Goal: Share content: Share content

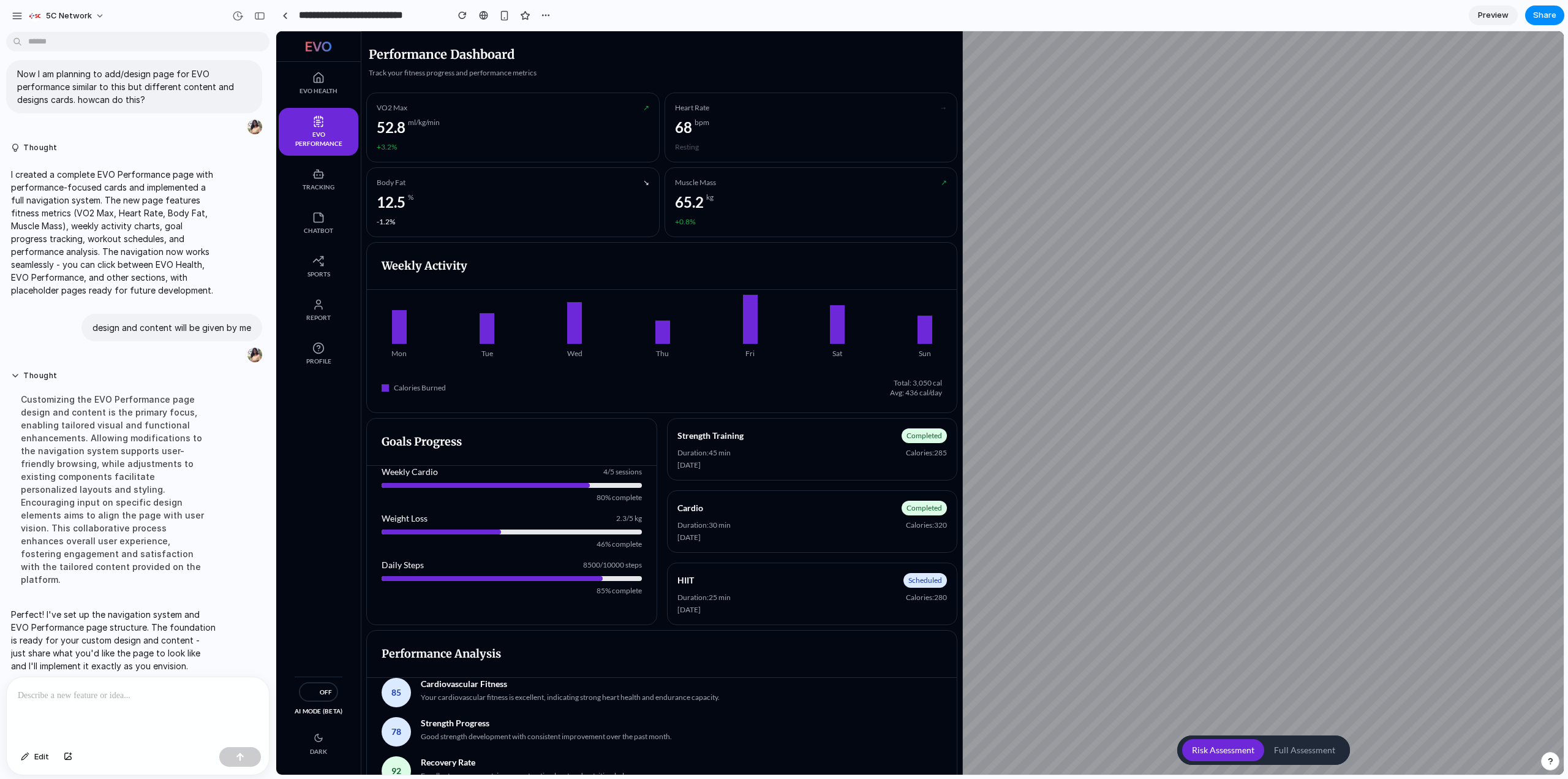
scroll to position [295, 0]
click at [314, 92] on span "EVO Health" at bounding box center [318, 91] width 55 height 9
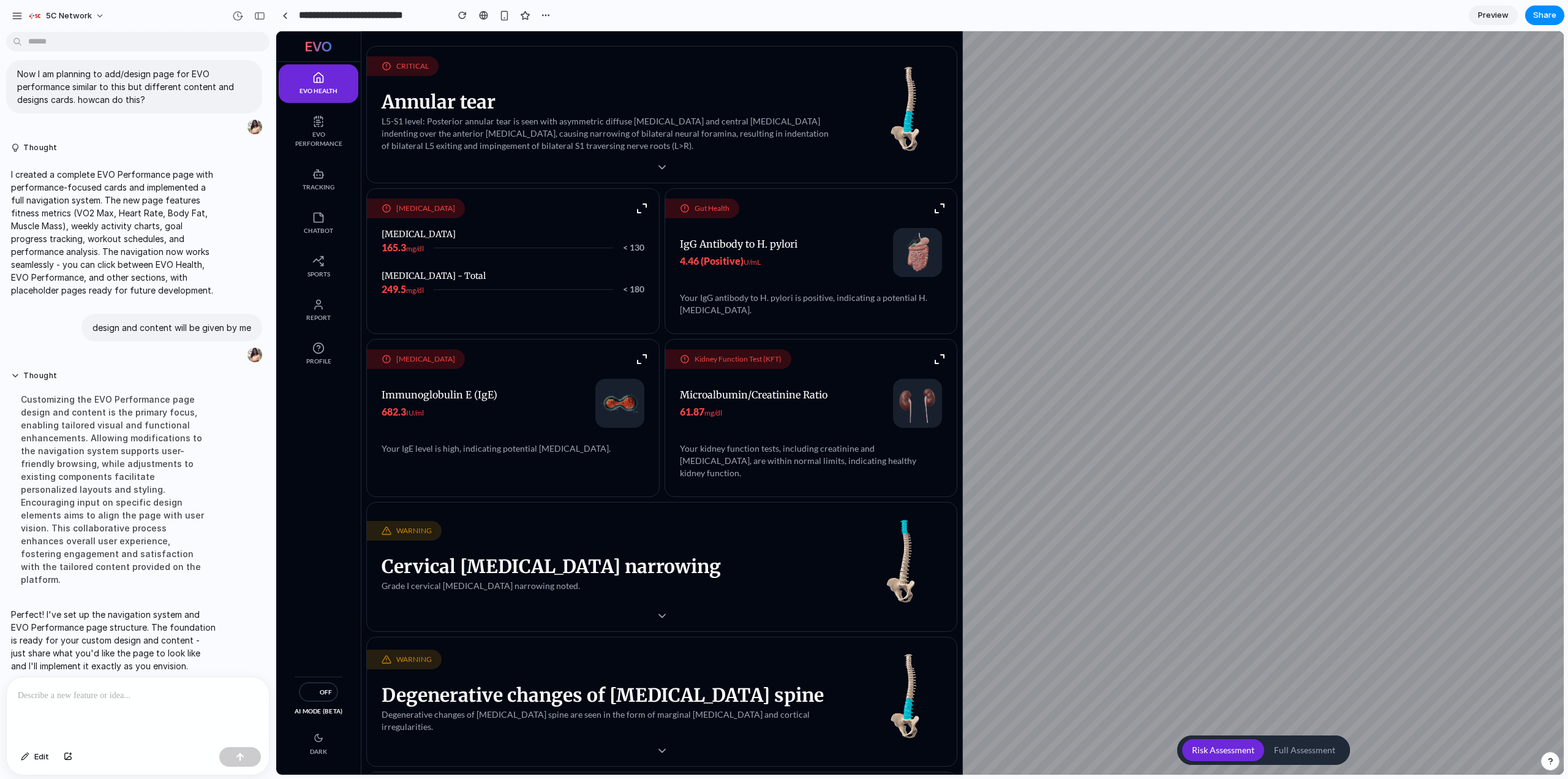
scroll to position [0, 0]
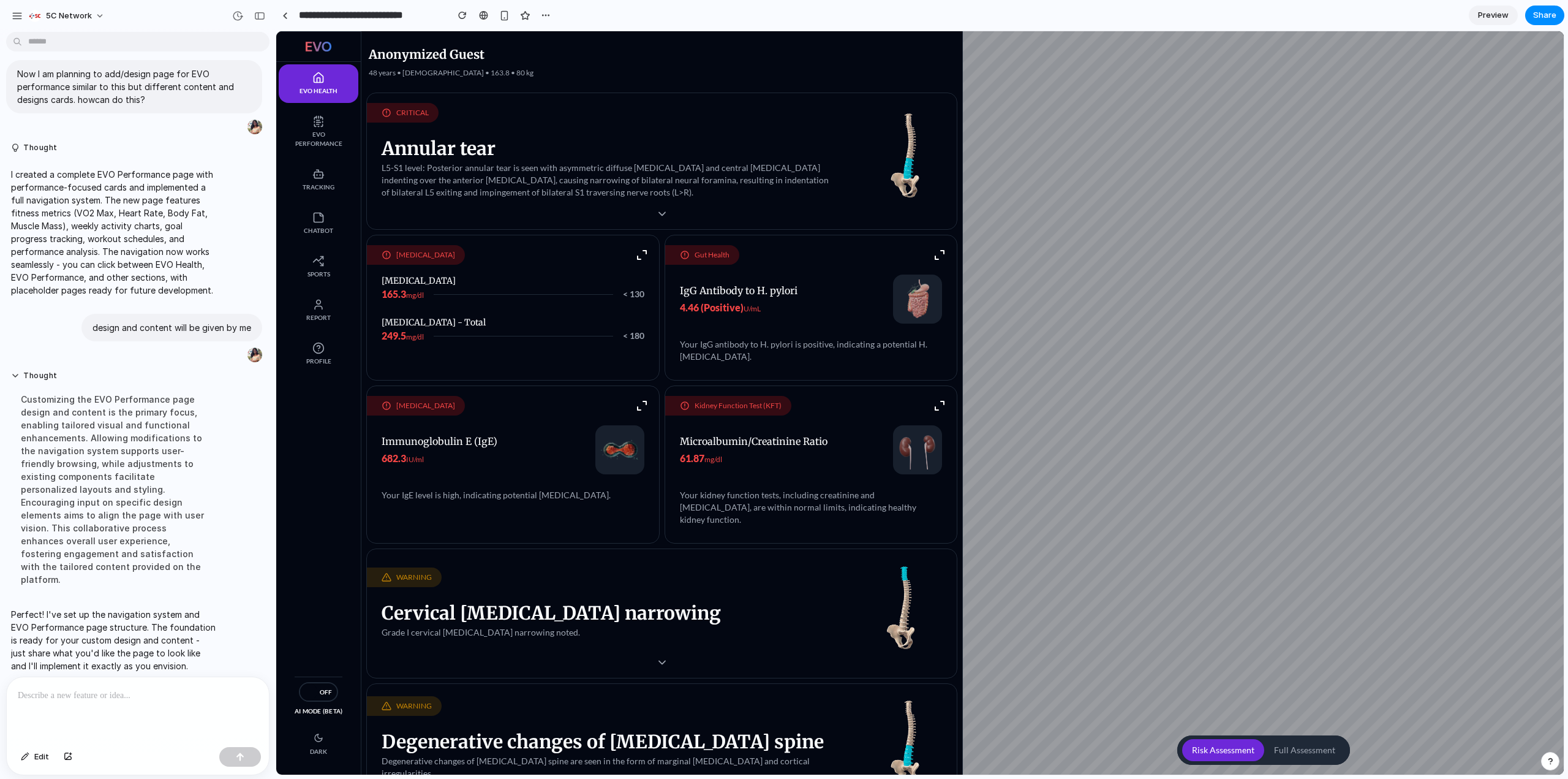
click at [165, 337] on div "Edit" at bounding box center [137, 726] width 263 height 98
click at [156, 337] on div at bounding box center [137, 709] width 262 height 65
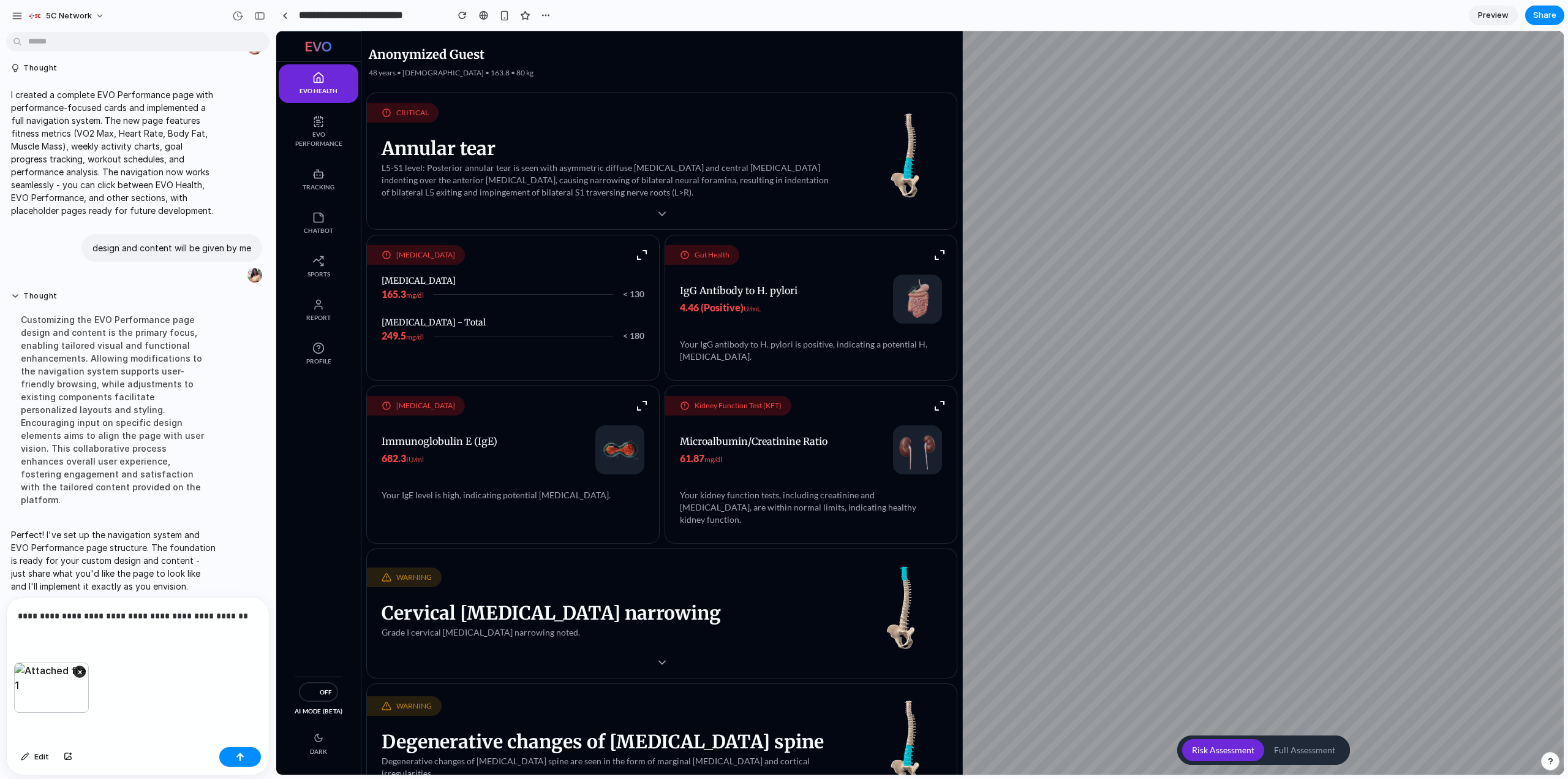
click at [231, 337] on p "**********" at bounding box center [135, 615] width 235 height 15
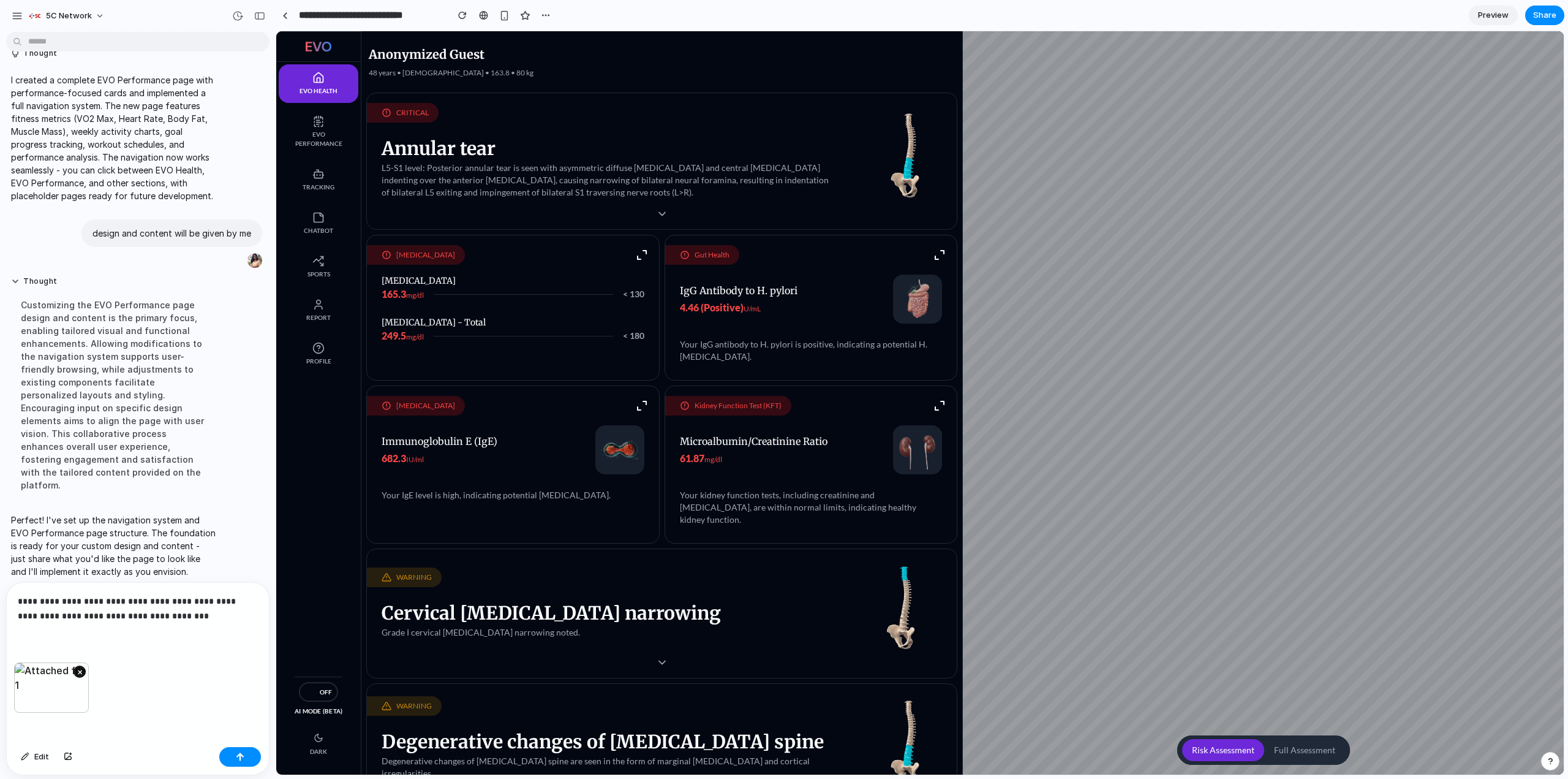
click at [78, 337] on button "×" at bounding box center [80, 671] width 12 height 12
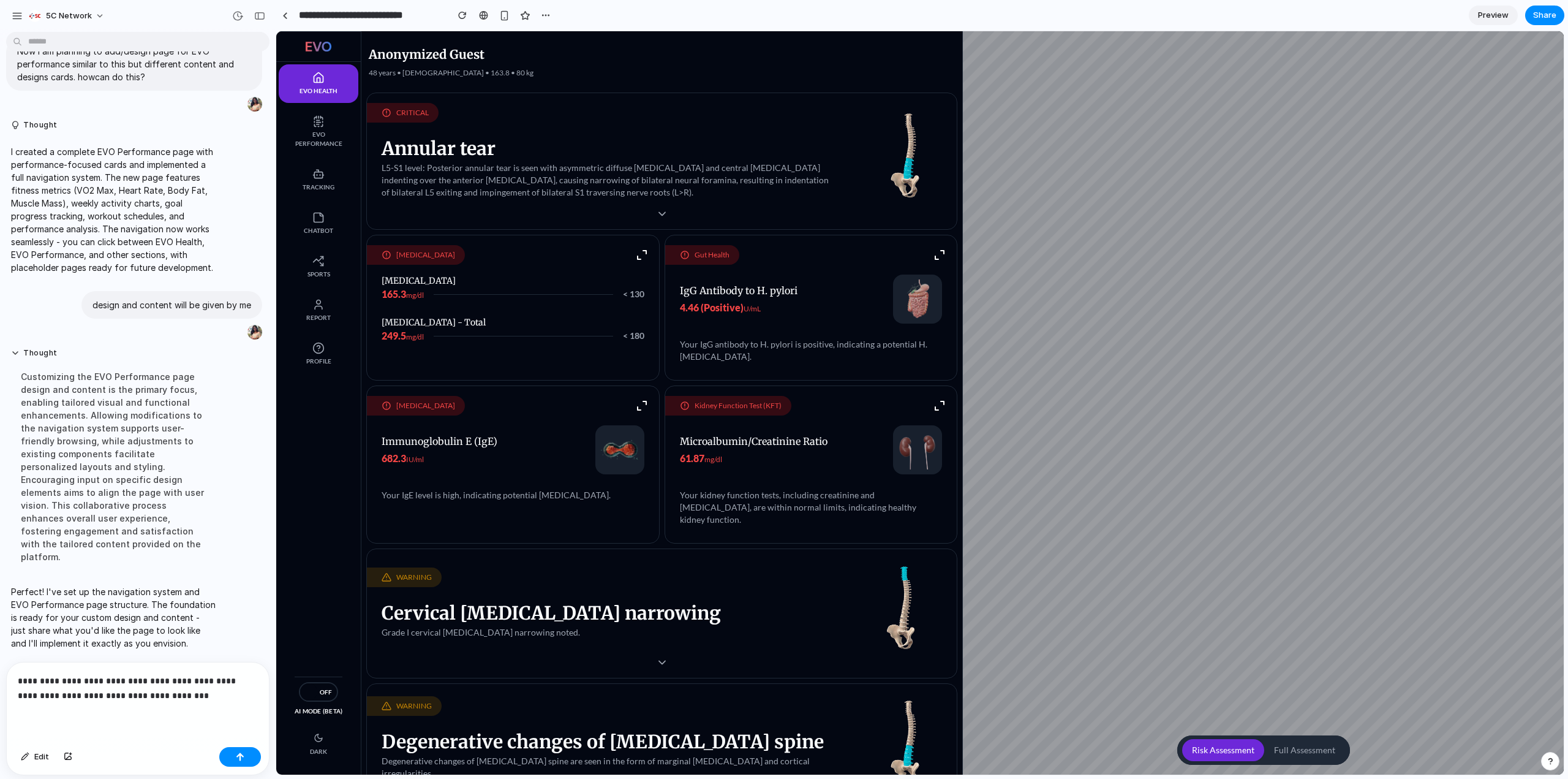
scroll to position [309, 0]
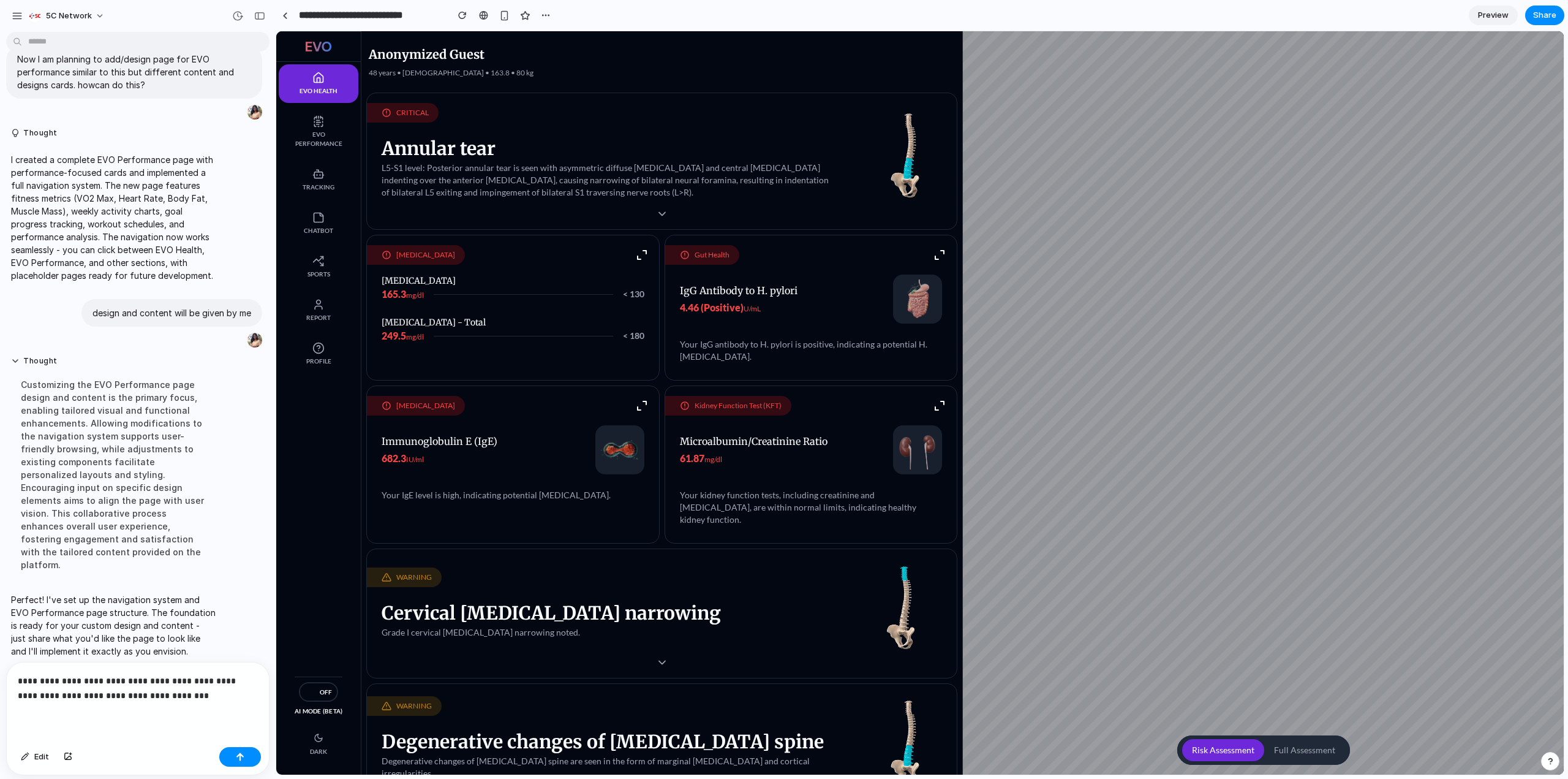
click at [234, 337] on div "**********" at bounding box center [137, 702] width 262 height 80
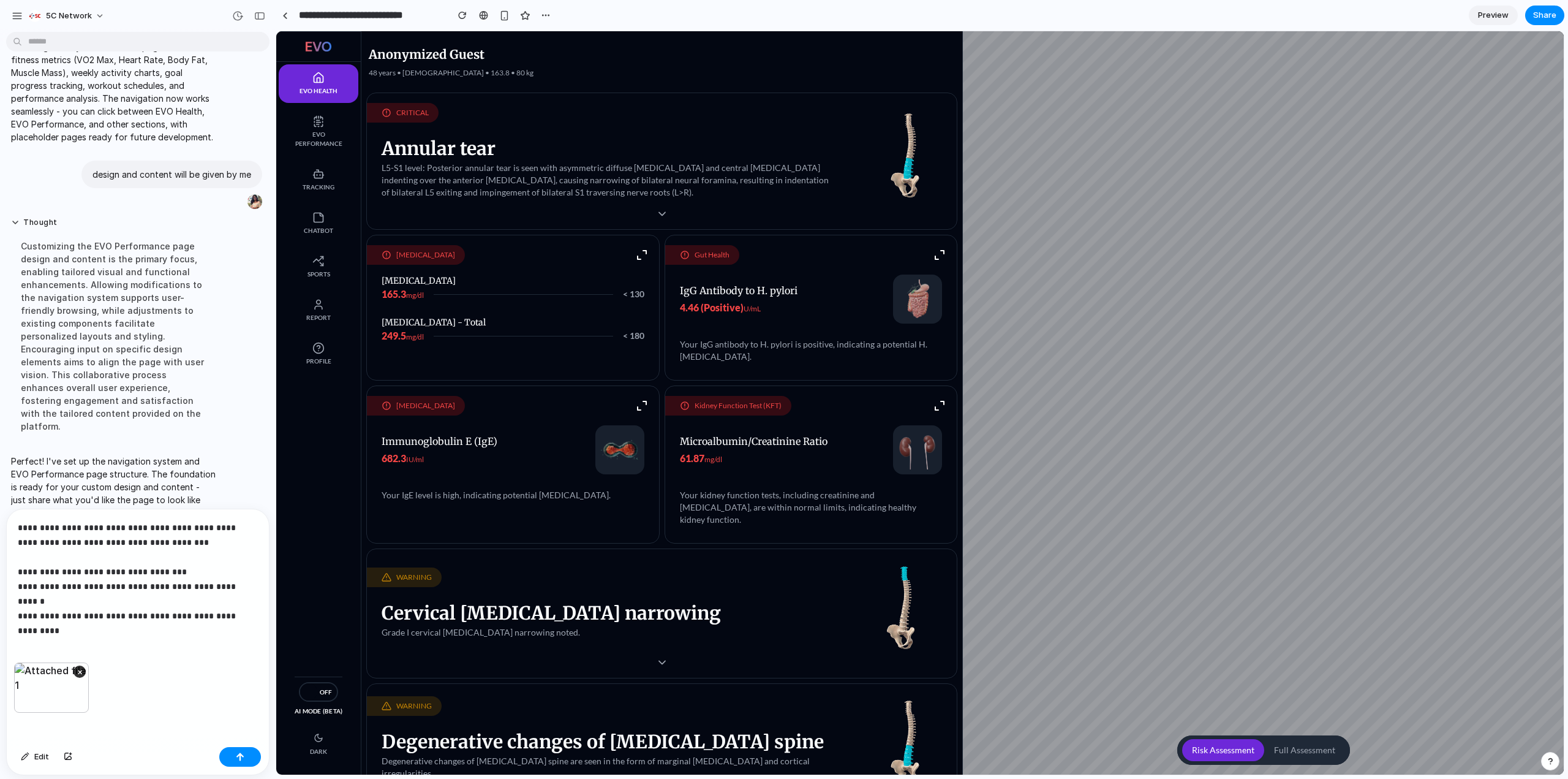
scroll to position [459, 0]
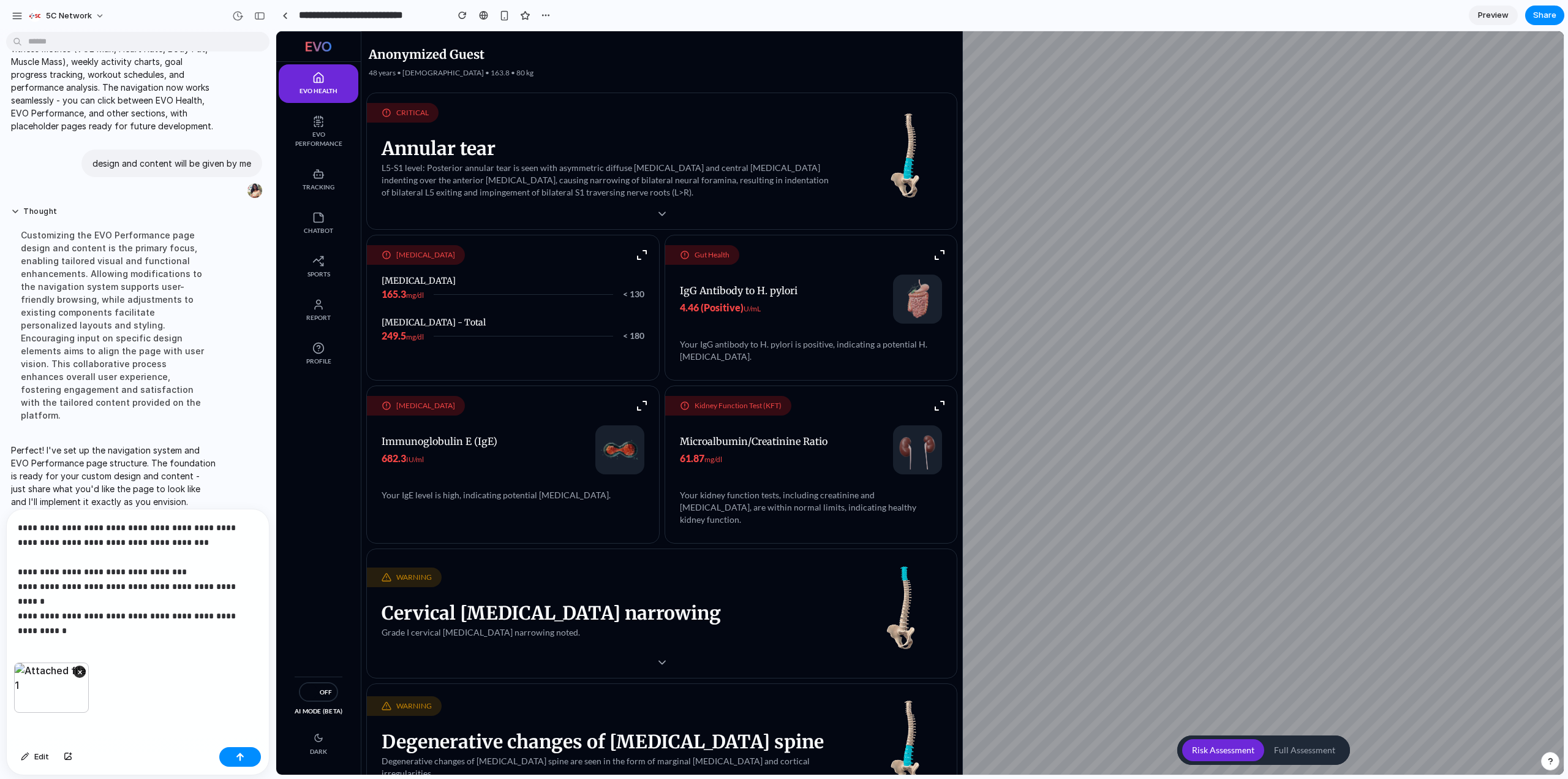
click at [24, 337] on p "**********" at bounding box center [135, 571] width 235 height 103
click at [236, 337] on div "button" at bounding box center [240, 756] width 8 height 8
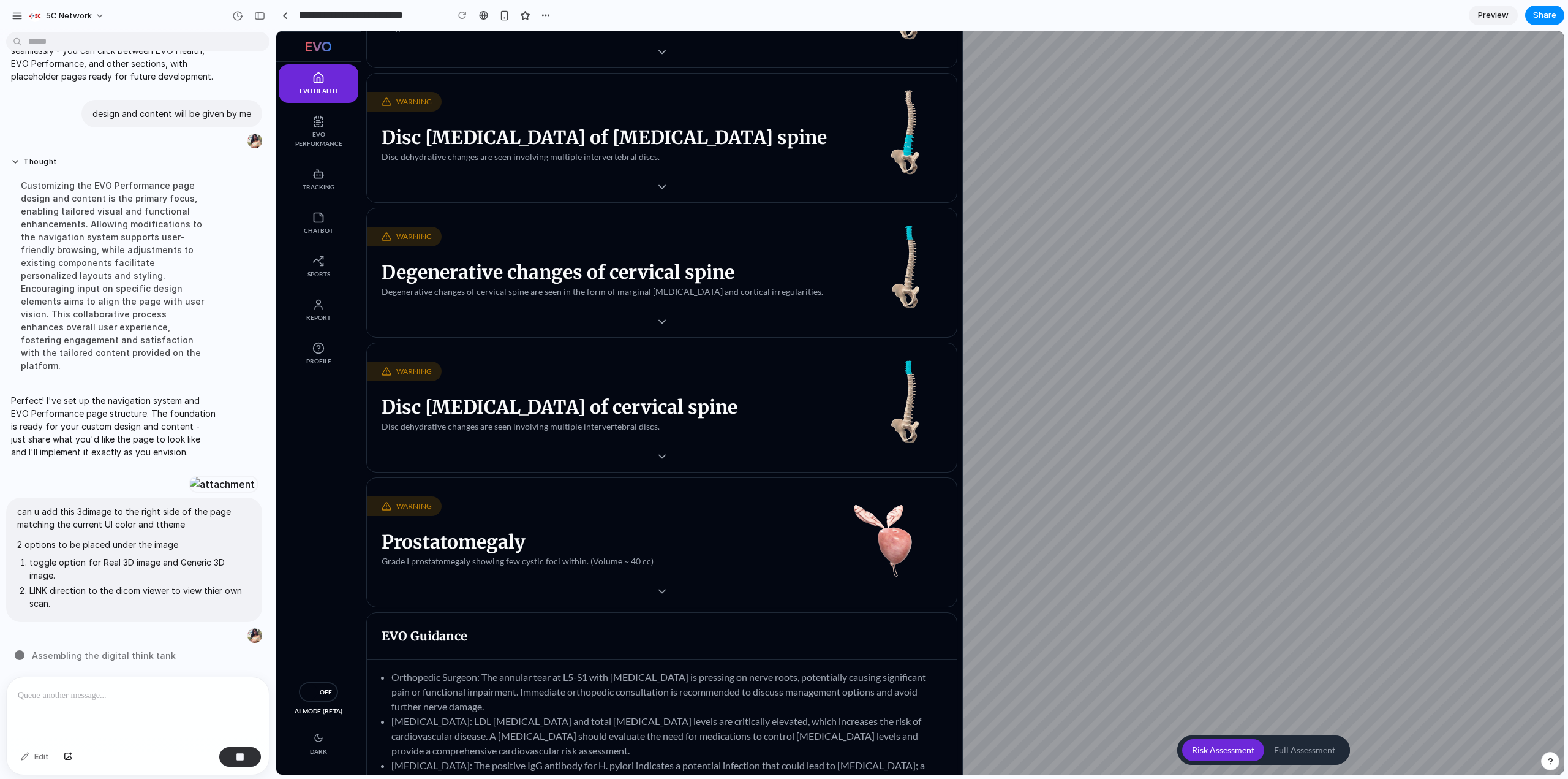
scroll to position [805, 0]
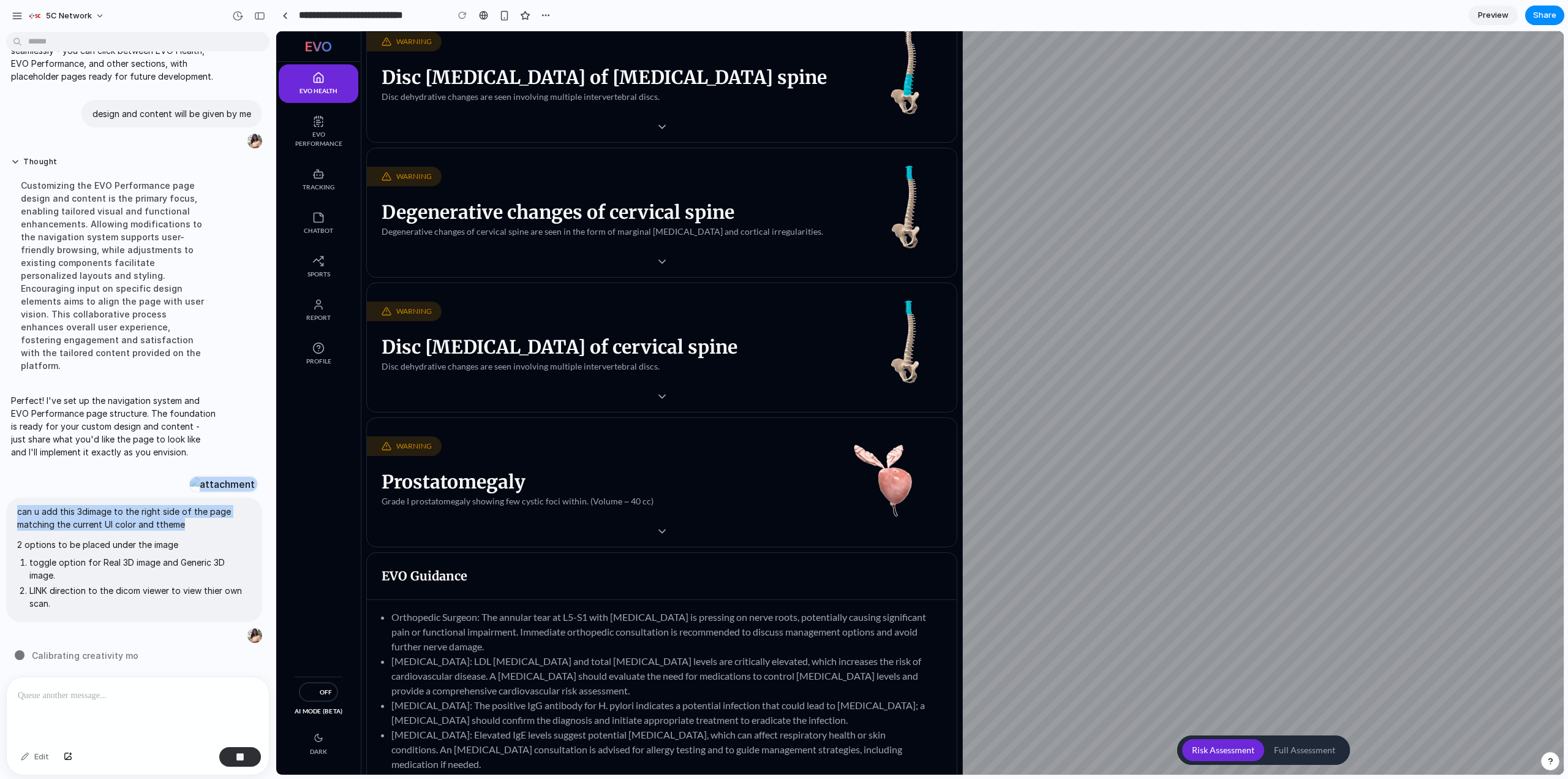
drag, startPoint x: 261, startPoint y: 522, endPoint x: 264, endPoint y: 404, distance: 118.0
click at [264, 337] on div "I've finished setting up your prototype. What would you like me to do? I am pla…" at bounding box center [134, 357] width 268 height 640
click at [238, 324] on div "Thought Customizing the EVO Performance page design and content is the primary …" at bounding box center [134, 268] width 256 height 237
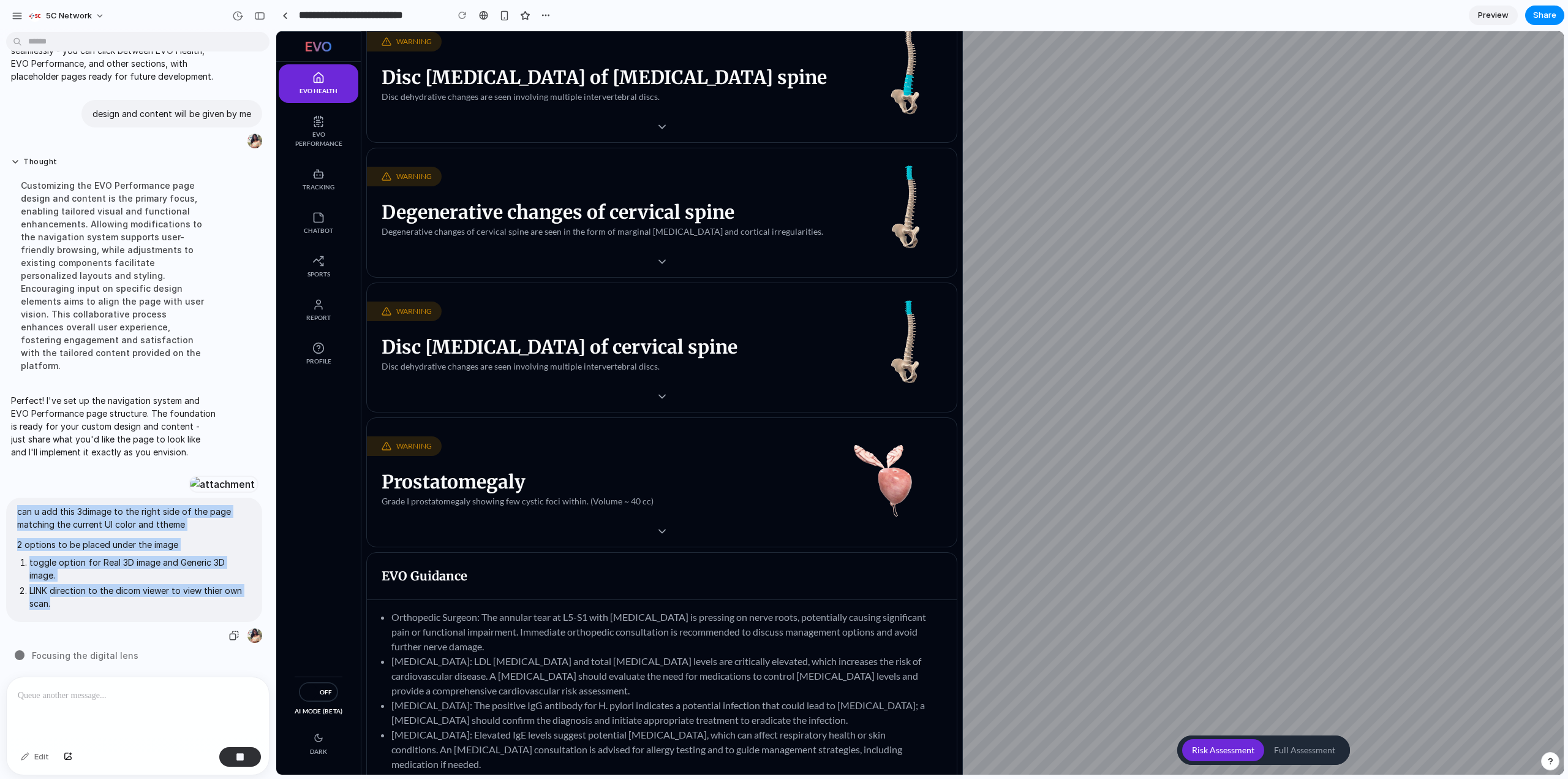
drag, startPoint x: 66, startPoint y: 605, endPoint x: 8, endPoint y: 507, distance: 113.9
click at [8, 337] on div "can u add this 3dimage to the right side of the page matching the current UI co…" at bounding box center [134, 559] width 256 height 124
copy span "can u add this 3dimage to the right side of the page matching the current UI co…"
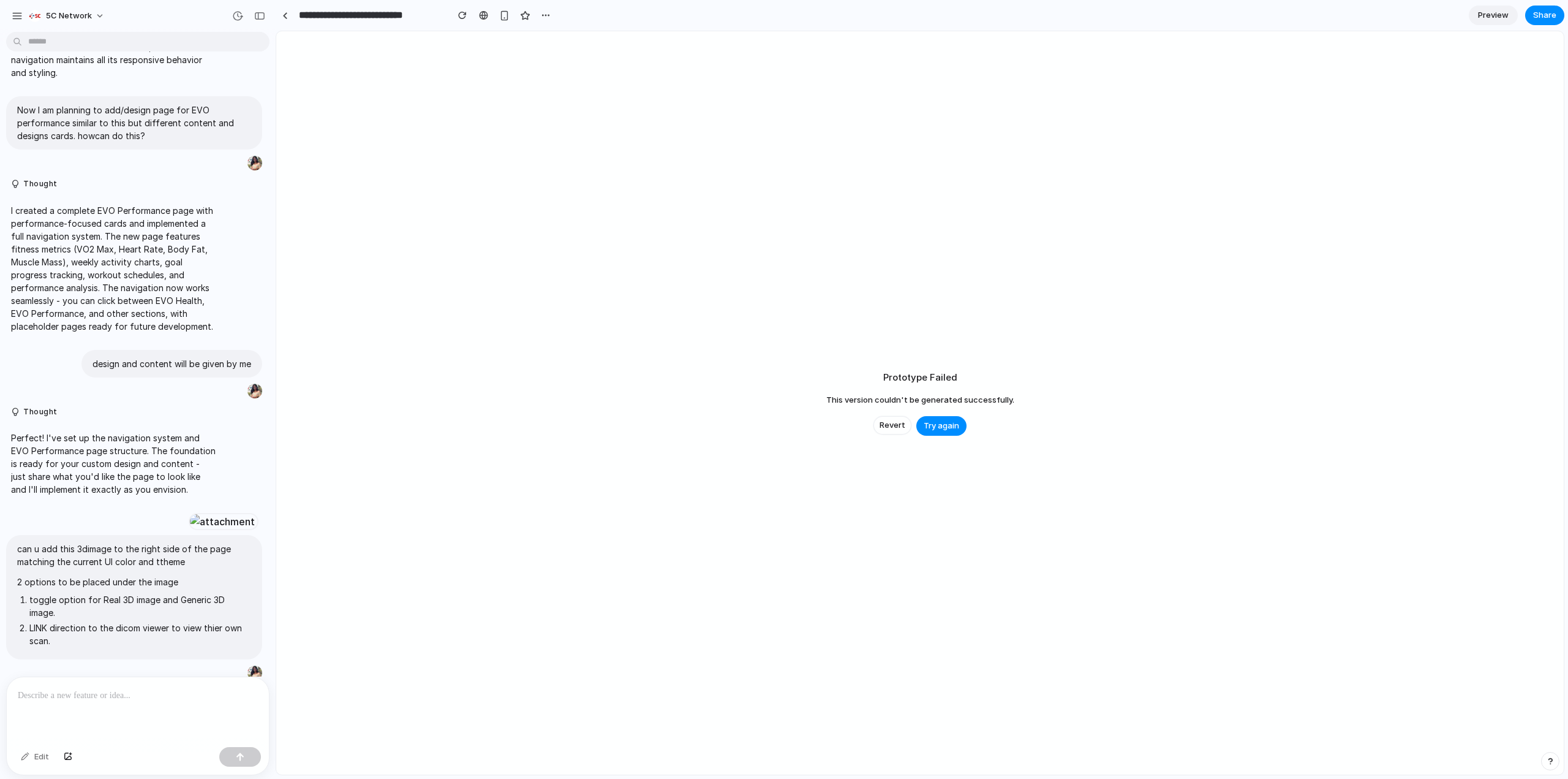
scroll to position [286, 0]
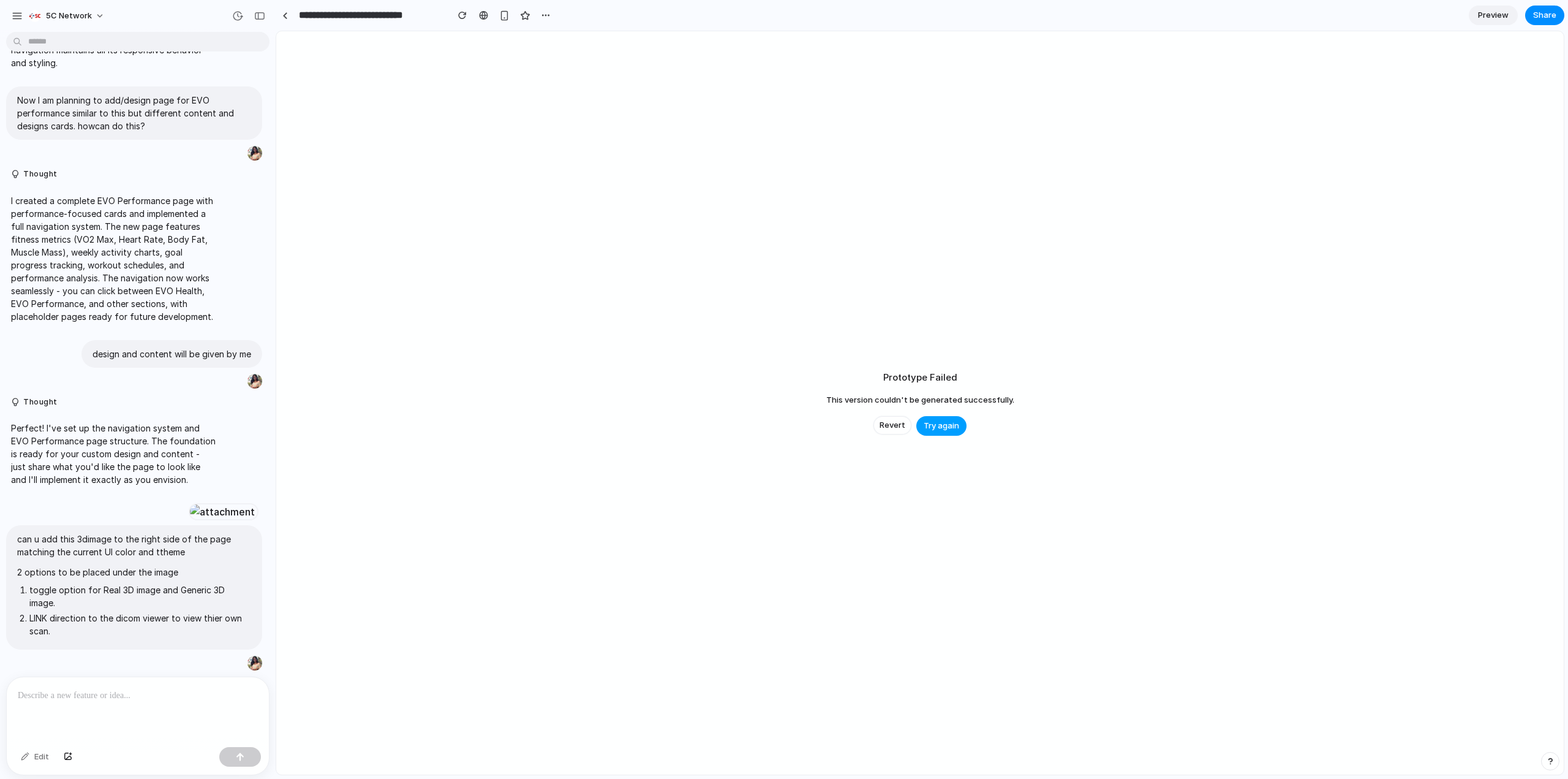
click at [942, 427] on span "Try again" at bounding box center [941, 426] width 36 height 12
click at [926, 420] on span "Try again" at bounding box center [941, 426] width 36 height 12
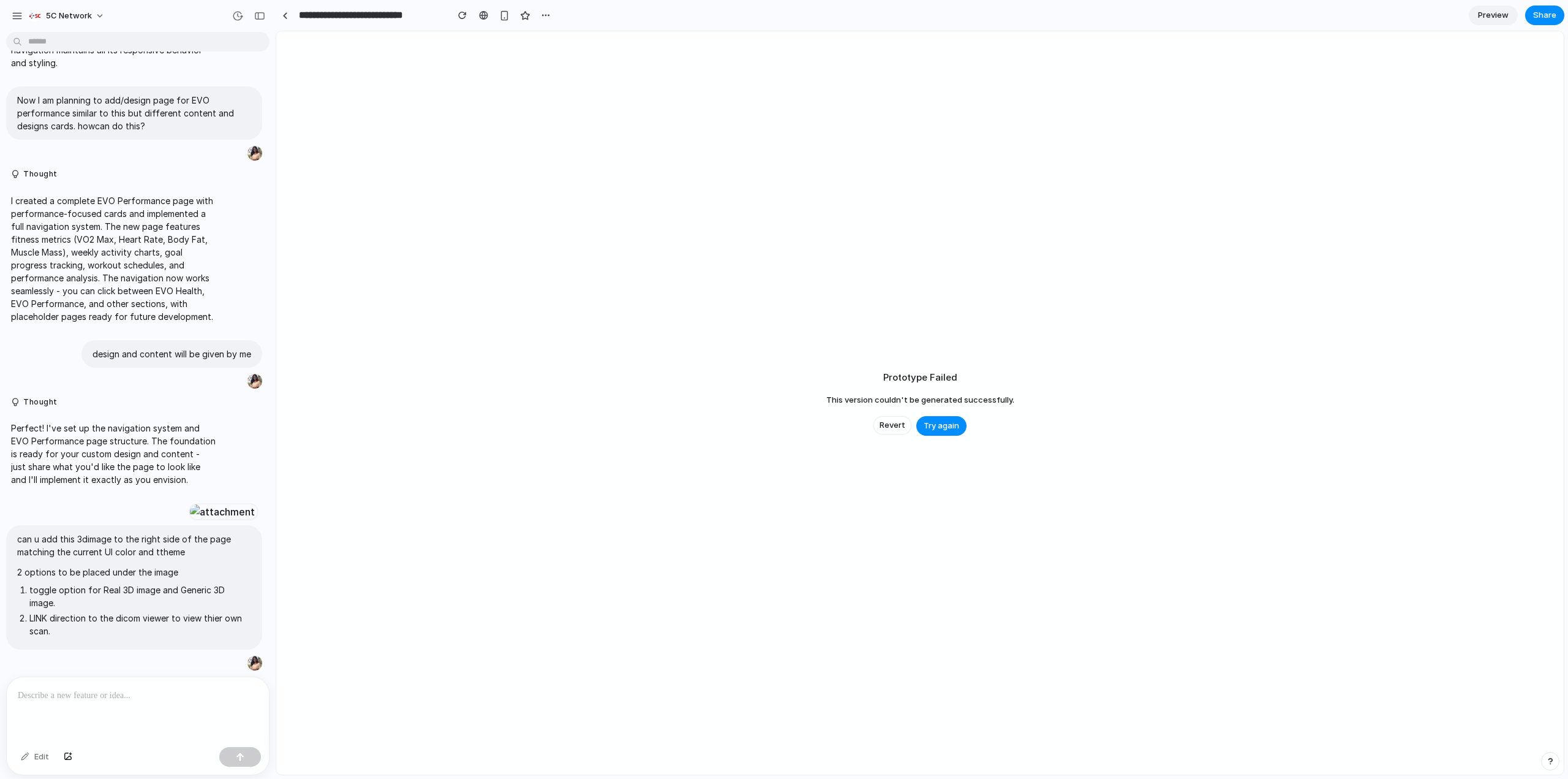
scroll to position [467, 0]
click at [937, 433] on button "Try again" at bounding box center [942, 426] width 50 height 19
click at [928, 428] on span "Try again" at bounding box center [941, 426] width 36 height 12
click at [885, 426] on span "Revert" at bounding box center [893, 425] width 26 height 12
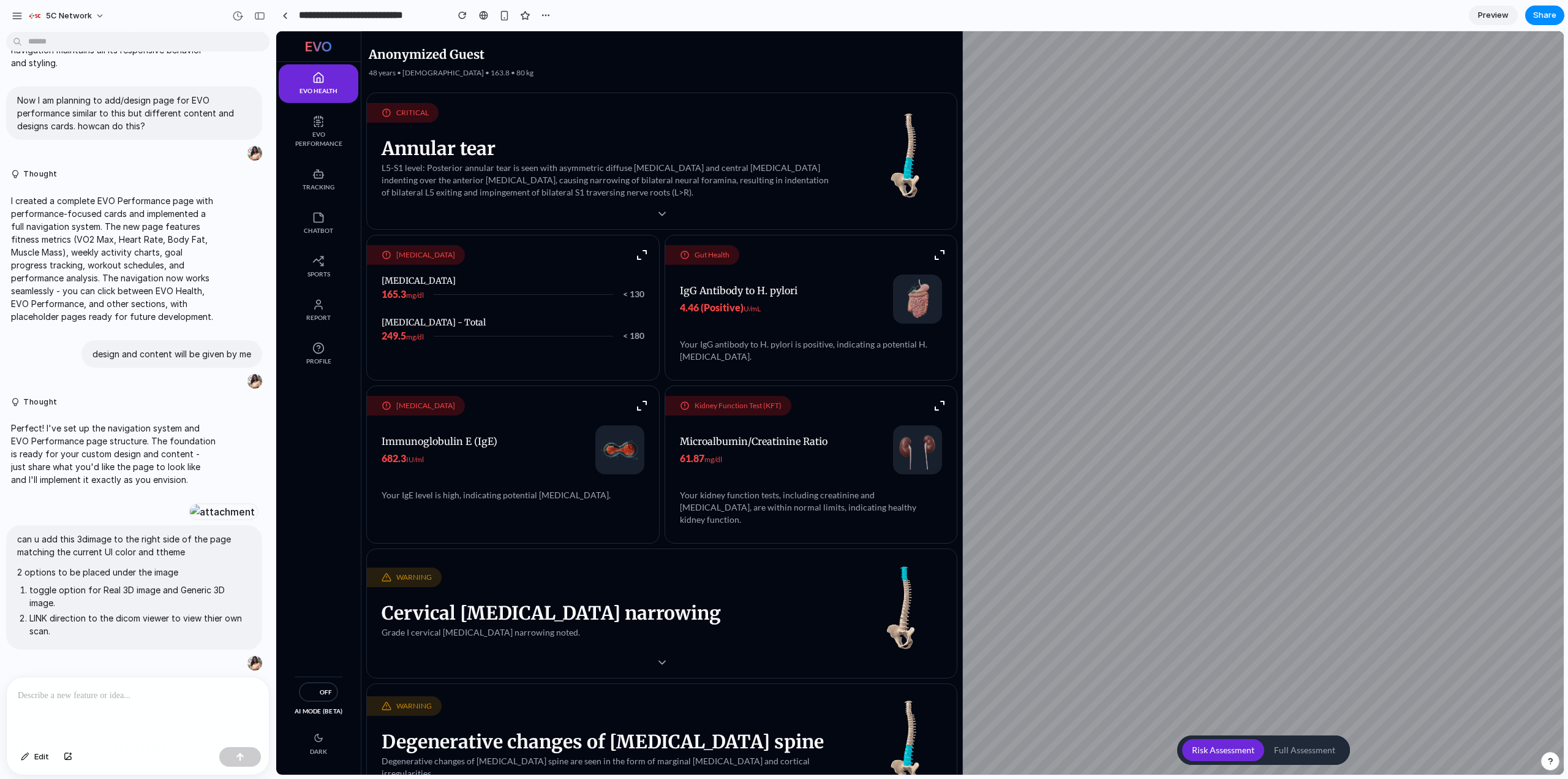
scroll to position [0, 0]
click at [230, 642] on div "can u add this 3dimage to the right side of the page matching the current UI co…" at bounding box center [134, 587] width 256 height 124
click at [229, 658] on div "button" at bounding box center [234, 663] width 10 height 10
click at [230, 623] on li "LINK direction to the dicom viewer to view thier own scan." at bounding box center [140, 624] width 222 height 26
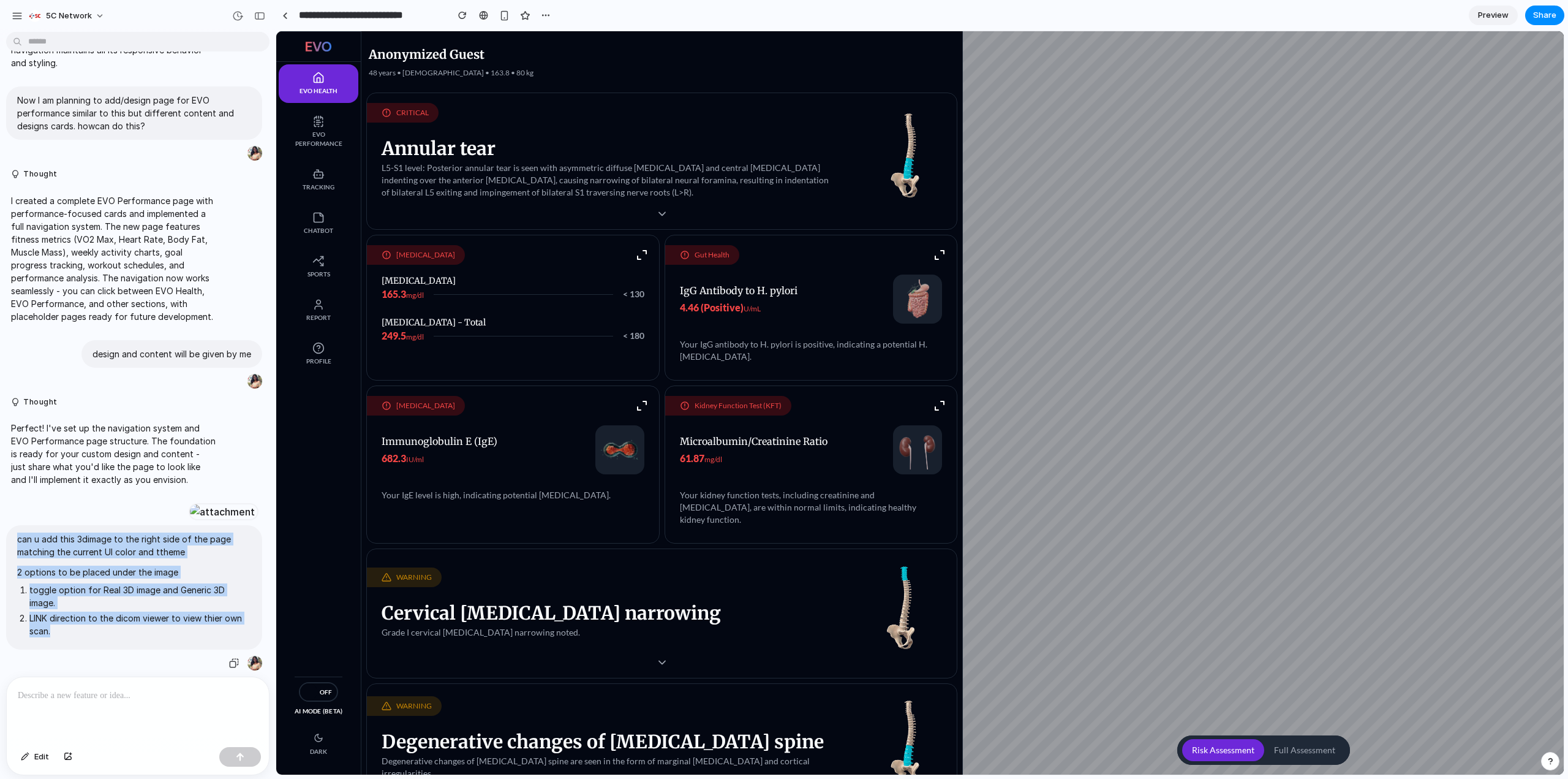
drag, startPoint x: 61, startPoint y: 625, endPoint x: 5, endPoint y: 523, distance: 116.4
click at [5, 523] on div "can u add this 3dimage to the right side of the page matching the current UI co…" at bounding box center [134, 587] width 268 height 168
click at [90, 619] on li "LINK direction to the dicom viewer to view thier own scan." at bounding box center [140, 624] width 222 height 26
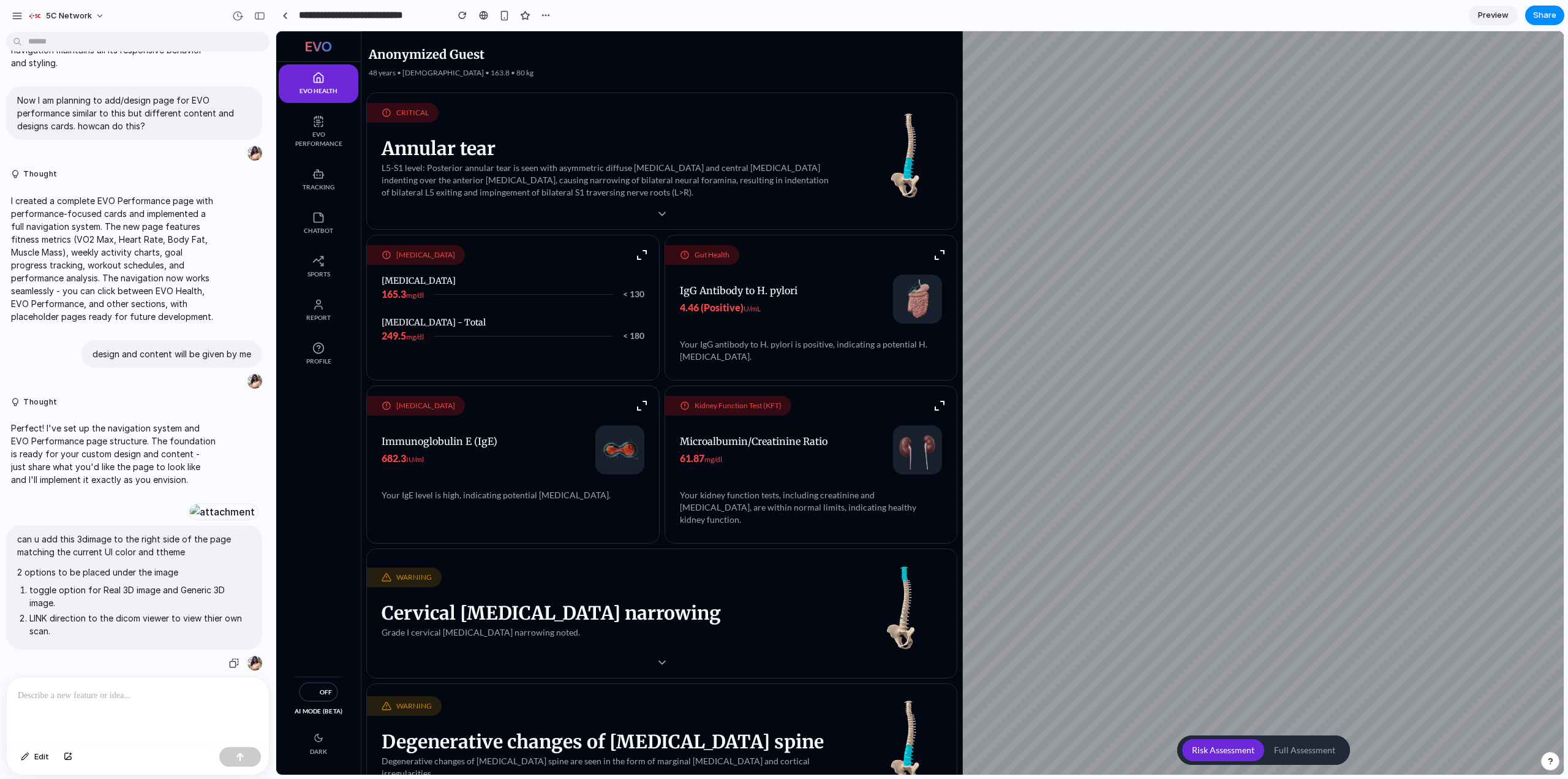
click at [168, 627] on li "LINK direction to the dicom viewer to view thier own scan." at bounding box center [140, 624] width 222 height 26
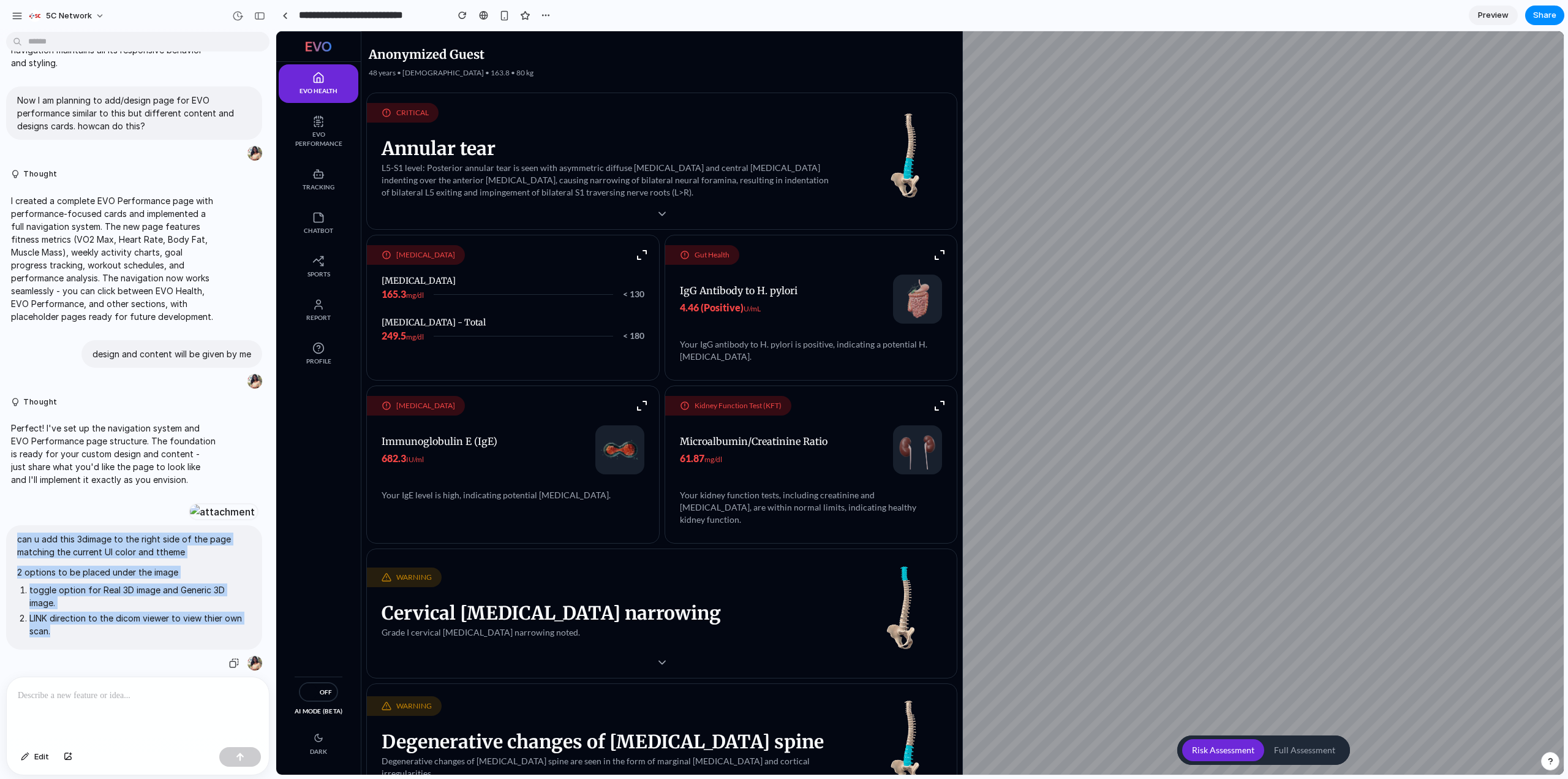
drag, startPoint x: 96, startPoint y: 633, endPoint x: 11, endPoint y: 524, distance: 138.2
click at [11, 525] on div "can u add this 3dimage to the right side of the page matching the current UI co…" at bounding box center [134, 587] width 256 height 124
drag, startPoint x: 51, startPoint y: 628, endPoint x: 6, endPoint y: 536, distance: 102.4
click at [6, 536] on div "can u add this 3dimage to the right side of the page matching the current UI co…" at bounding box center [134, 587] width 256 height 124
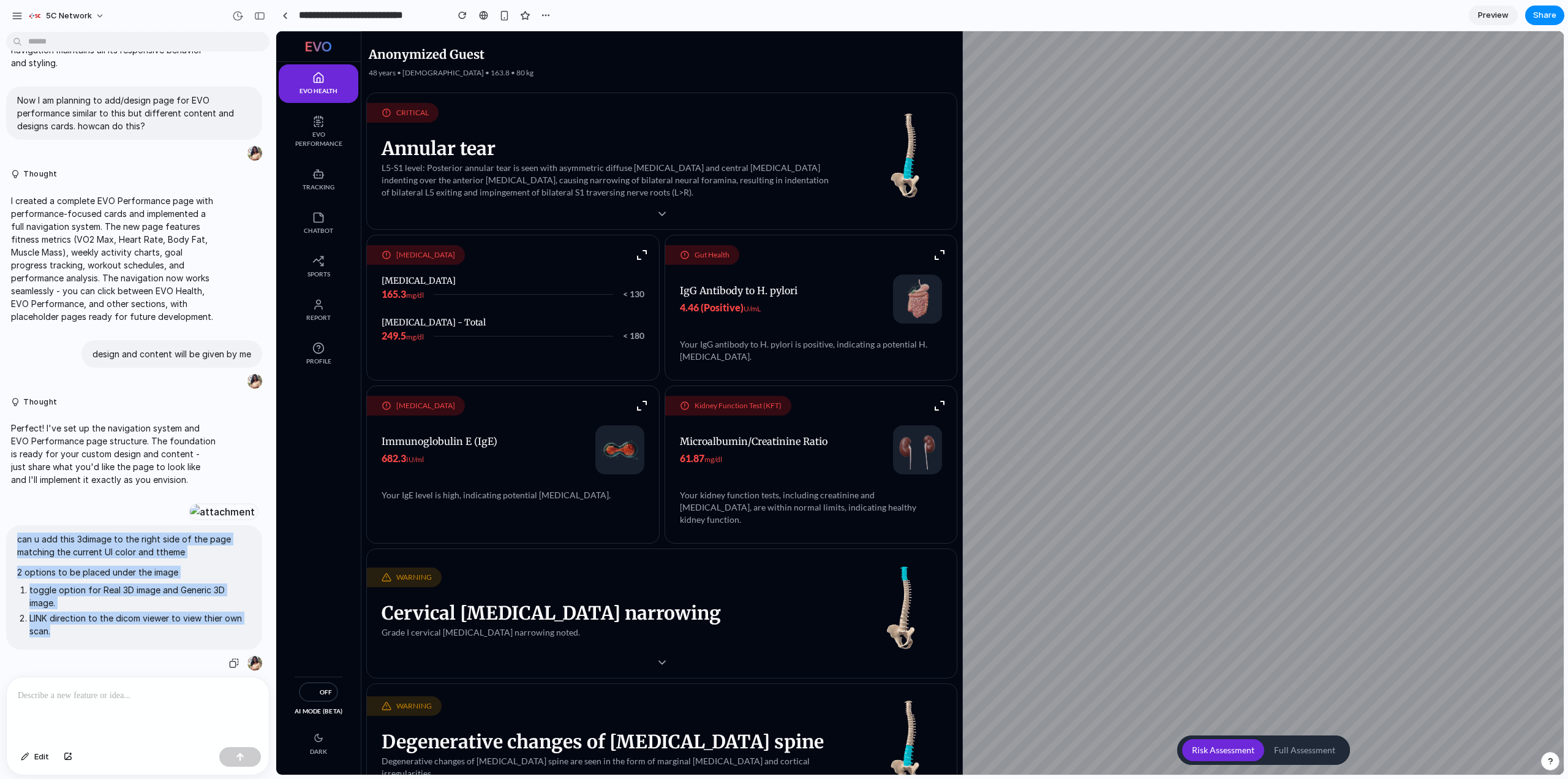
copy span "can u add this 3dimage to the right side of the page matching the current UI co…"
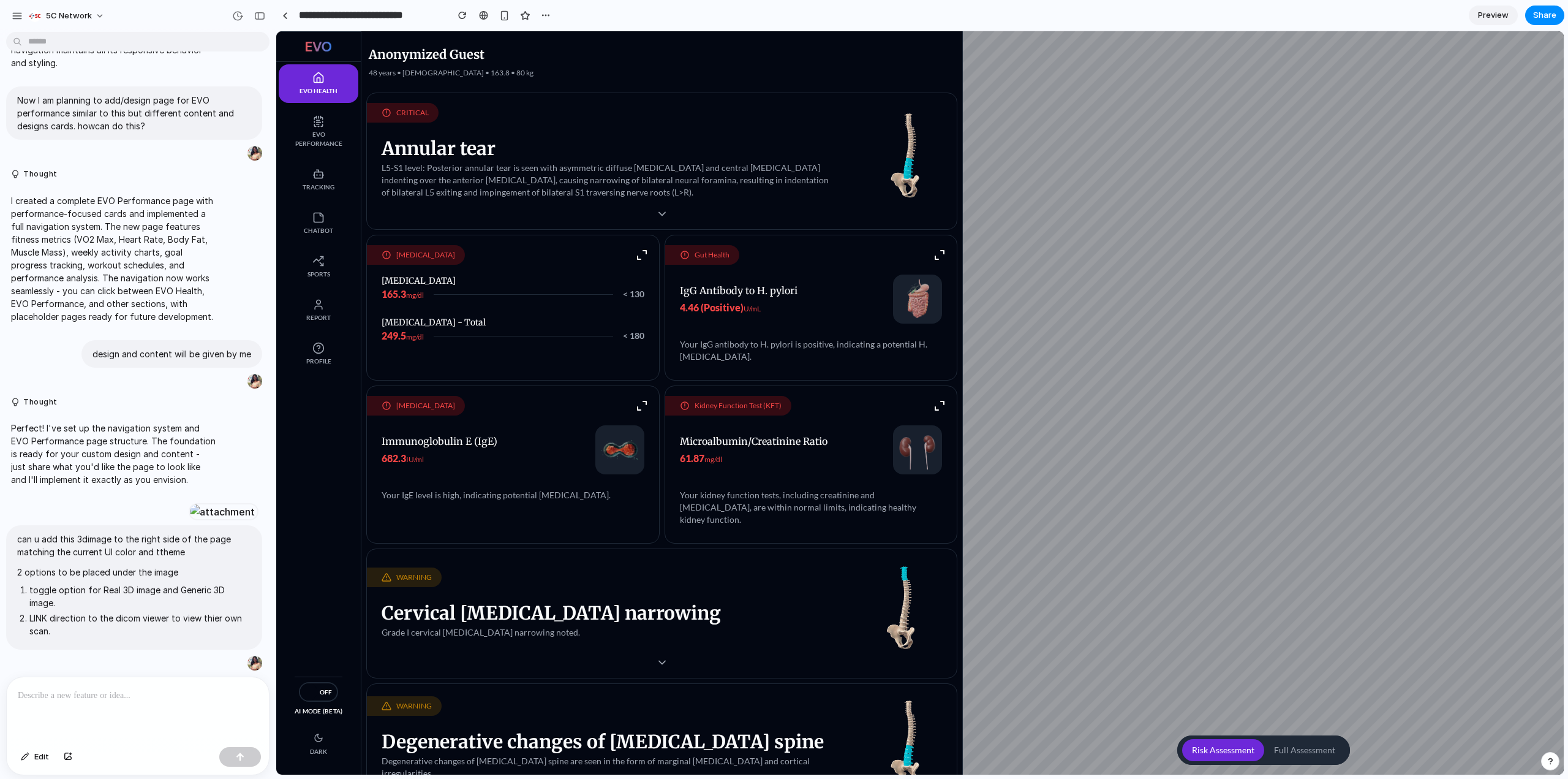
click at [135, 703] on div at bounding box center [137, 709] width 262 height 65
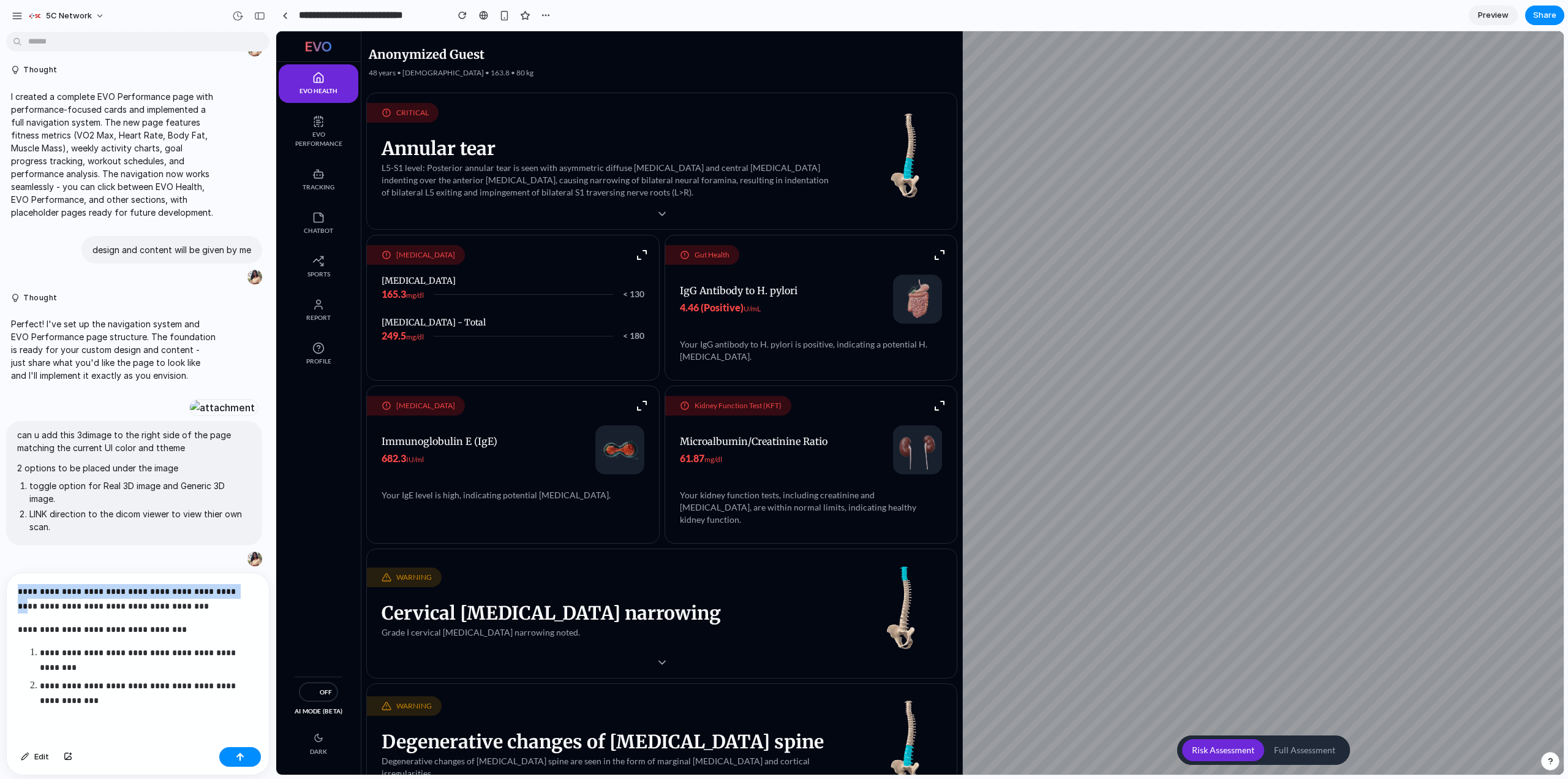
drag, startPoint x: 16, startPoint y: 589, endPoint x: 228, endPoint y: 588, distance: 212.0
click at [228, 588] on div "**********" at bounding box center [137, 657] width 262 height 169
click at [160, 600] on p "**********" at bounding box center [135, 598] width 235 height 29
click at [21, 590] on p "**********" at bounding box center [135, 598] width 235 height 29
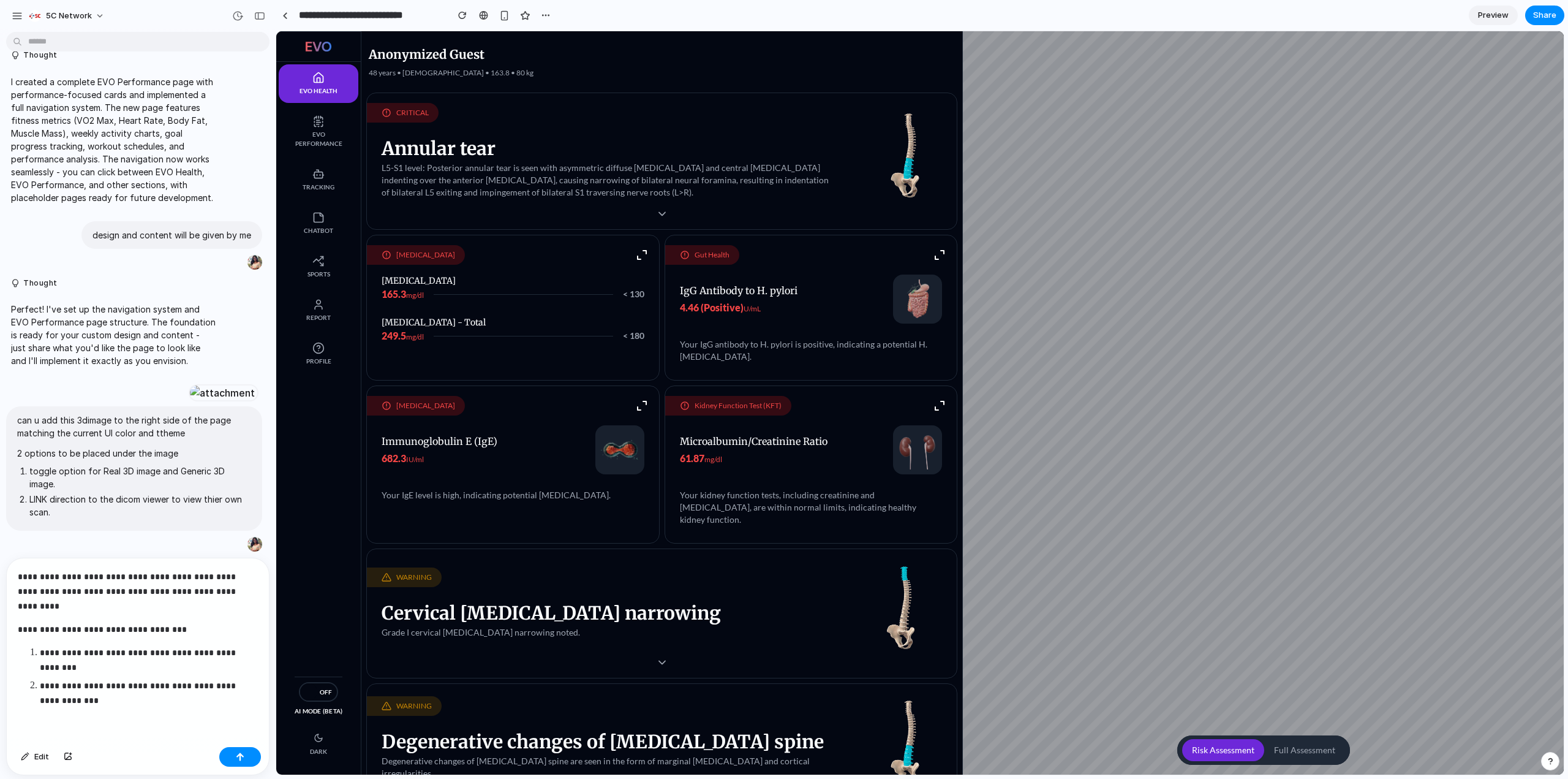
click at [240, 767] on div "Edit" at bounding box center [137, 758] width 262 height 32
click at [242, 763] on button "button" at bounding box center [240, 756] width 41 height 19
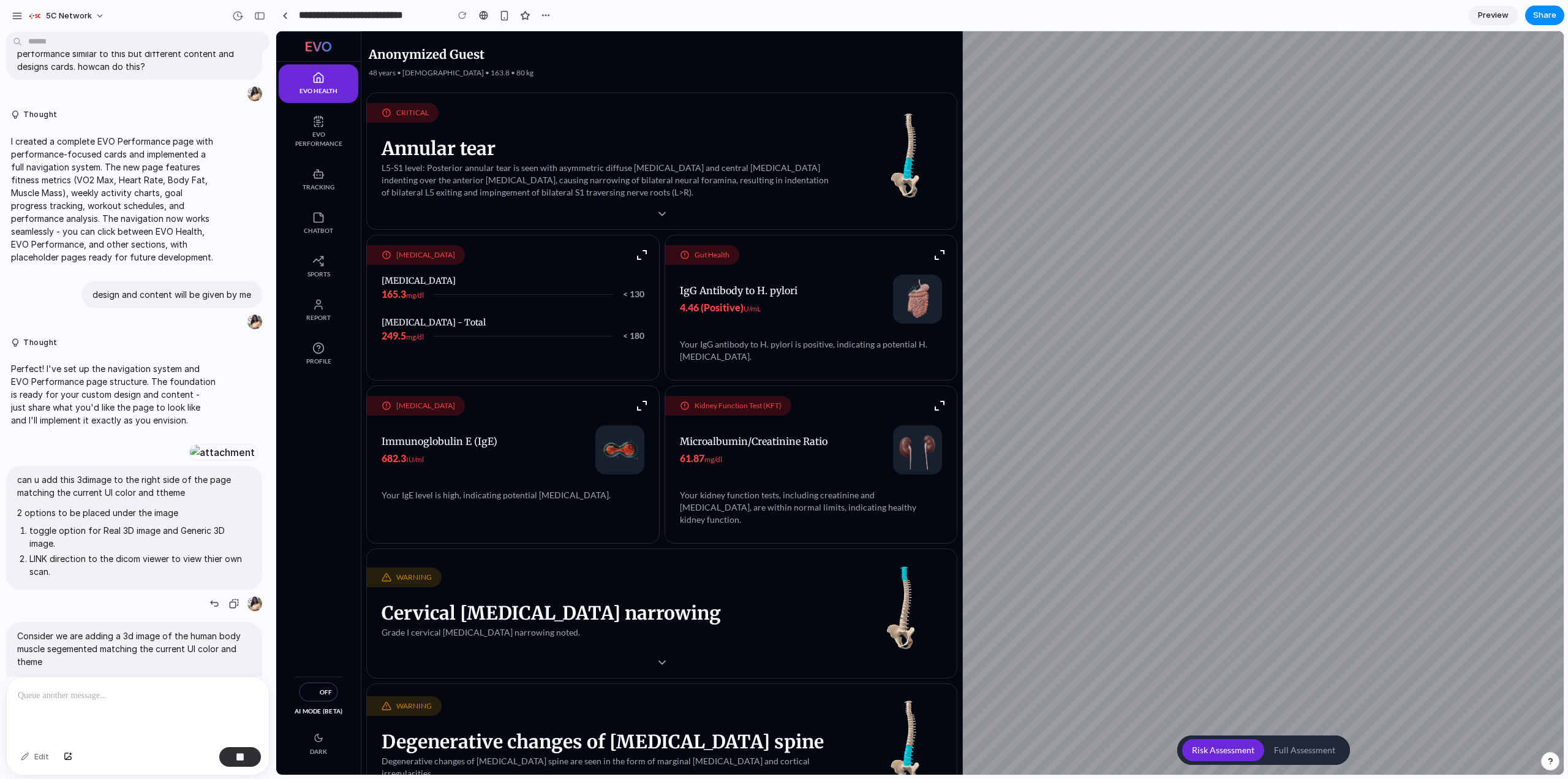
scroll to position [296, 0]
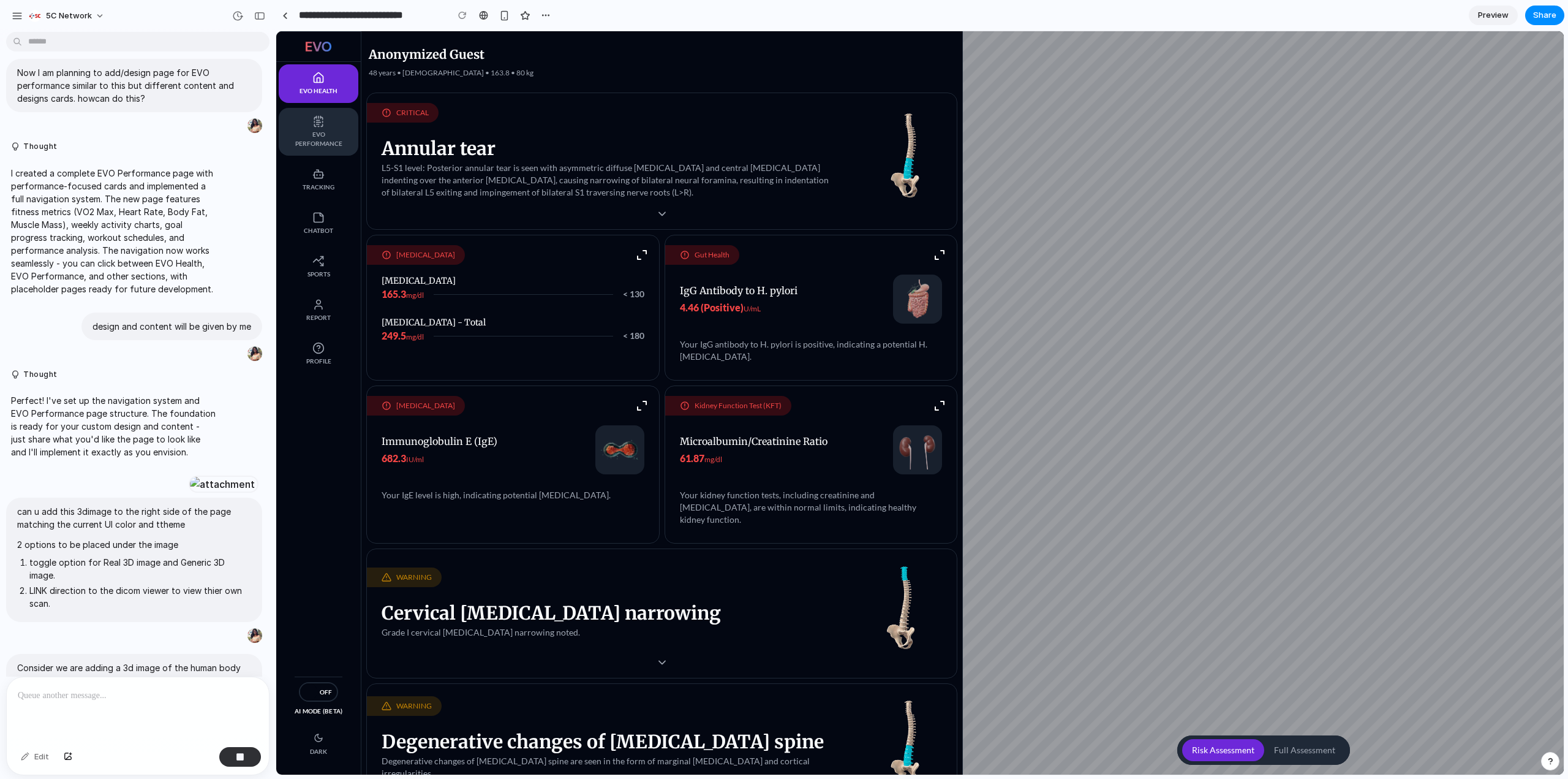
click at [312, 136] on span "EVO Performance" at bounding box center [318, 139] width 55 height 18
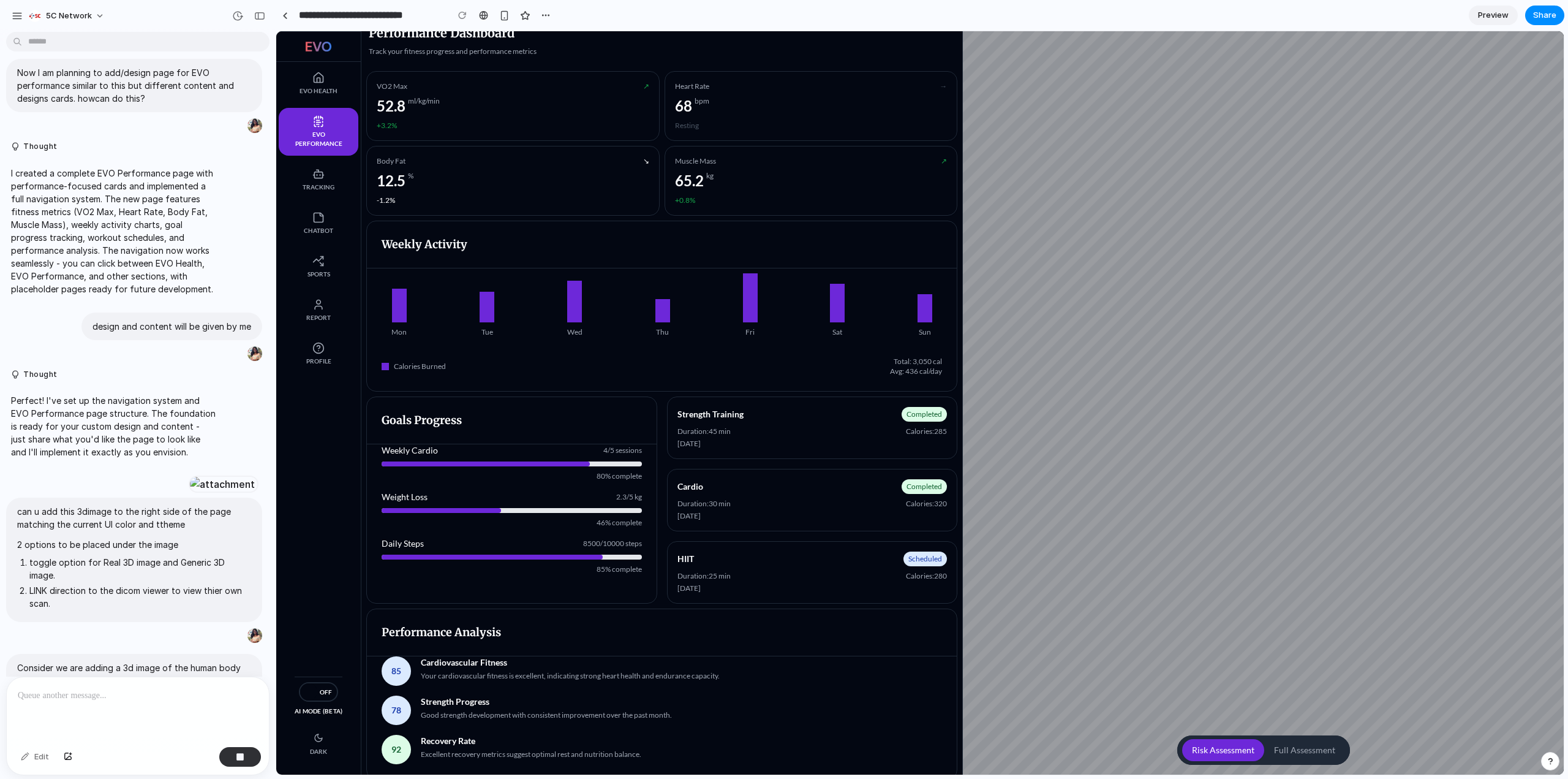
scroll to position [0, 0]
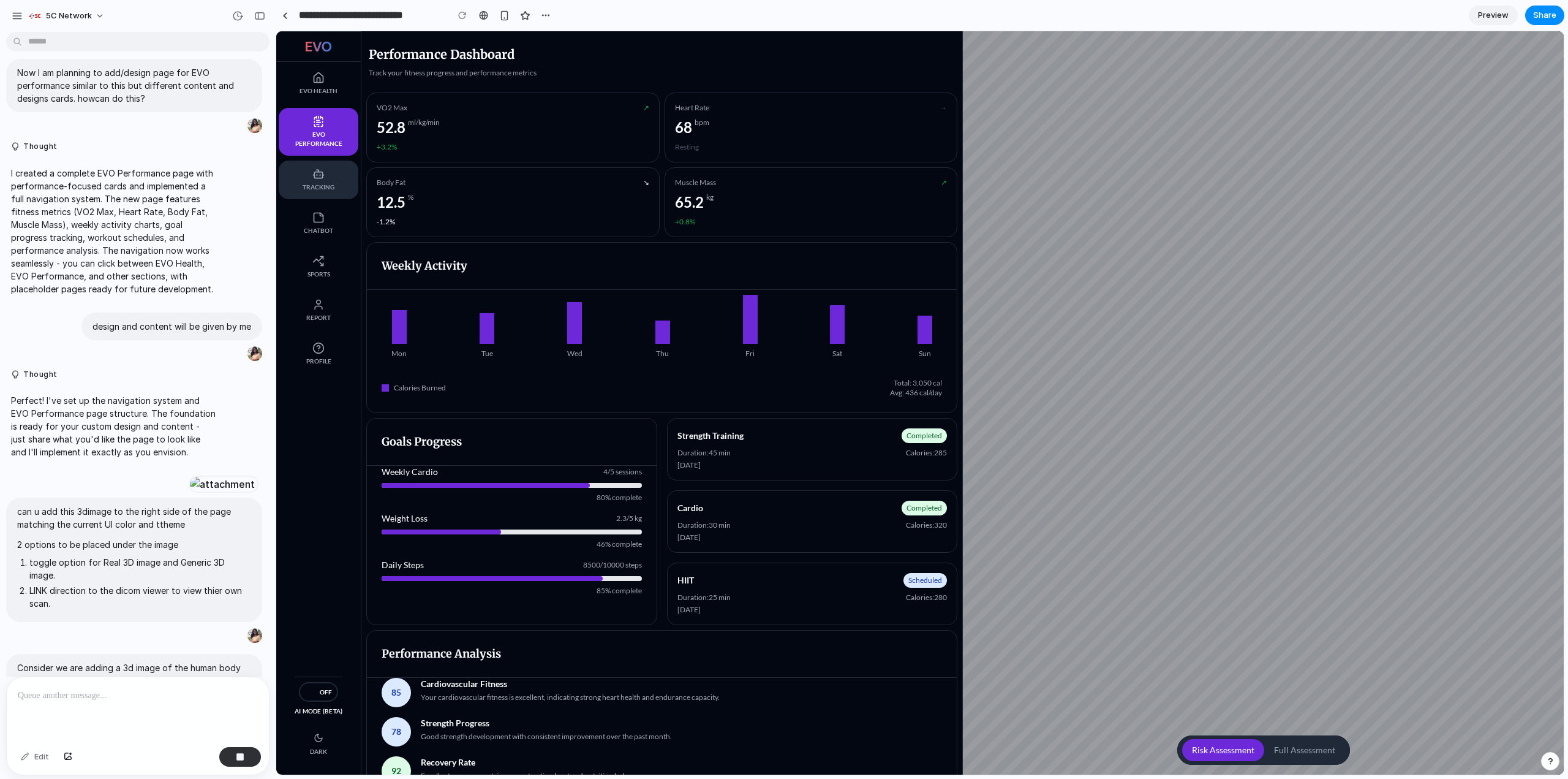
click at [330, 183] on span "Tracking" at bounding box center [318, 187] width 55 height 9
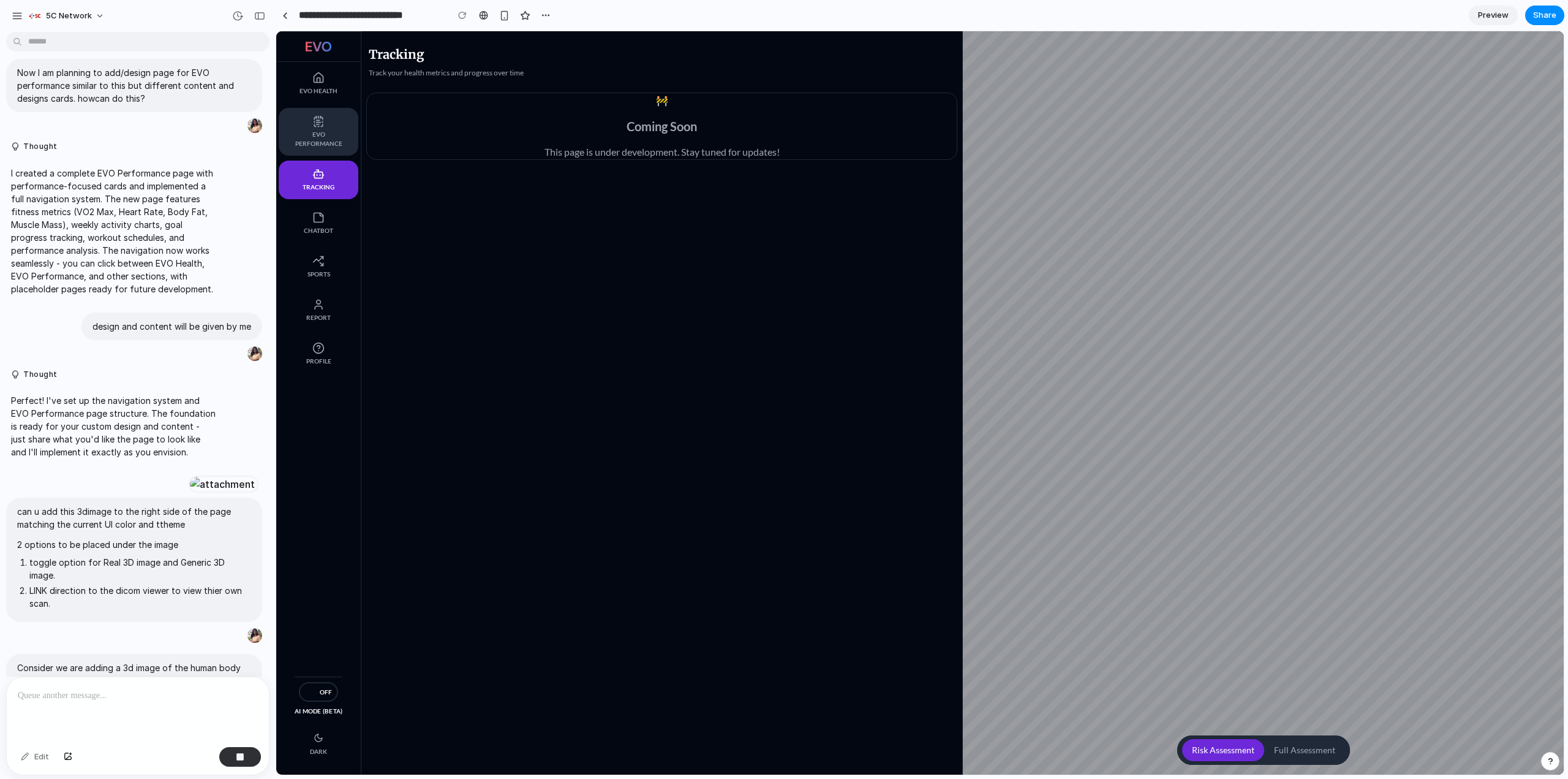
click at [325, 137] on span "EVO Performance" at bounding box center [318, 139] width 55 height 18
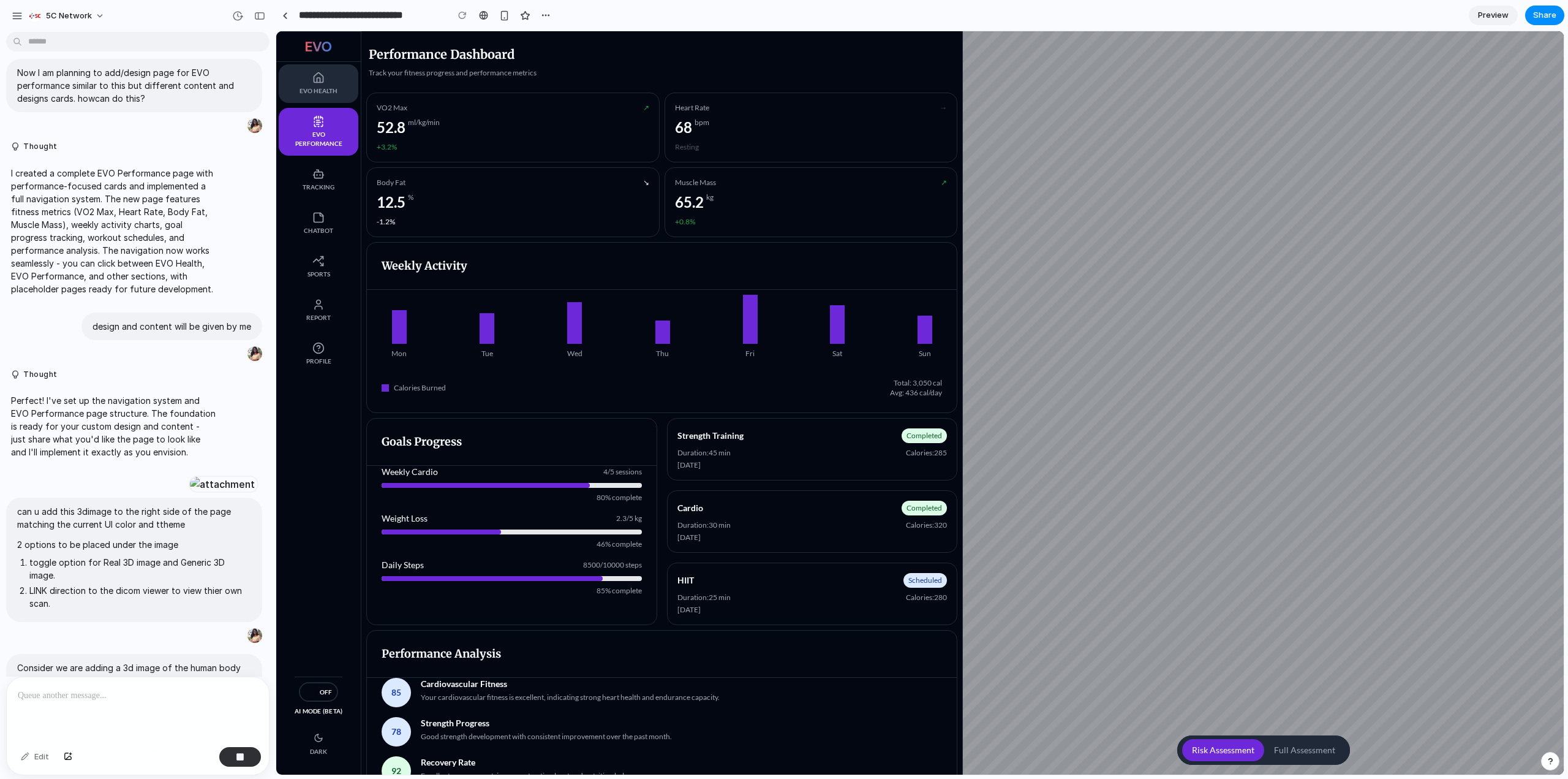
click at [322, 100] on button "EVO Health" at bounding box center [318, 83] width 80 height 39
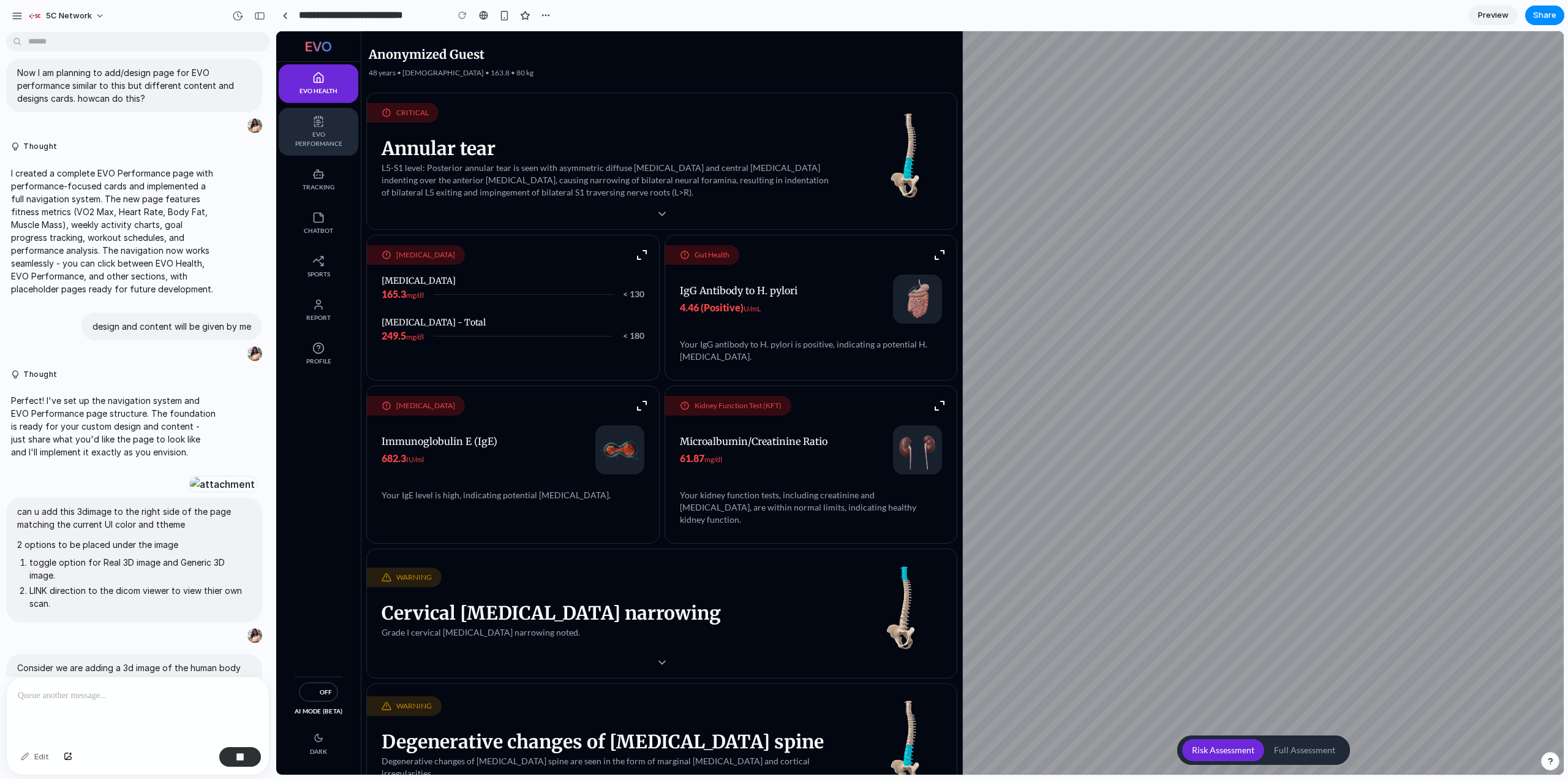
click at [324, 151] on button "EVO Performance" at bounding box center [318, 132] width 80 height 48
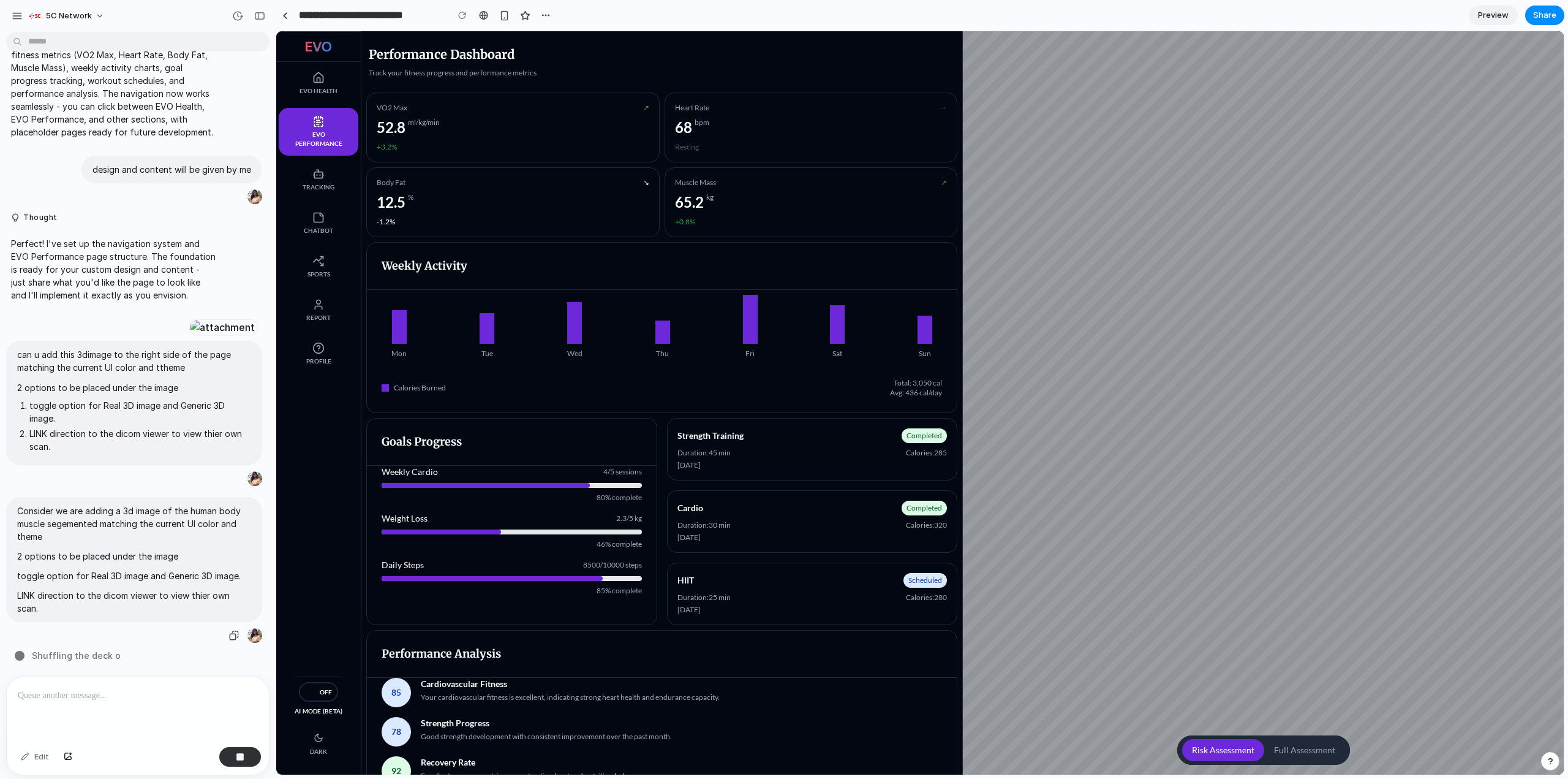
scroll to position [652, 0]
click at [100, 690] on p at bounding box center [135, 696] width 235 height 15
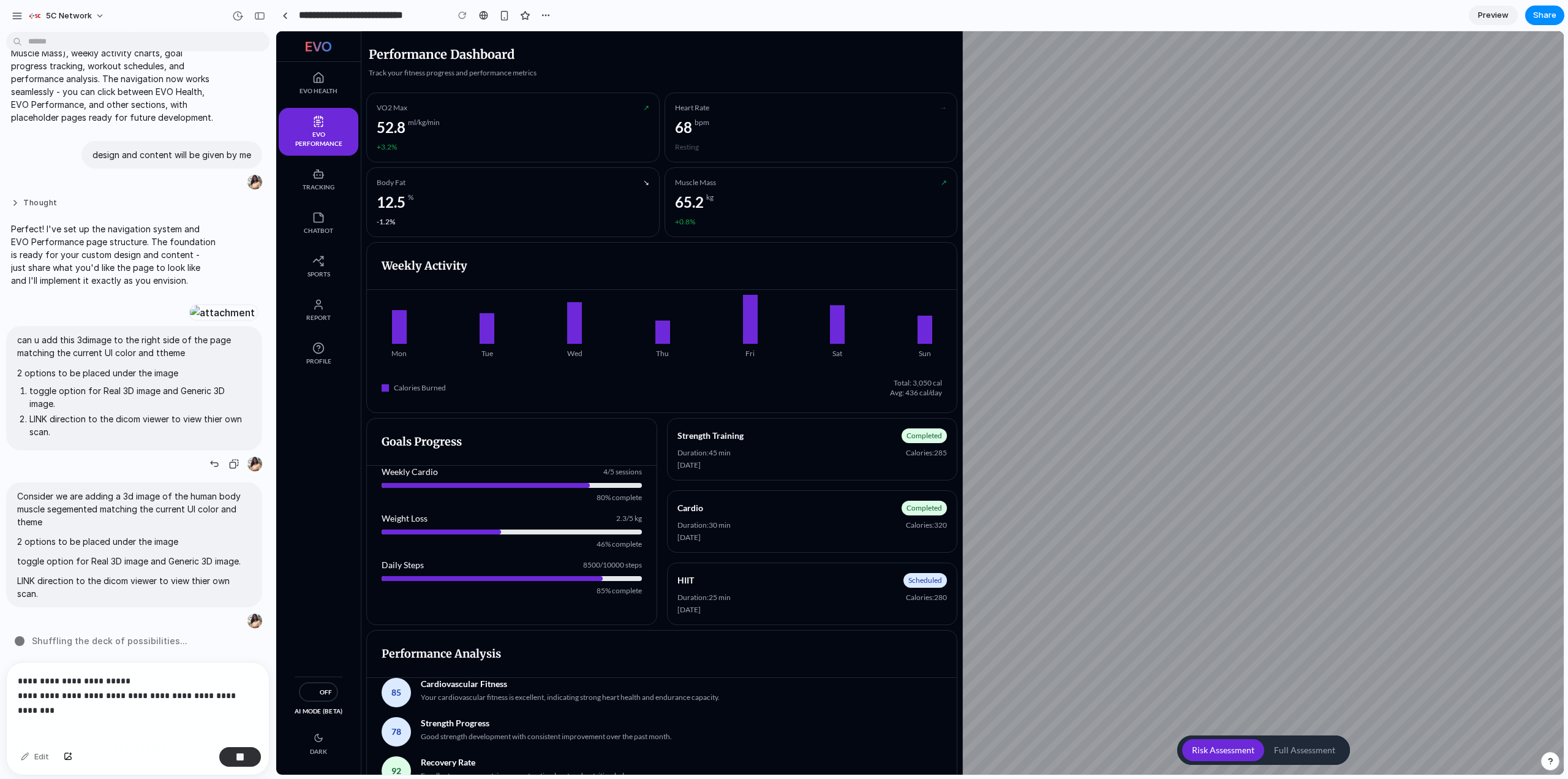
scroll to position [666, 0]
click at [314, 93] on span "EVO Health" at bounding box center [318, 91] width 55 height 9
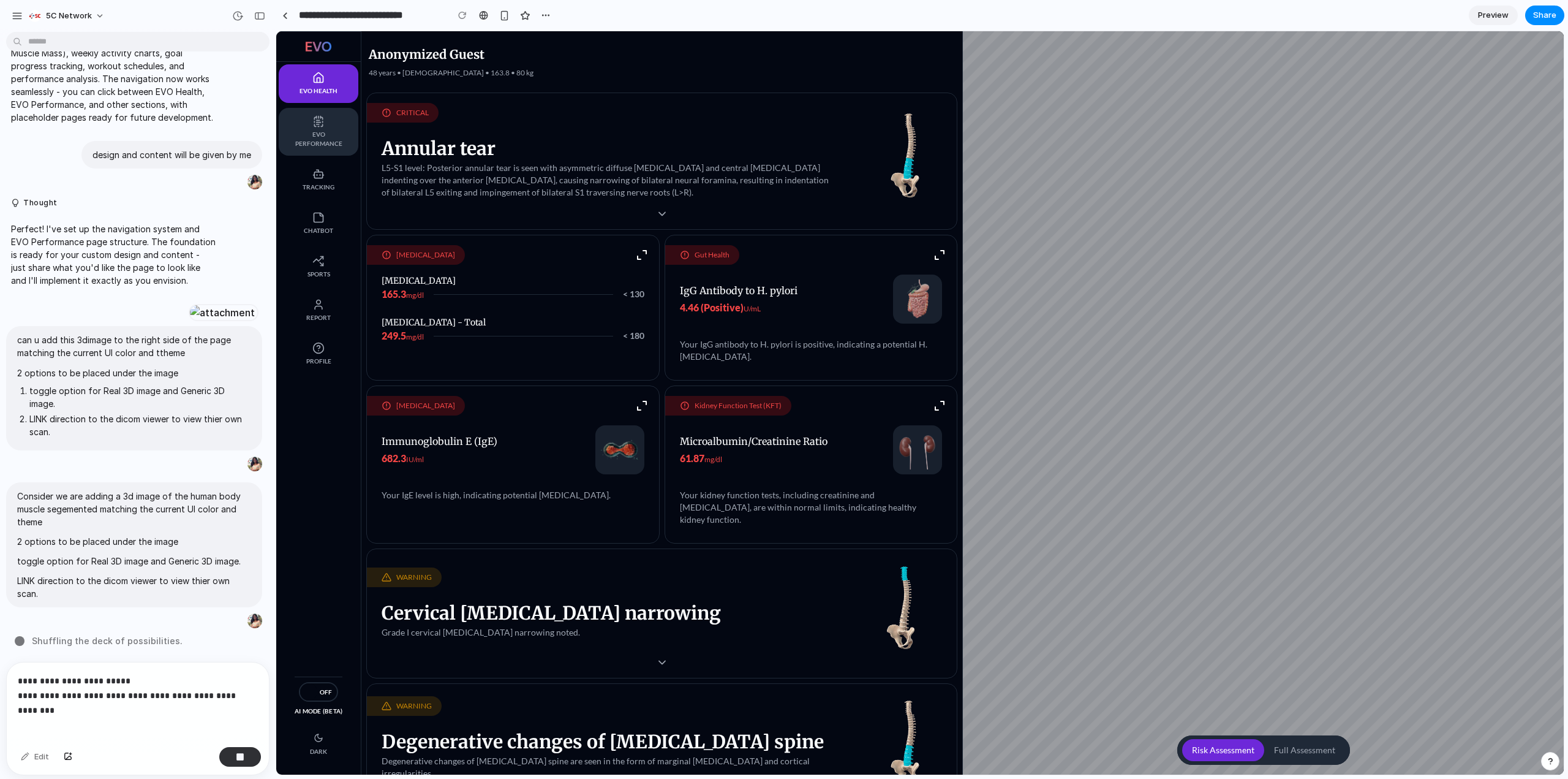
click at [334, 129] on button "EVO Performance" at bounding box center [318, 132] width 80 height 48
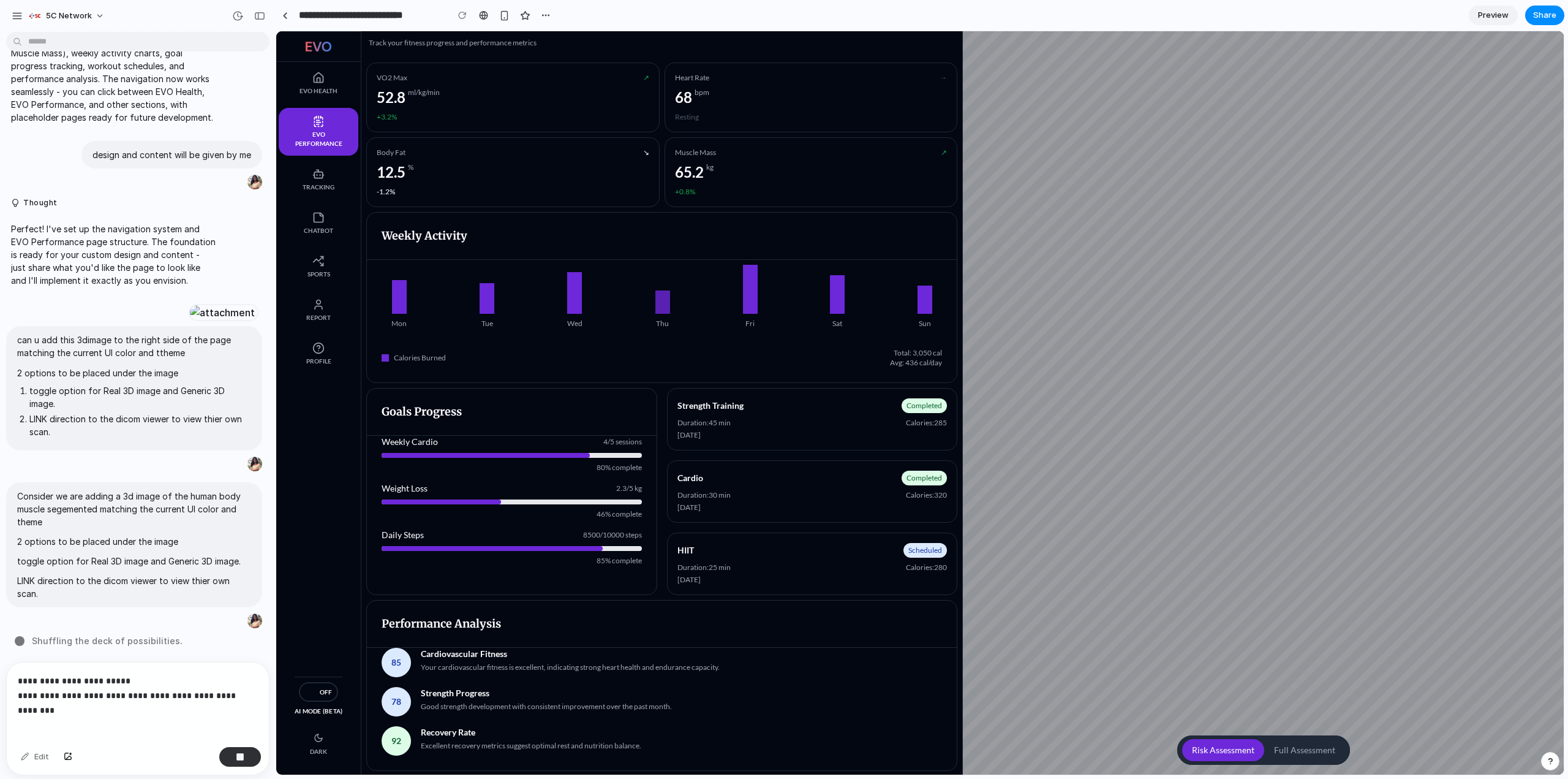
scroll to position [30, 0]
click at [316, 85] on button "EVO Health" at bounding box center [318, 83] width 80 height 39
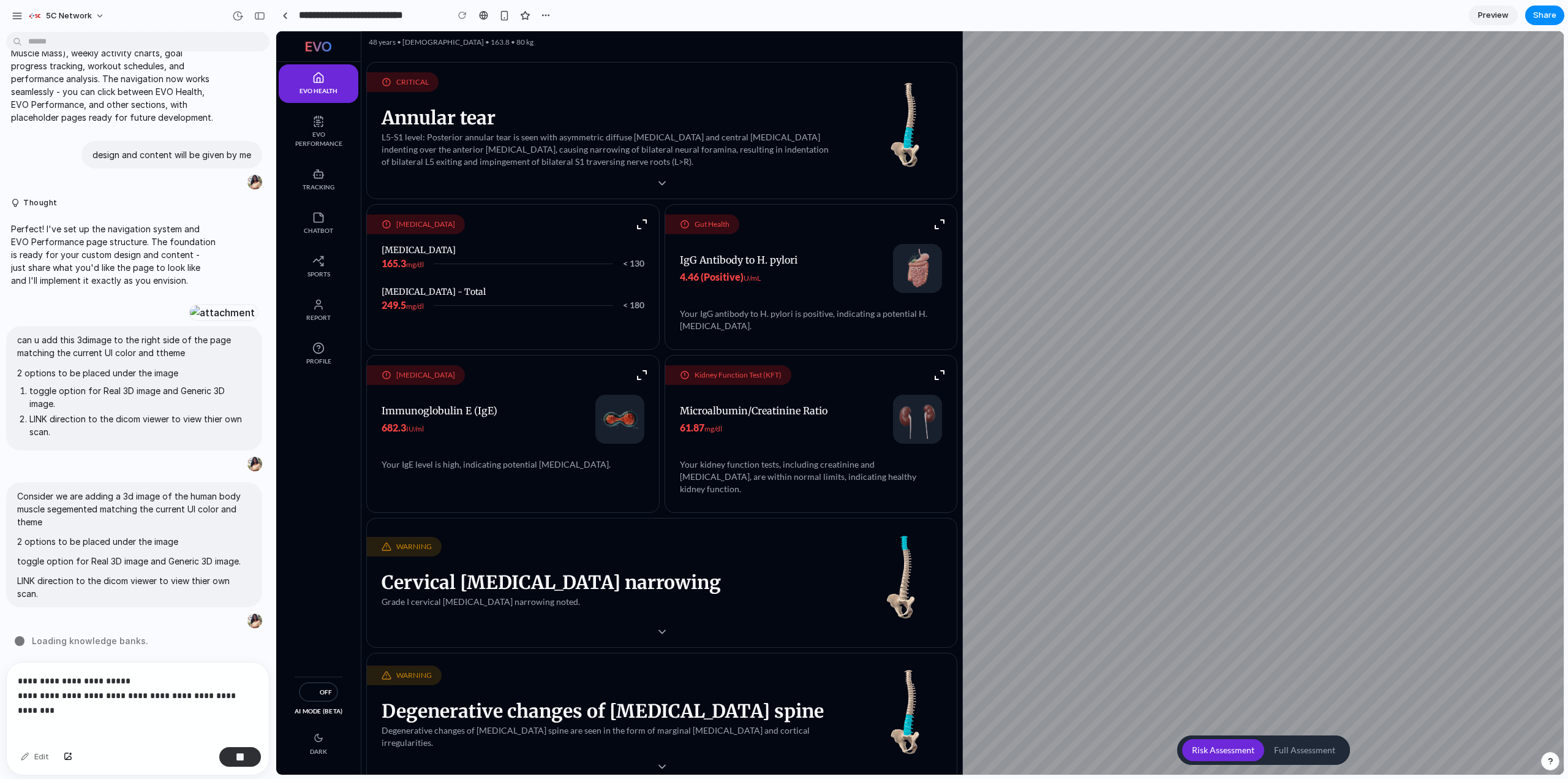
click at [261, 686] on div "**********" at bounding box center [137, 702] width 262 height 80
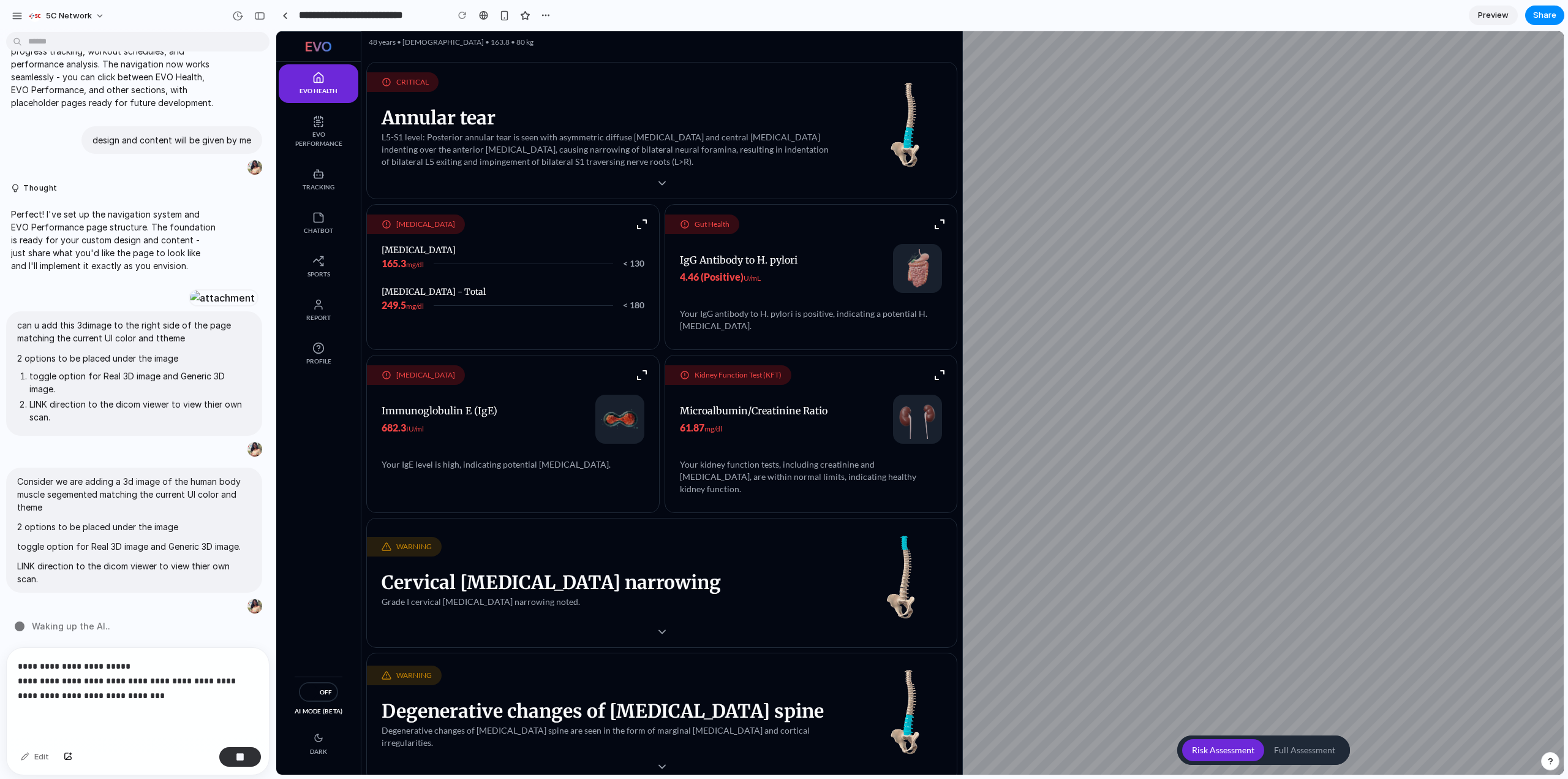
click at [63, 693] on p "**********" at bounding box center [135, 681] width 235 height 44
click at [130, 697] on p "**********" at bounding box center [135, 681] width 235 height 44
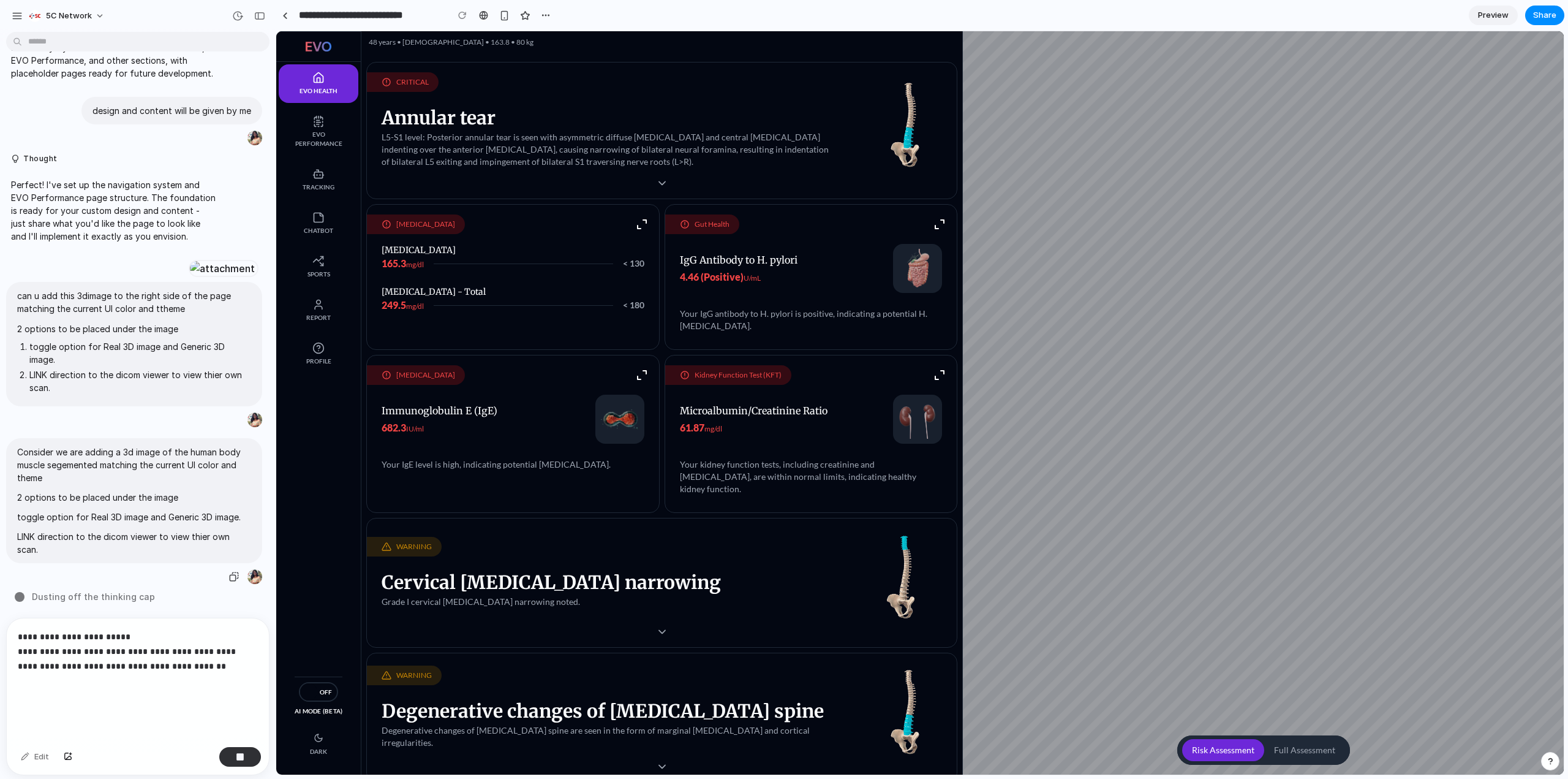
scroll to position [710, 0]
click at [170, 664] on p "**********" at bounding box center [135, 666] width 235 height 74
click at [179, 648] on p "**********" at bounding box center [135, 666] width 235 height 74
click at [178, 663] on p "**********" at bounding box center [135, 666] width 235 height 74
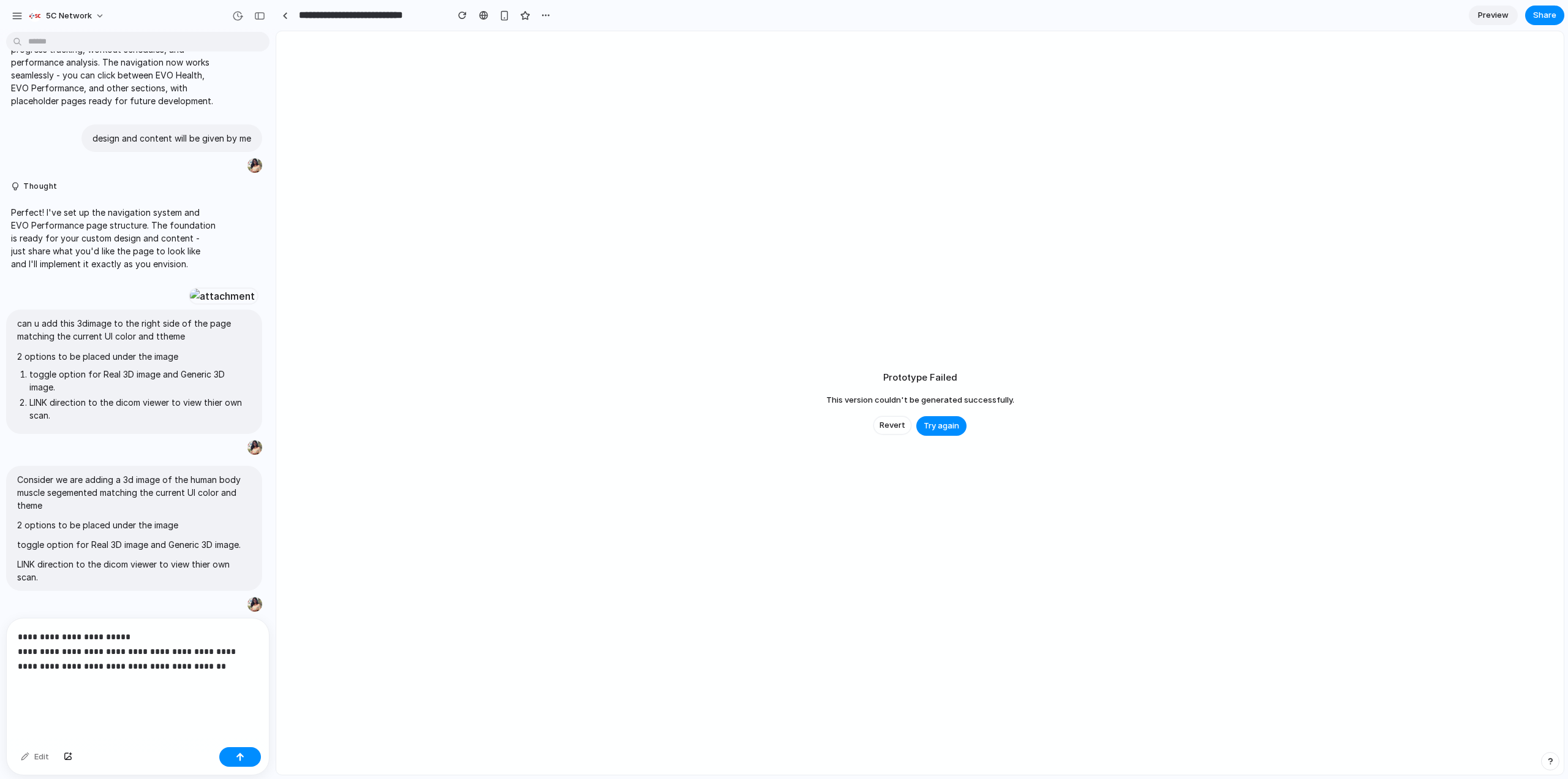
scroll to position [683, 0]
click at [938, 425] on span "Try again" at bounding box center [941, 426] width 36 height 12
click at [942, 424] on span "Try again" at bounding box center [941, 426] width 36 height 12
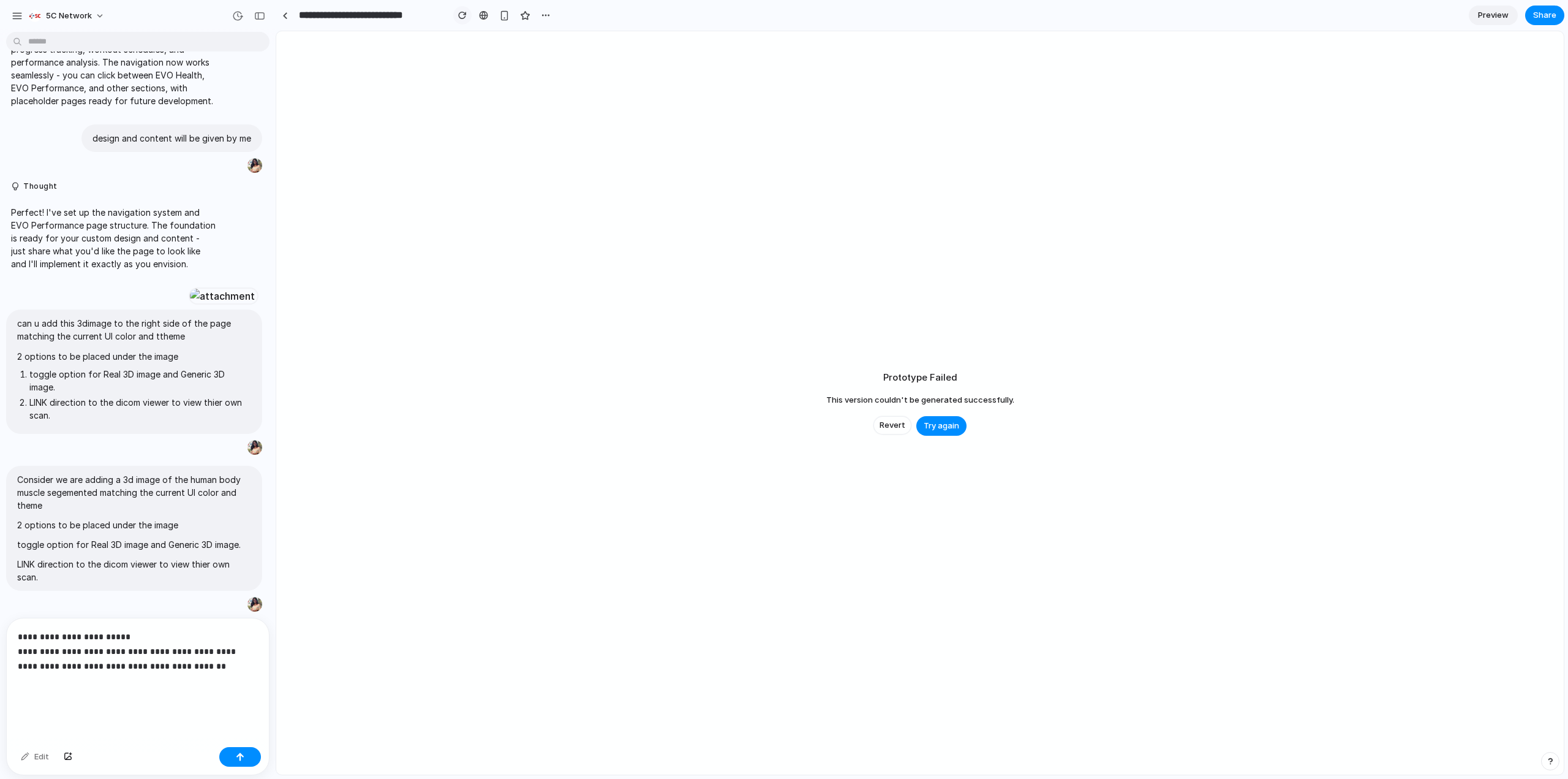
click at [457, 15] on button "button" at bounding box center [463, 15] width 18 height 18
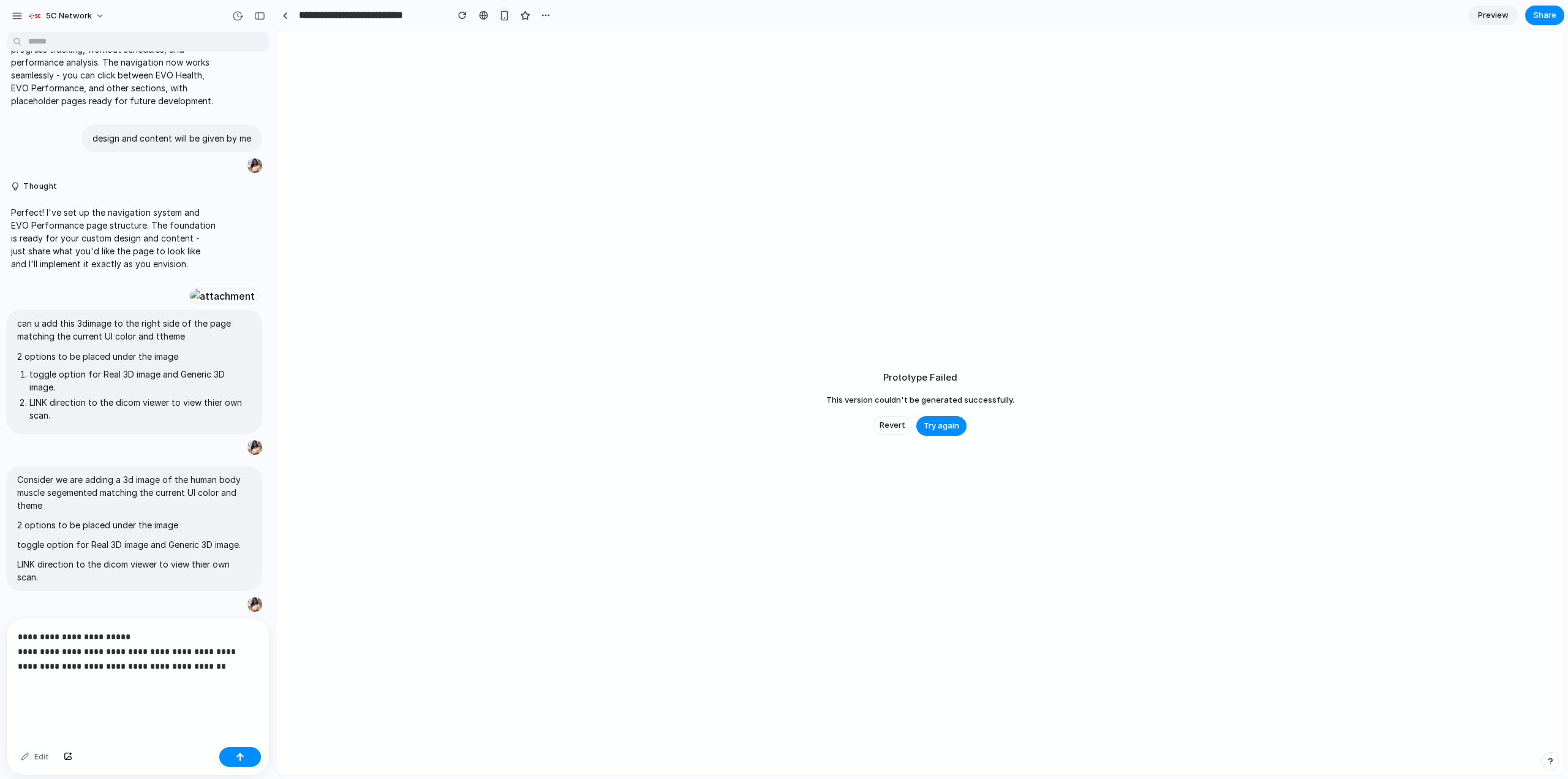
click at [506, 13] on div "button" at bounding box center [505, 16] width 10 height 10
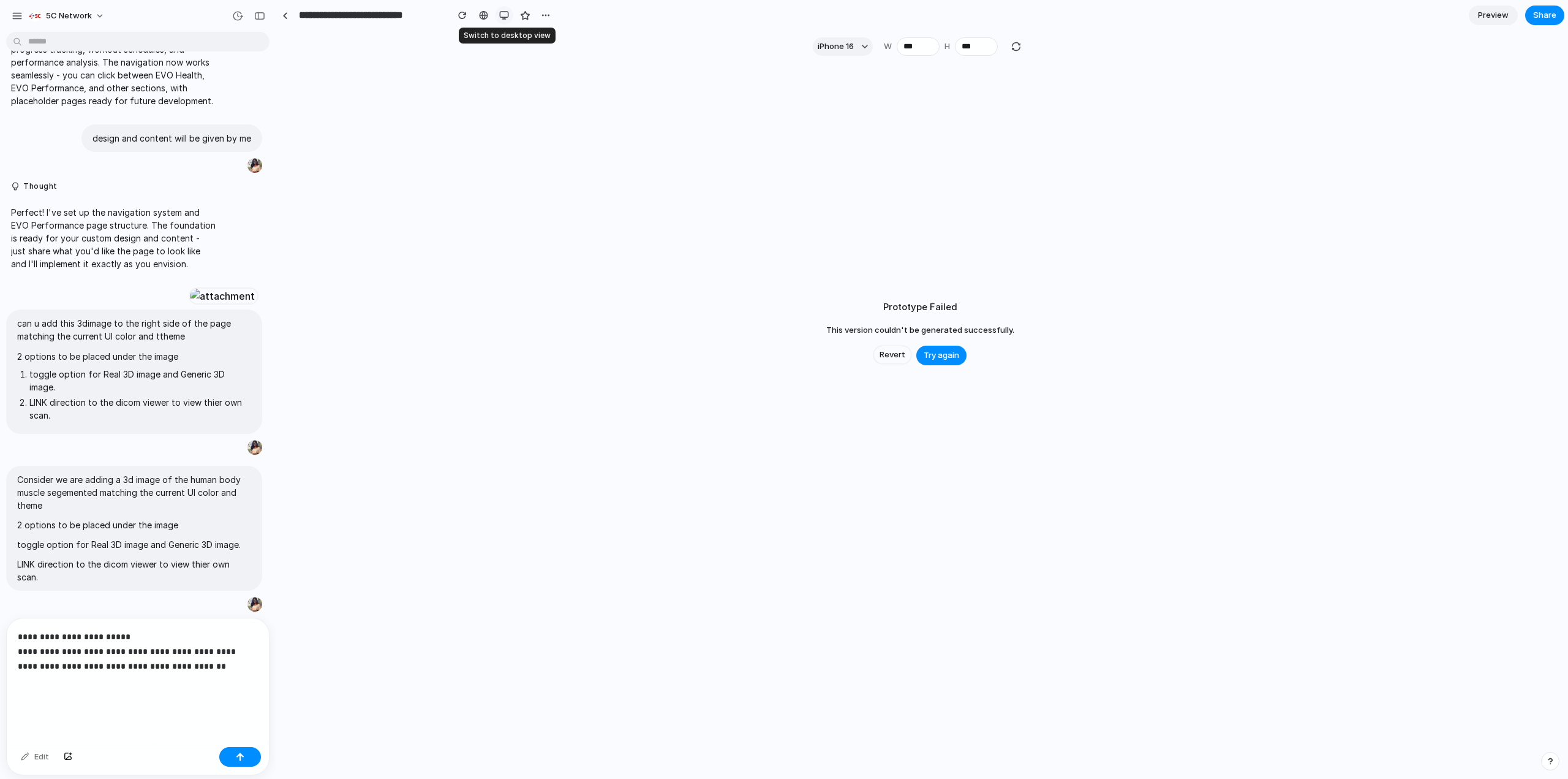
click at [506, 16] on div "button" at bounding box center [504, 15] width 10 height 10
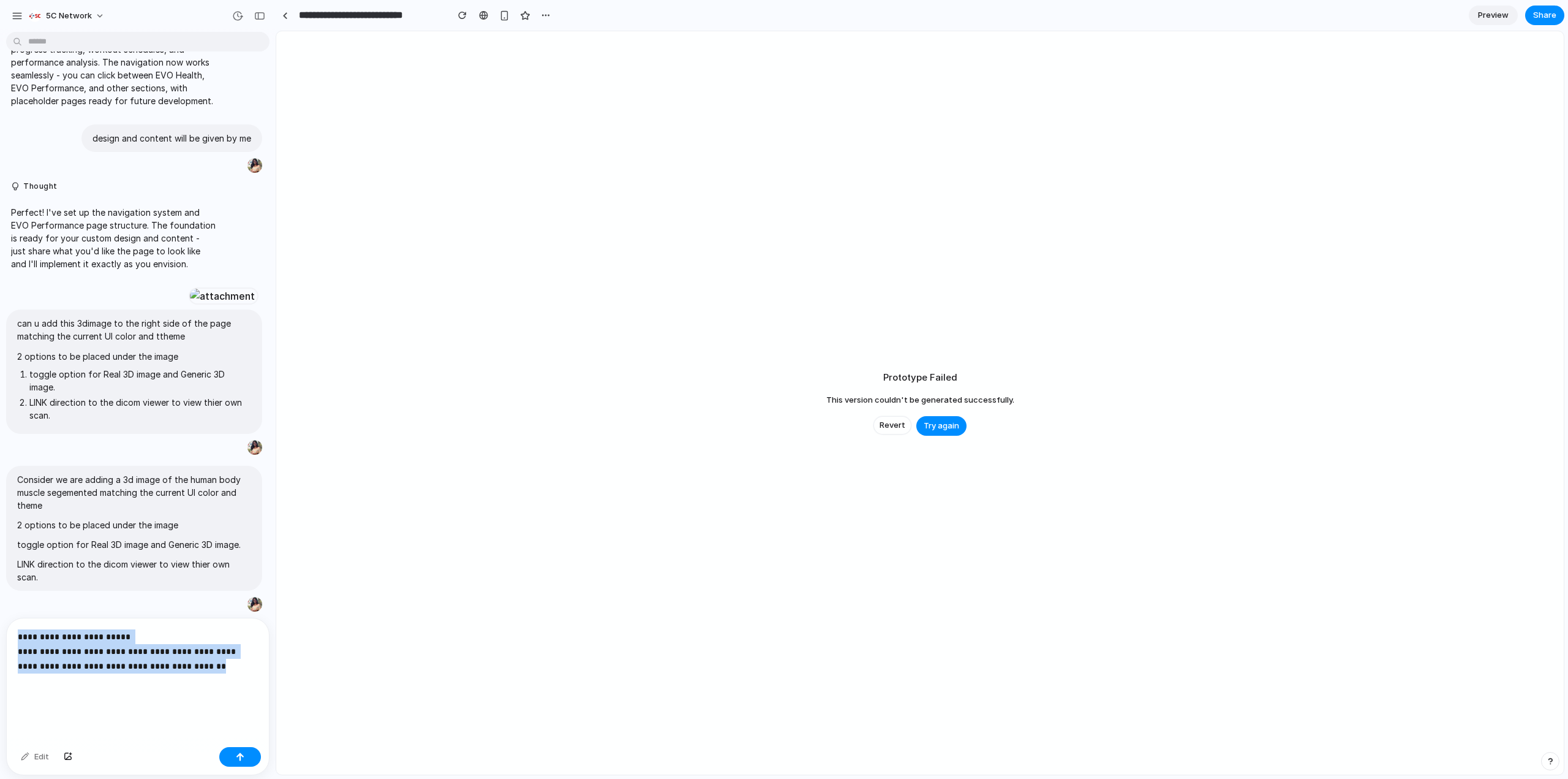
drag, startPoint x: 215, startPoint y: 656, endPoint x: 11, endPoint y: 626, distance: 206.2
click at [11, 626] on div "**********" at bounding box center [137, 680] width 262 height 124
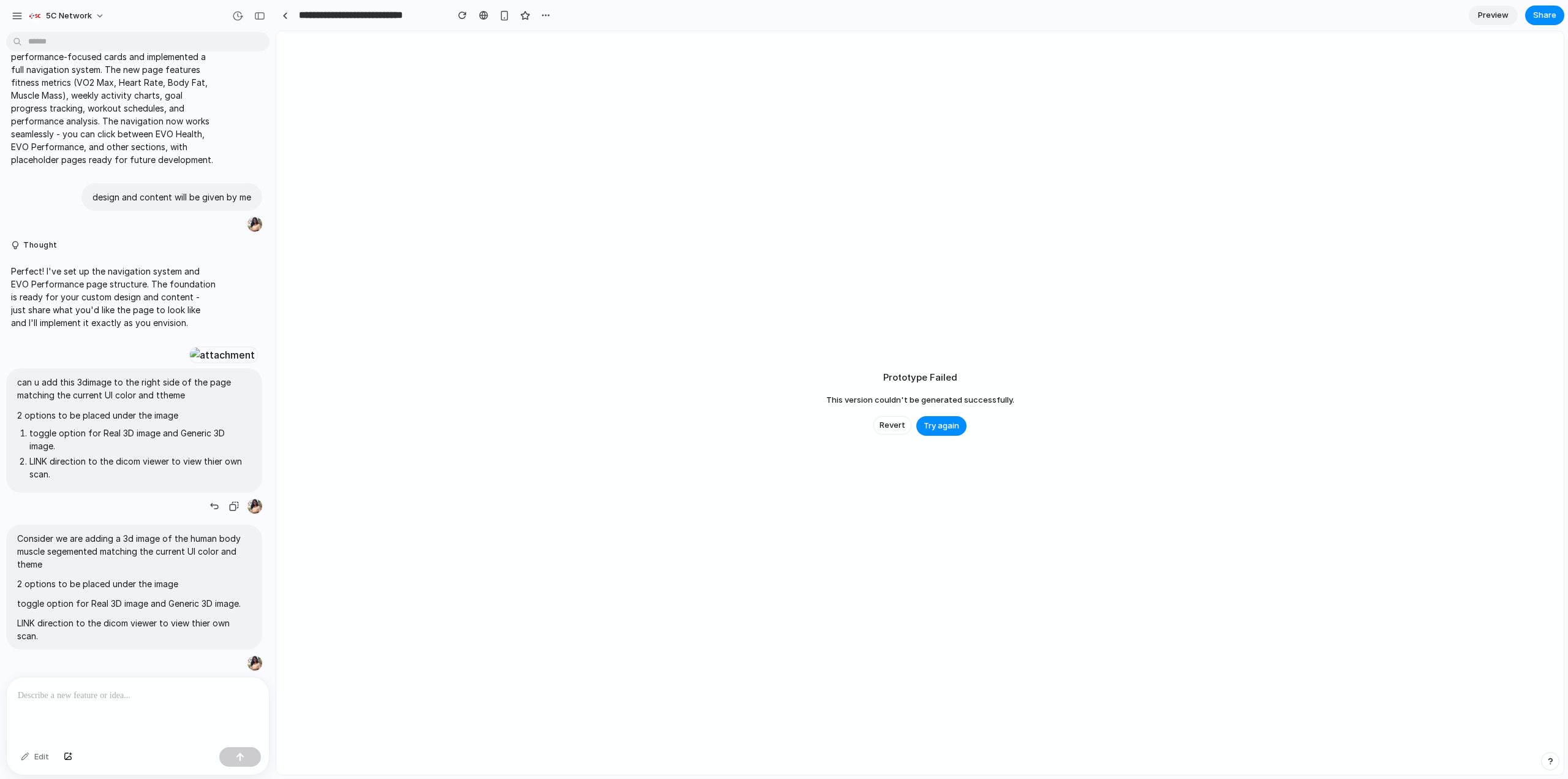
scroll to position [622, 0]
click at [212, 503] on div "button" at bounding box center [214, 506] width 10 height 10
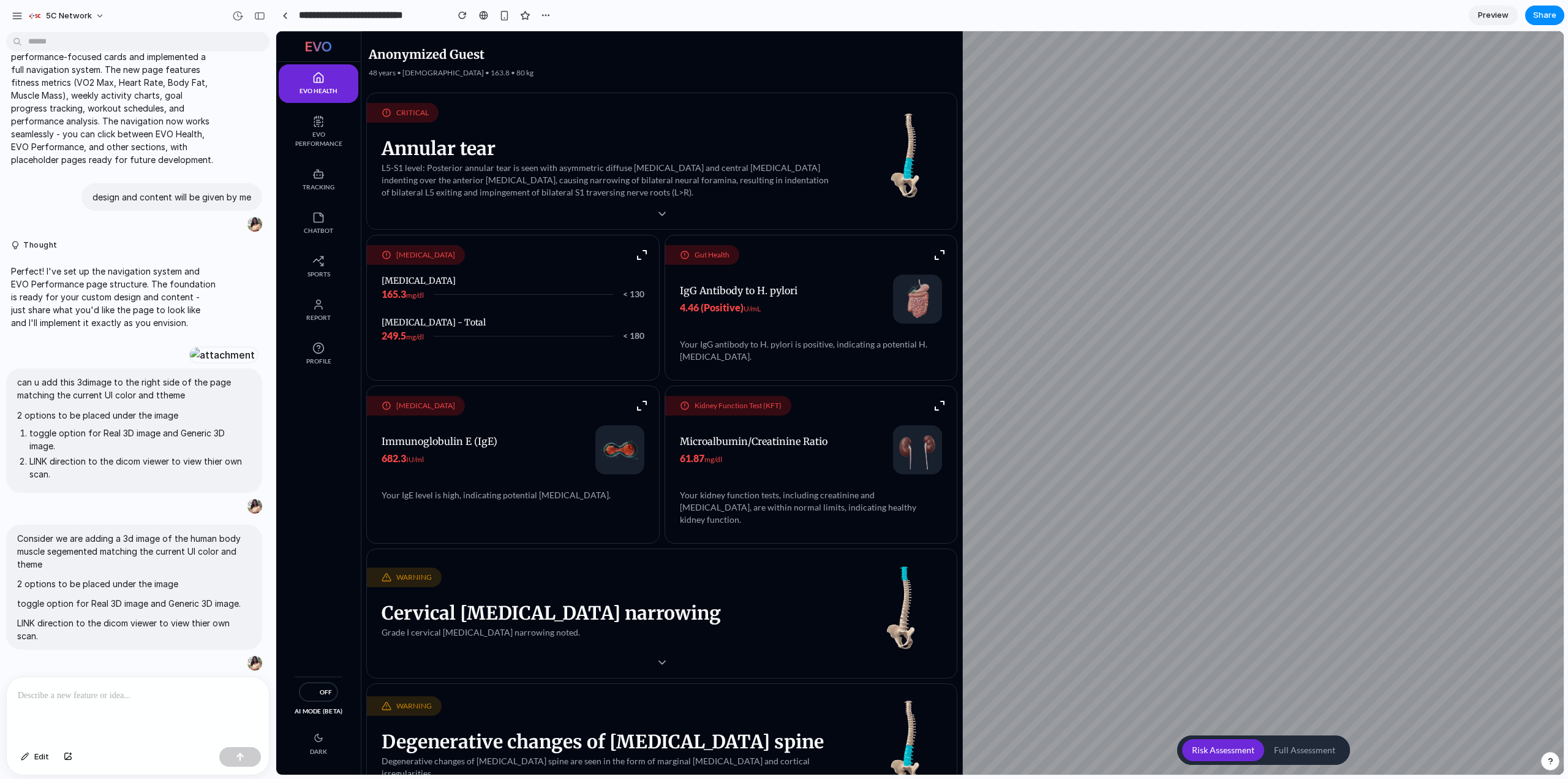
scroll to position [0, 0]
click at [459, 25] on div "**********" at bounding box center [415, 16] width 279 height 22
click at [462, 17] on div "button" at bounding box center [462, 15] width 8 height 8
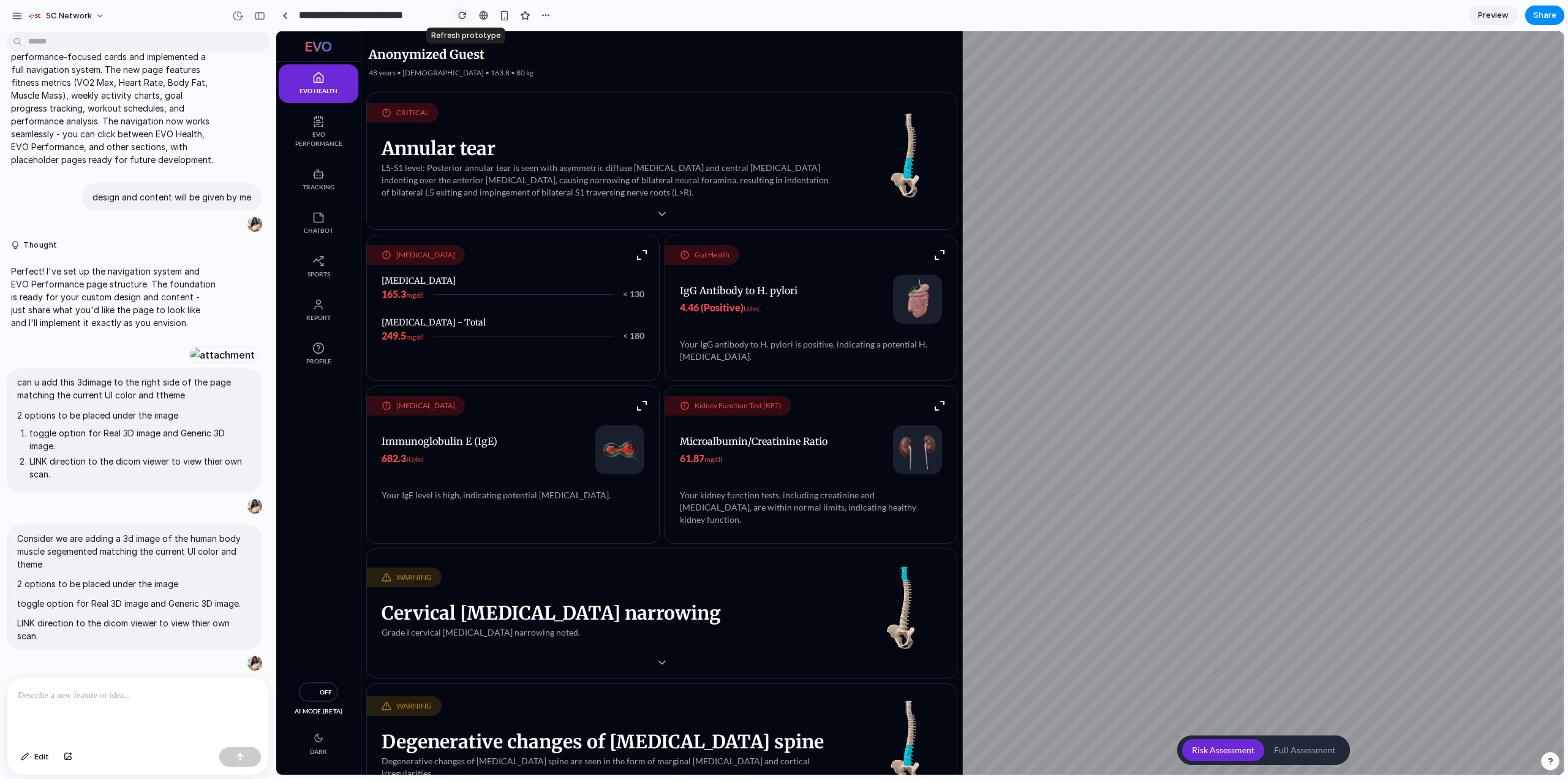
click at [462, 17] on div "button" at bounding box center [462, 15] width 8 height 8
click at [141, 700] on div at bounding box center [137, 709] width 262 height 65
click at [134, 683] on div at bounding box center [137, 709] width 262 height 65
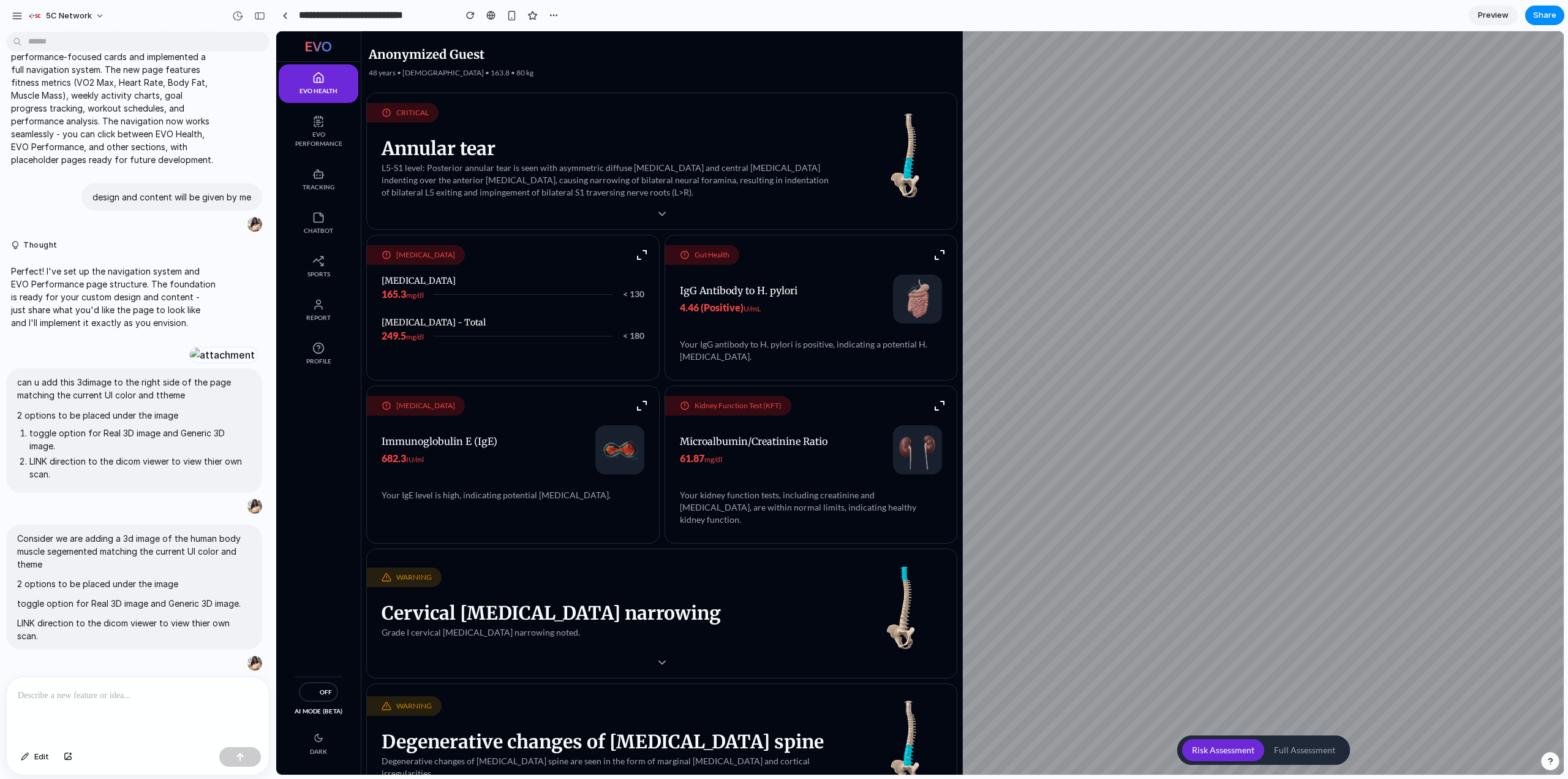
click at [168, 690] on p at bounding box center [137, 696] width 240 height 15
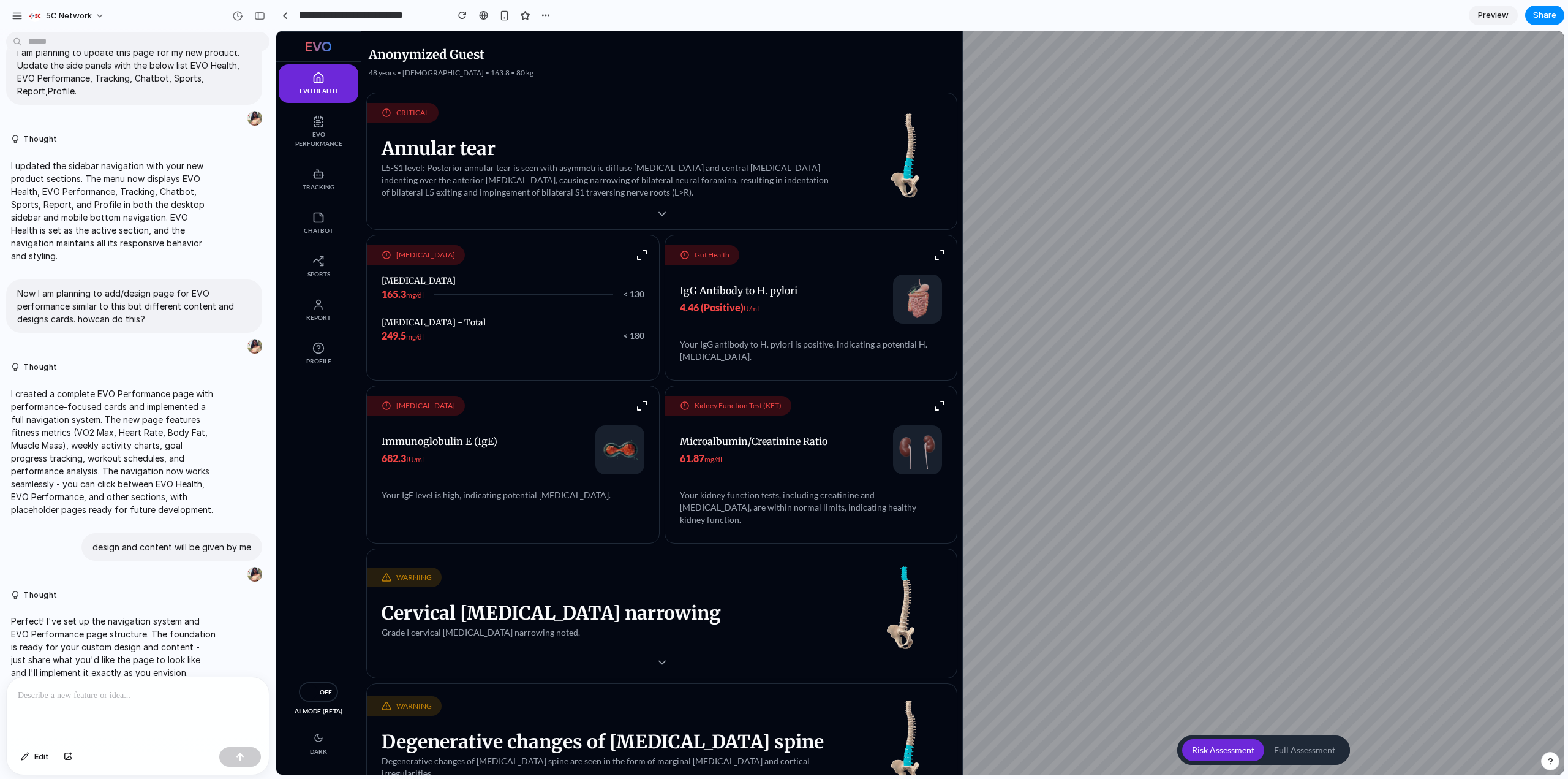
scroll to position [30, 0]
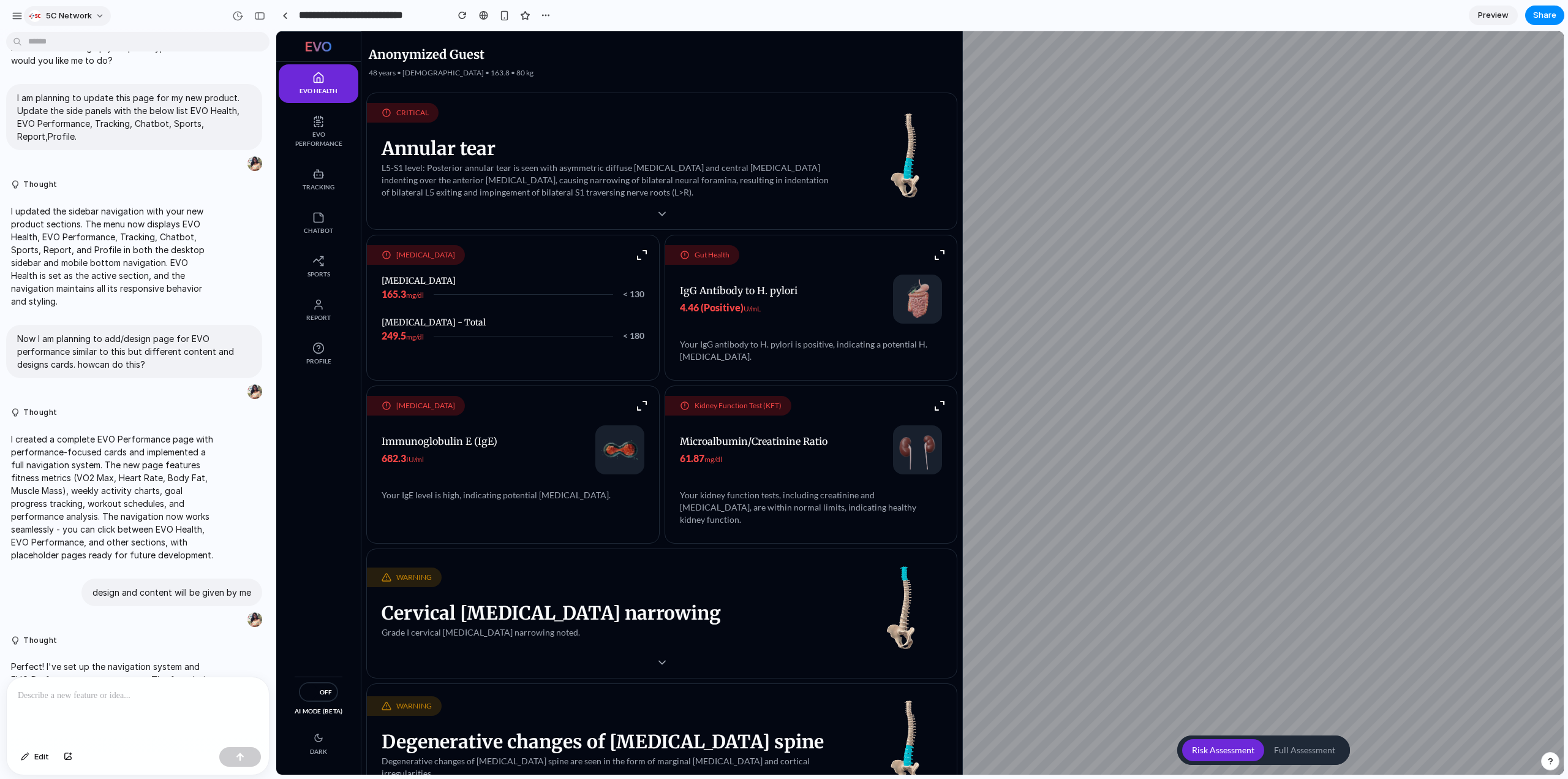
click at [96, 19] on button "5C Network" at bounding box center [67, 16] width 87 height 19
click at [25, 11] on div "Settings Invite members Change theme Sign out" at bounding box center [784, 390] width 1568 height 779
click at [22, 13] on div "button" at bounding box center [17, 16] width 11 height 11
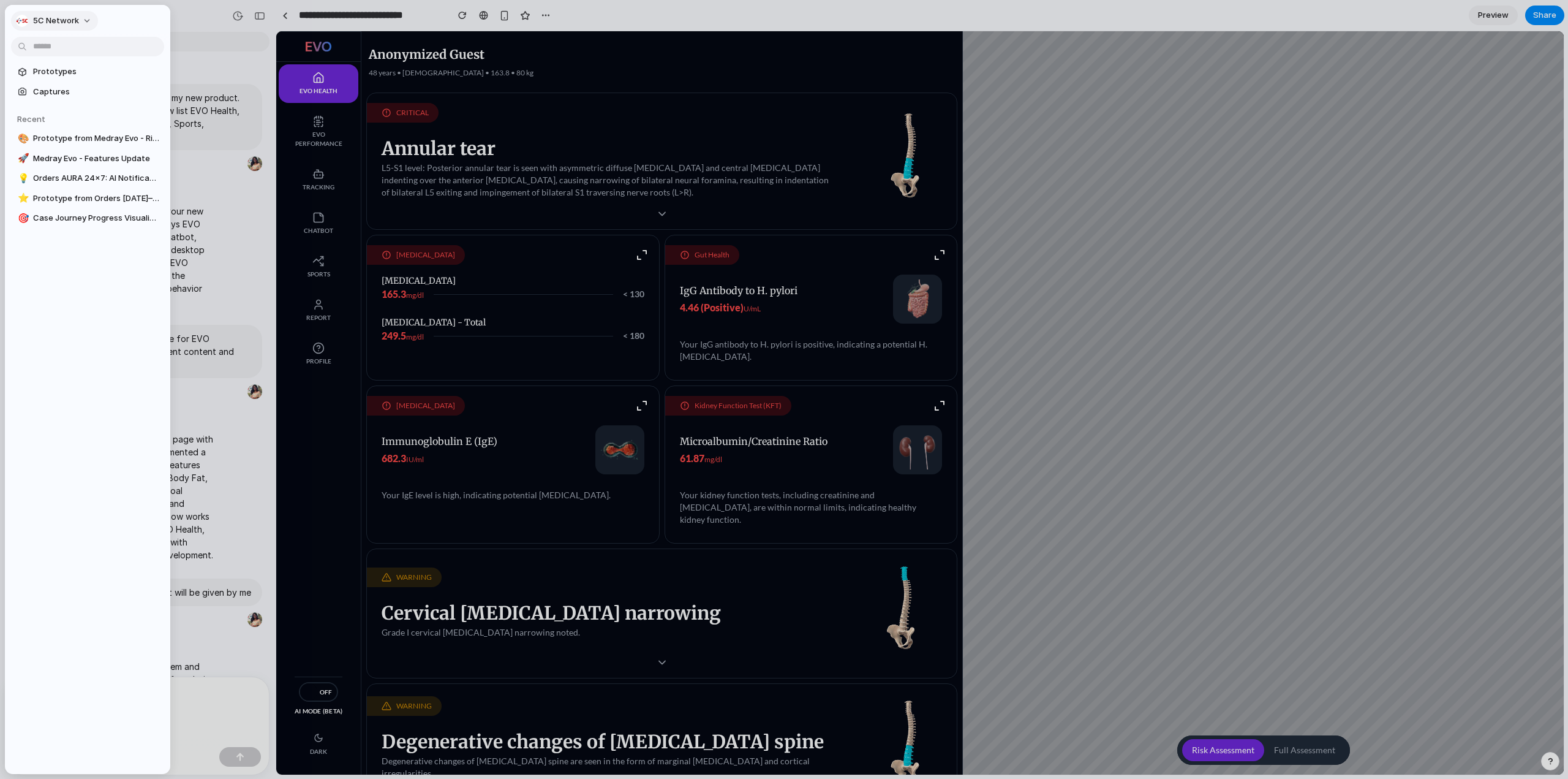
click at [61, 25] on span "5C Network" at bounding box center [56, 21] width 46 height 12
click at [187, 17] on div "Settings Invite members Change theme Sign out" at bounding box center [784, 390] width 1568 height 779
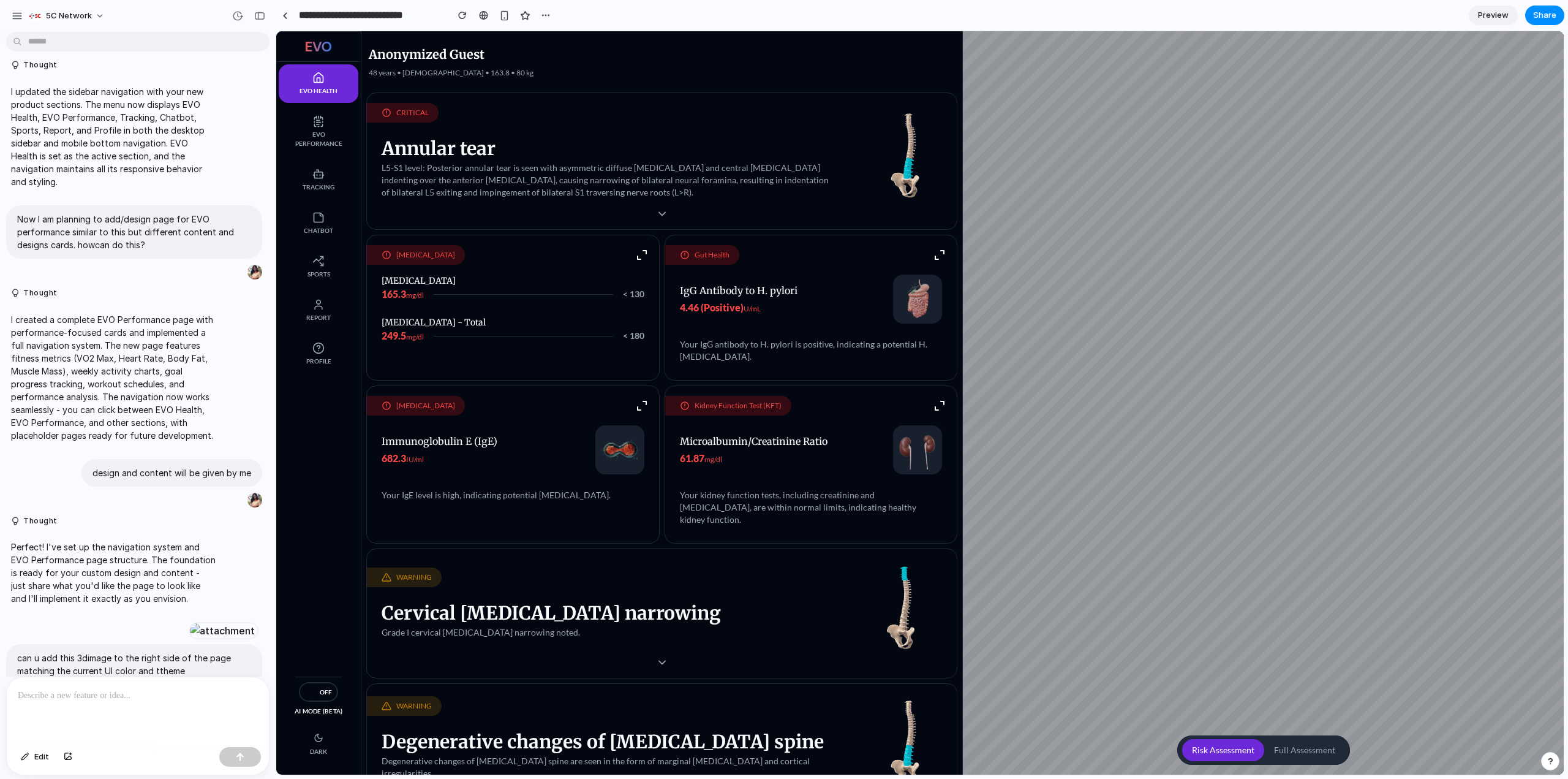
scroll to position [0, 0]
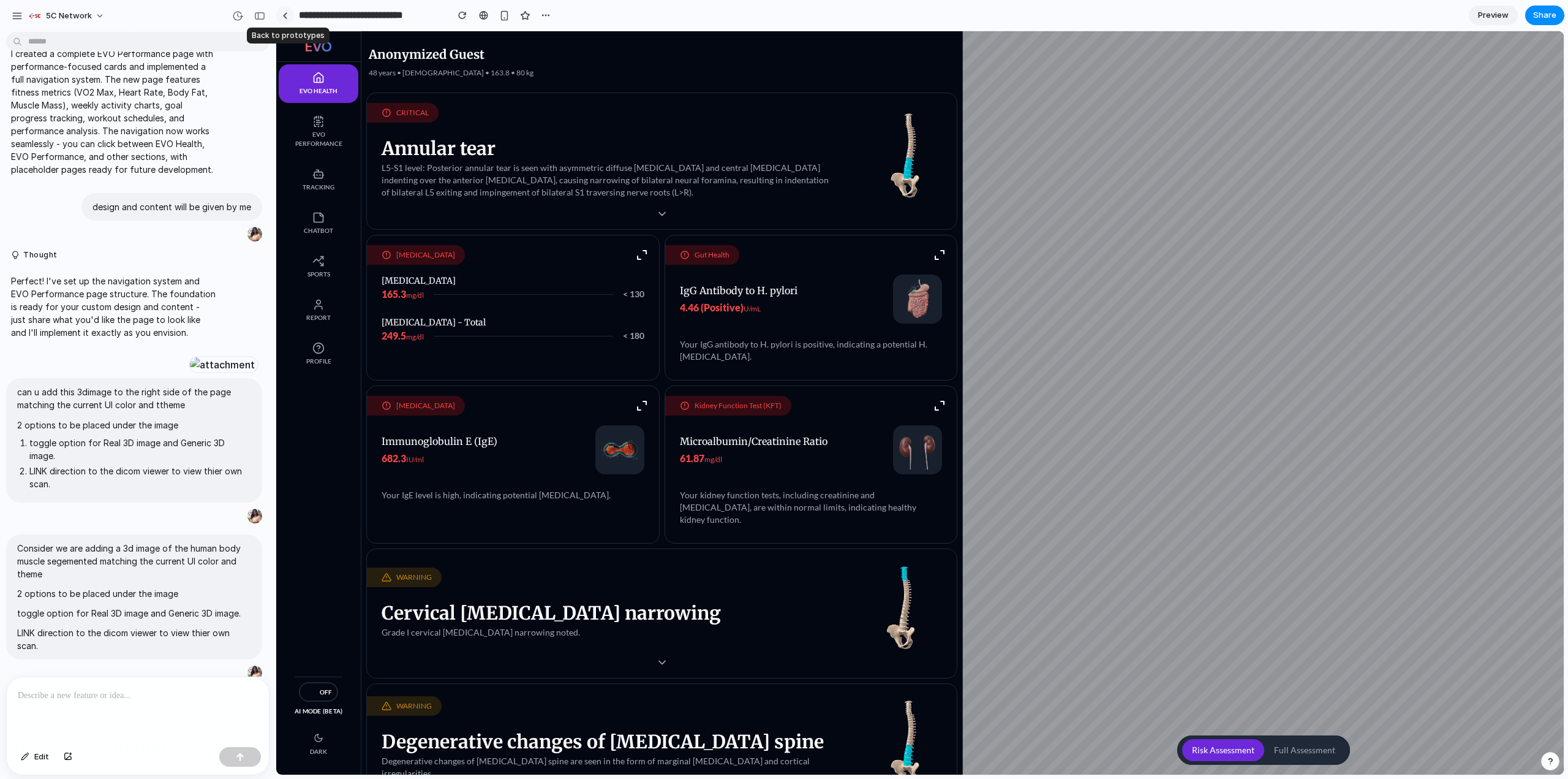
click at [281, 20] on link at bounding box center [285, 15] width 18 height 18
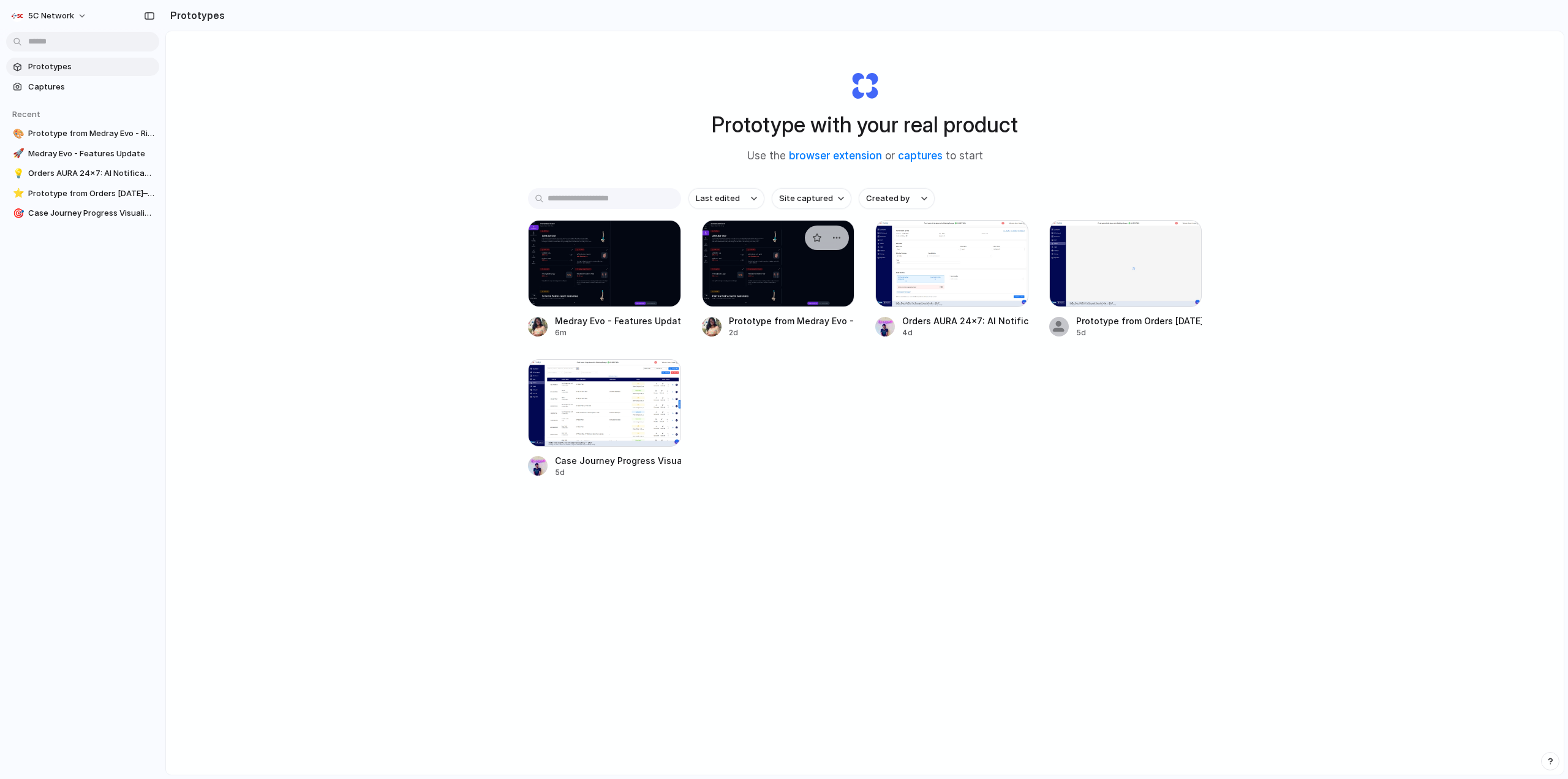
click at [812, 287] on div at bounding box center [778, 263] width 153 height 87
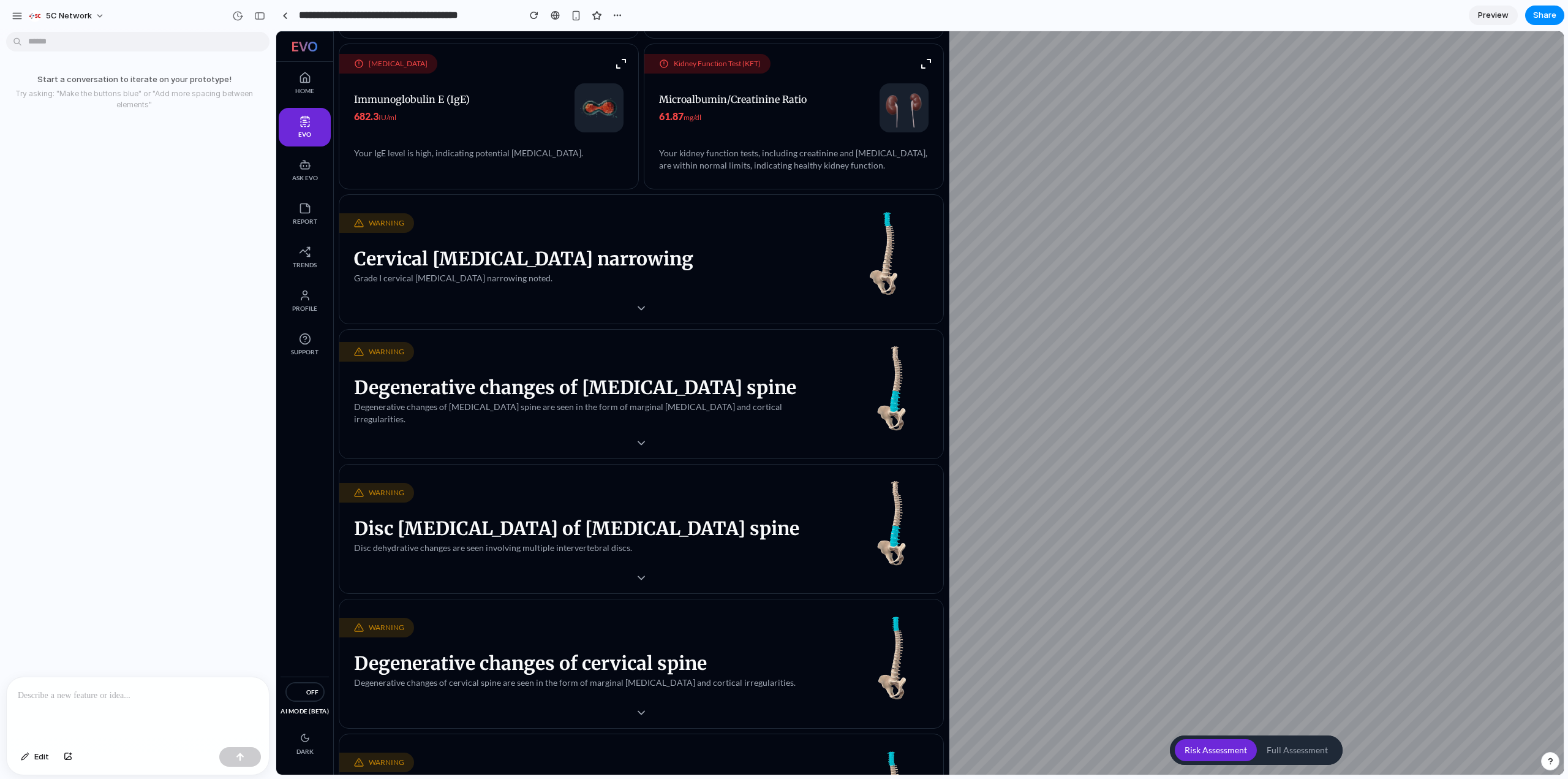
scroll to position [315, 0]
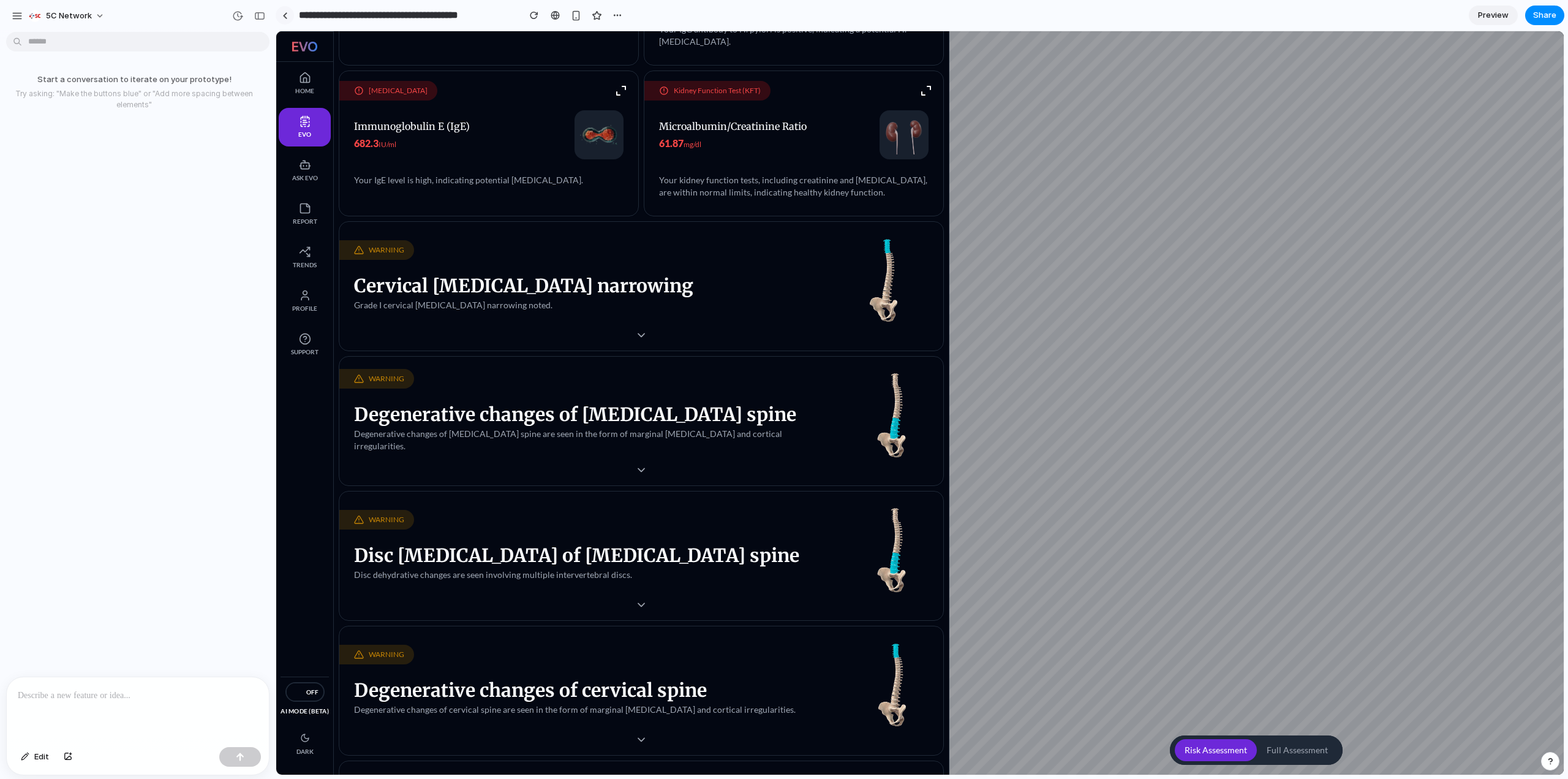
click at [286, 15] on div at bounding box center [285, 16] width 6 height 6
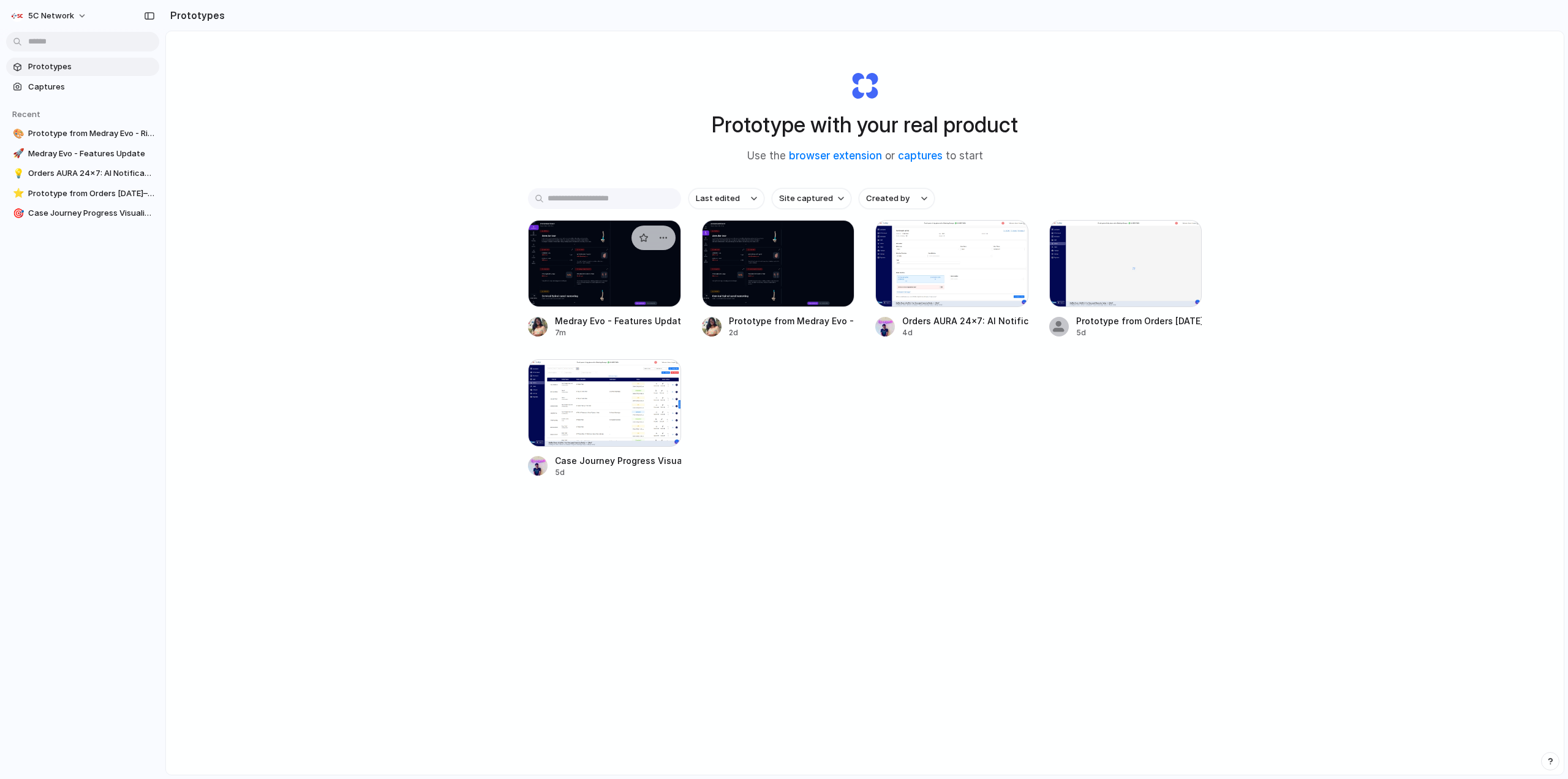
click at [547, 291] on div at bounding box center [604, 263] width 153 height 87
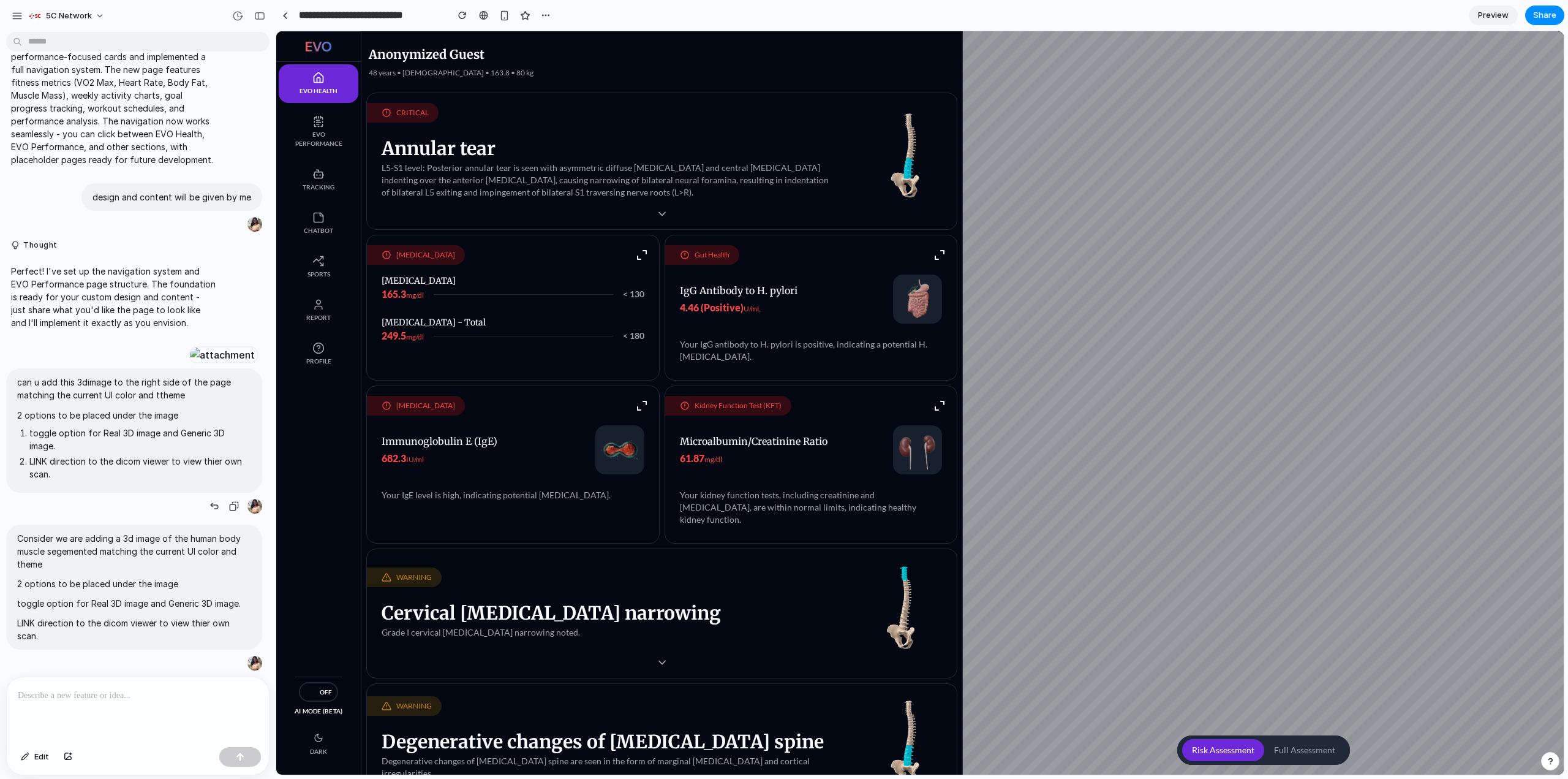
scroll to position [624, 0]
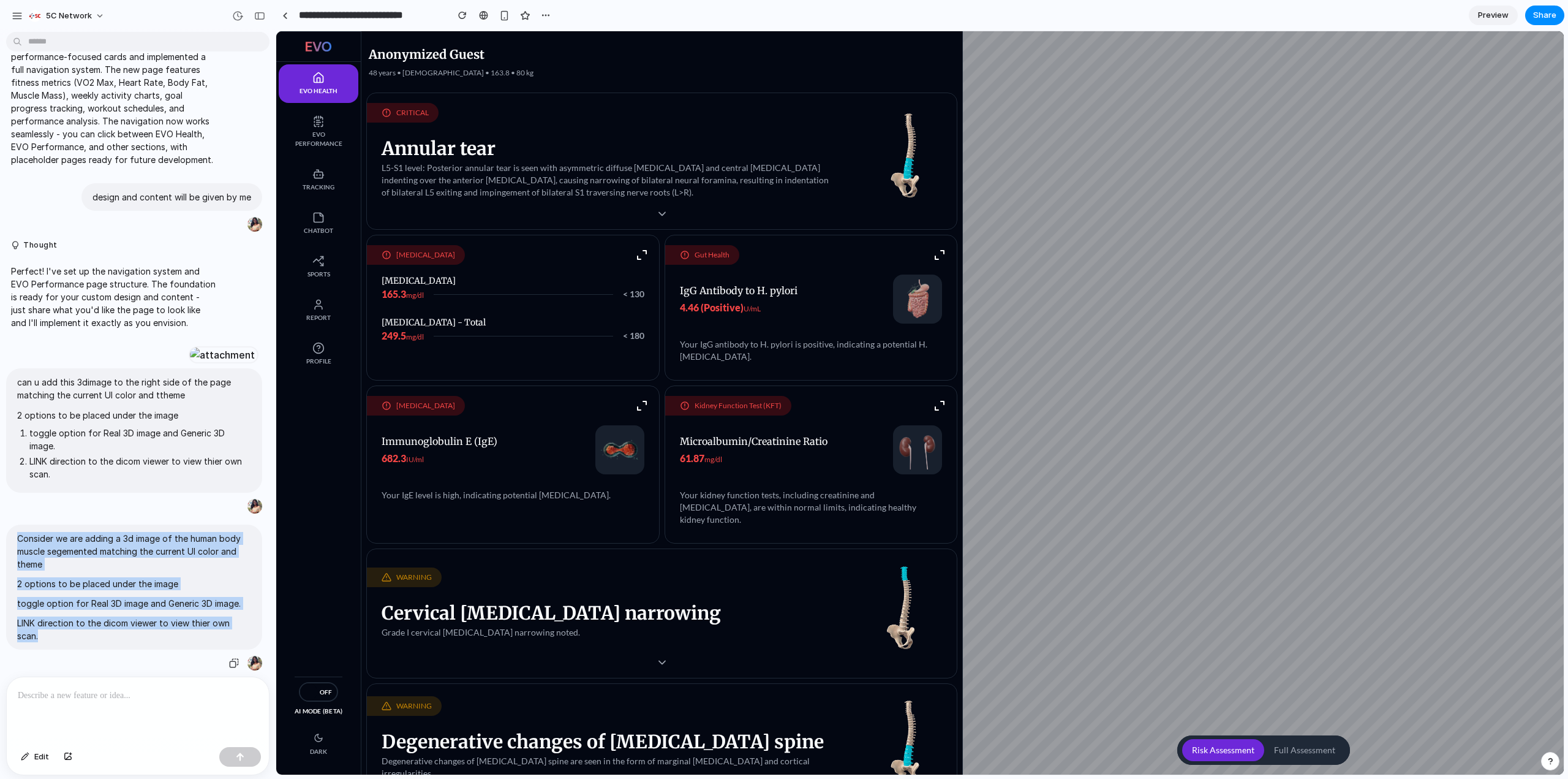
drag, startPoint x: 50, startPoint y: 628, endPoint x: 17, endPoint y: 534, distance: 99.6
click at [17, 534] on span "Consider we are adding a 3d image of the human body muscle segemented matching …" at bounding box center [135, 587] width 234 height 111
copy span "Consider we are adding a 3d image of the human body muscle segemented matching …"
click at [290, 19] on link at bounding box center [285, 15] width 18 height 18
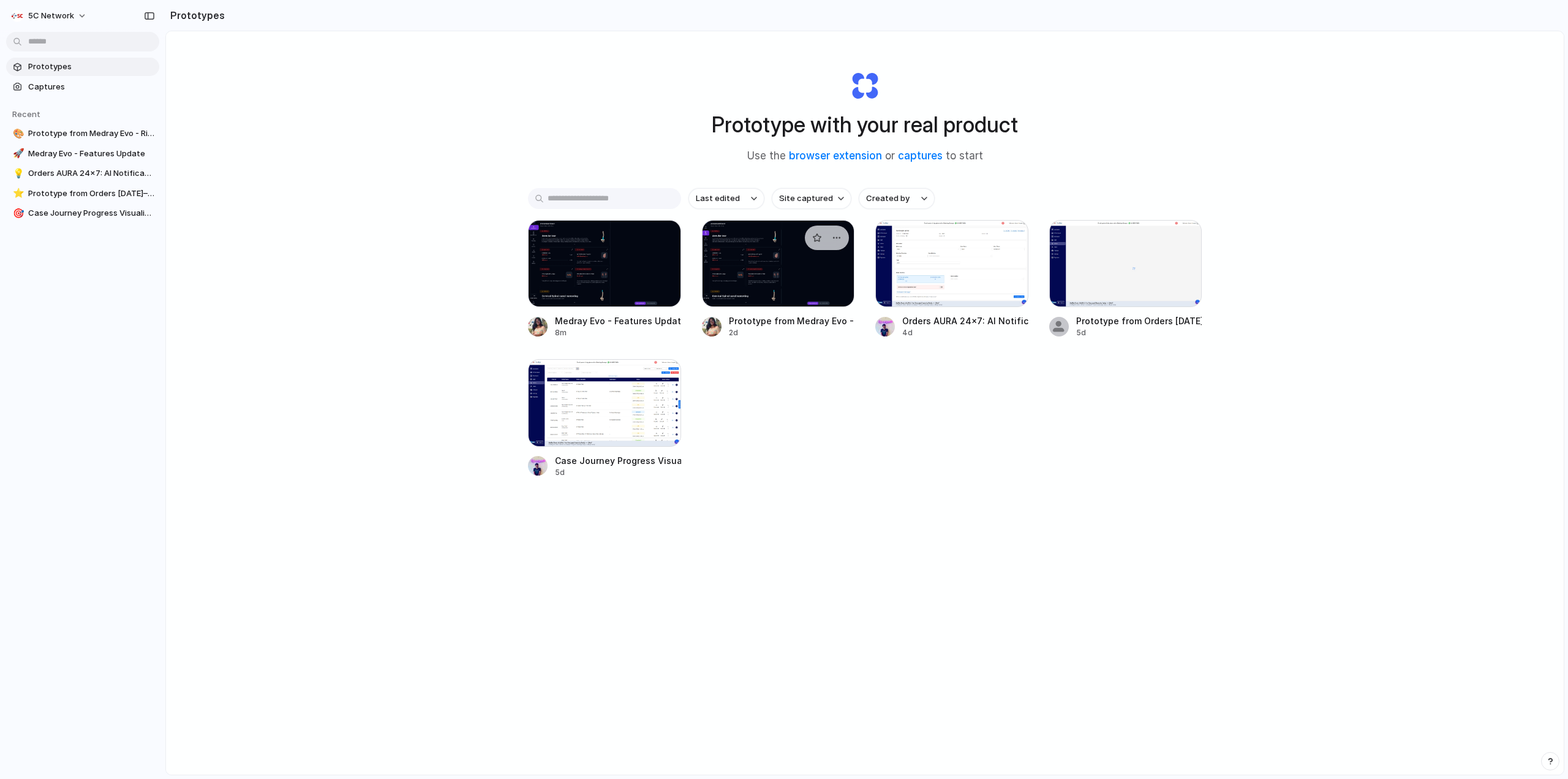
click at [810, 294] on div at bounding box center [778, 263] width 153 height 87
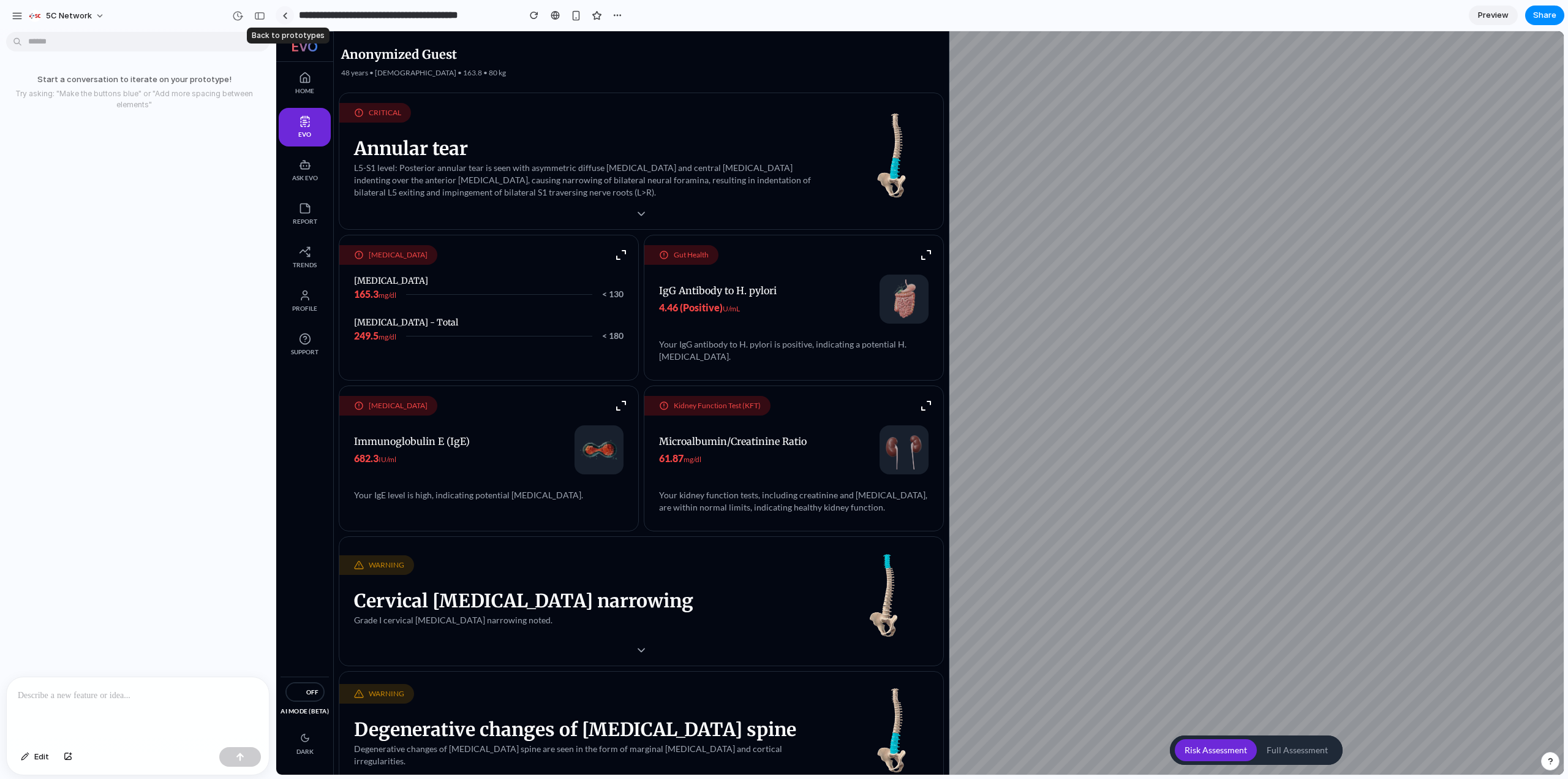
click at [287, 16] on div at bounding box center [285, 16] width 6 height 6
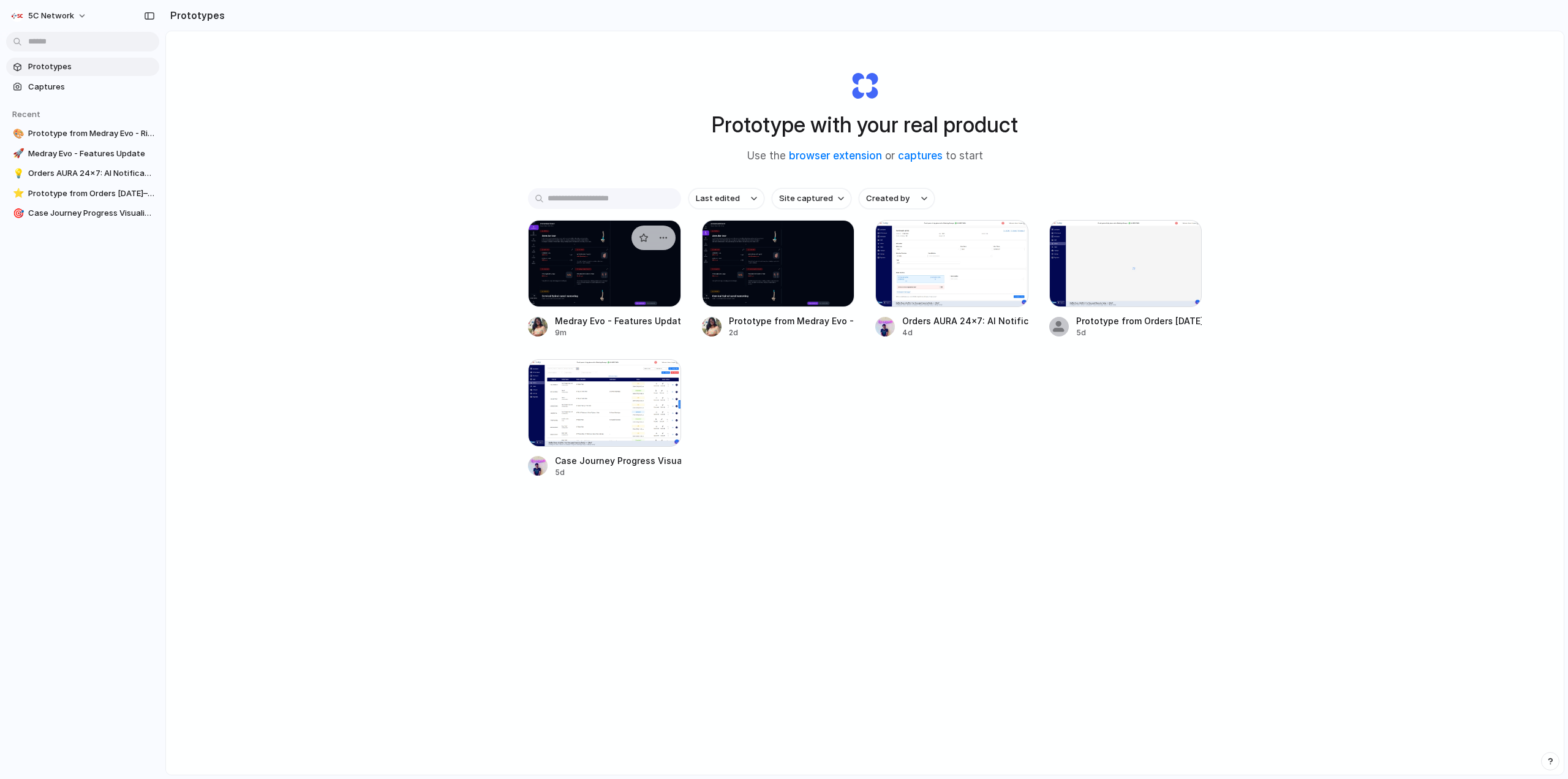
click at [626, 298] on div at bounding box center [604, 263] width 153 height 87
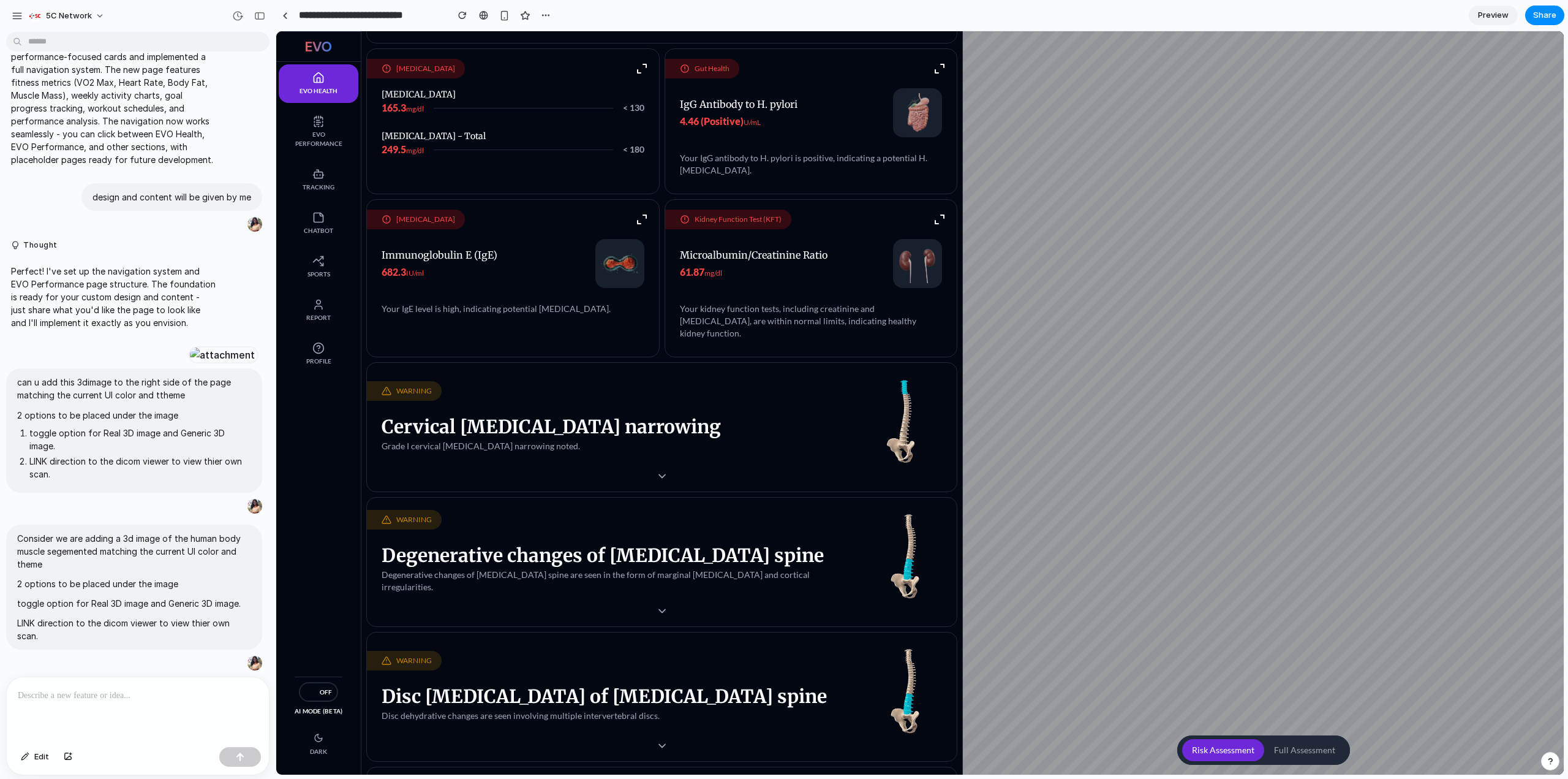
scroll to position [186, 0]
click at [162, 677] on div at bounding box center [137, 709] width 262 height 65
drag, startPoint x: 58, startPoint y: 622, endPoint x: 13, endPoint y: 568, distance: 70.3
click at [13, 568] on div "Consider we are adding a 3d image of the human body muscle segemented matching …" at bounding box center [134, 587] width 256 height 126
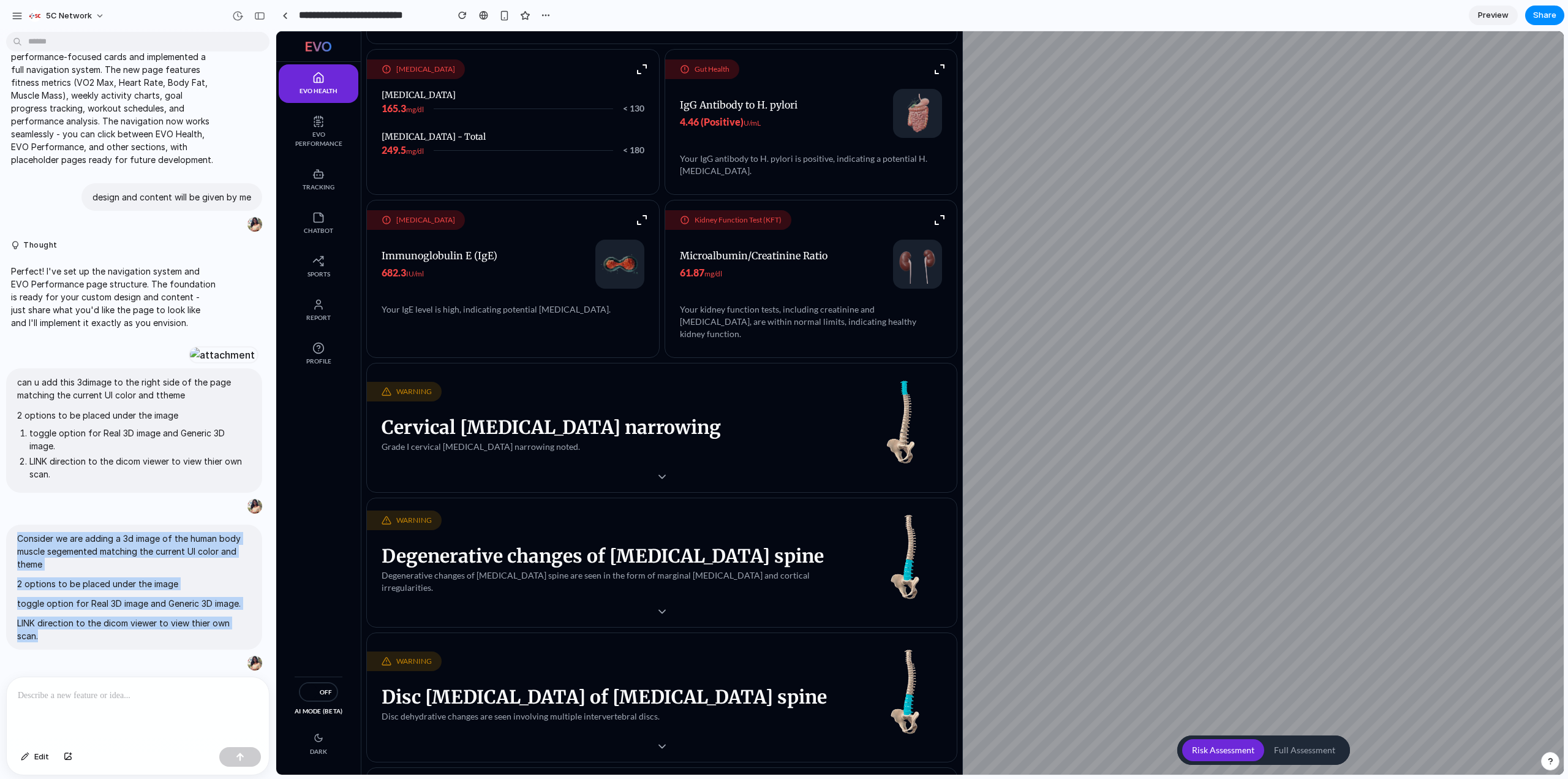
drag, startPoint x: 44, startPoint y: 631, endPoint x: 6, endPoint y: 512, distance: 124.9
click at [6, 512] on div "I've finished setting up your prototype. What would you like me to do? I am pla…" at bounding box center [134, 155] width 268 height 1033
copy span "Consider we are adding a 3d image of the human body muscle segemented matching …"
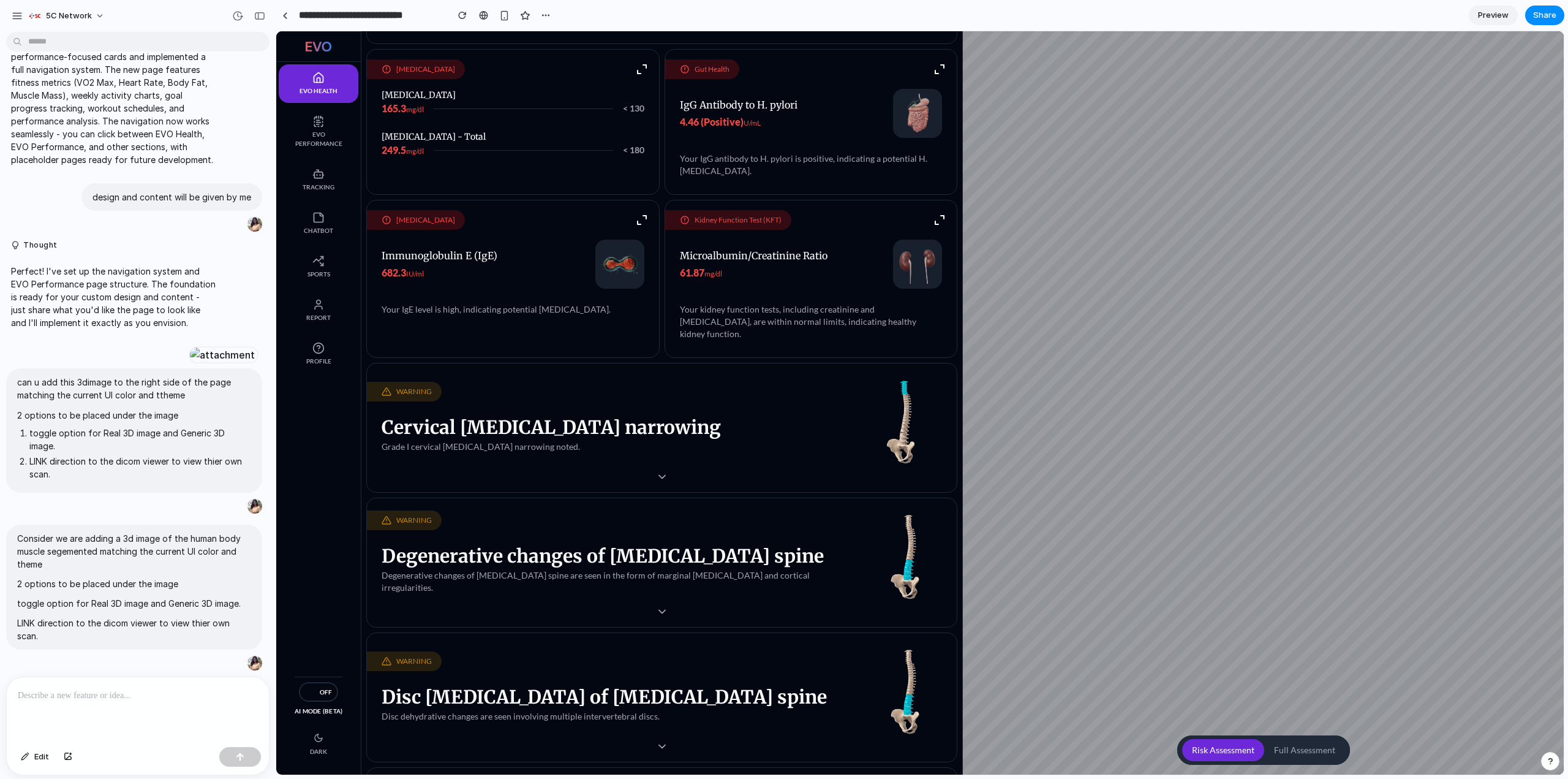
click at [100, 718] on div at bounding box center [137, 709] width 262 height 65
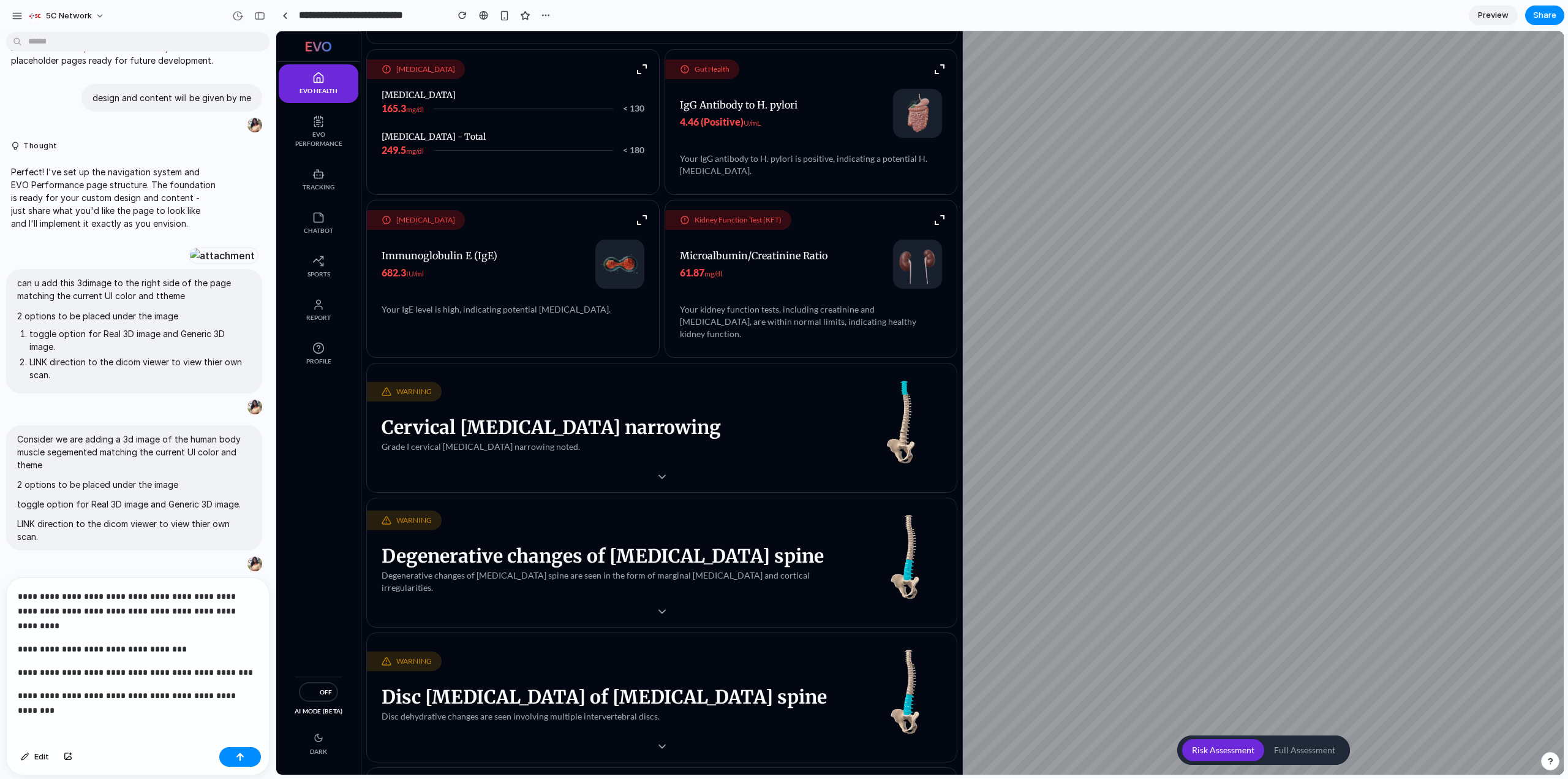
click at [231, 769] on div "Edit" at bounding box center [137, 758] width 262 height 32
click at [243, 758] on div "button" at bounding box center [240, 756] width 8 height 8
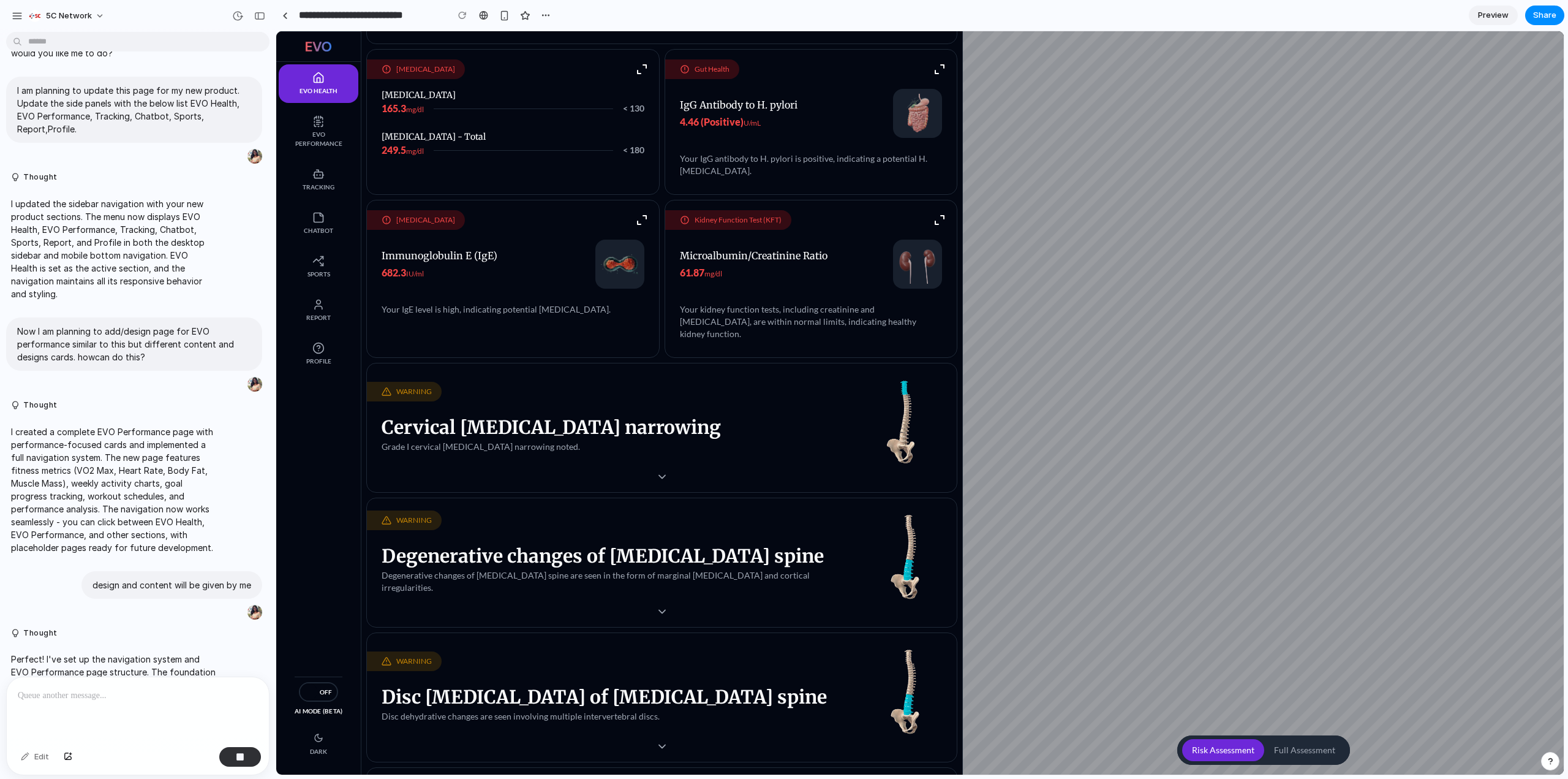
scroll to position [0, 0]
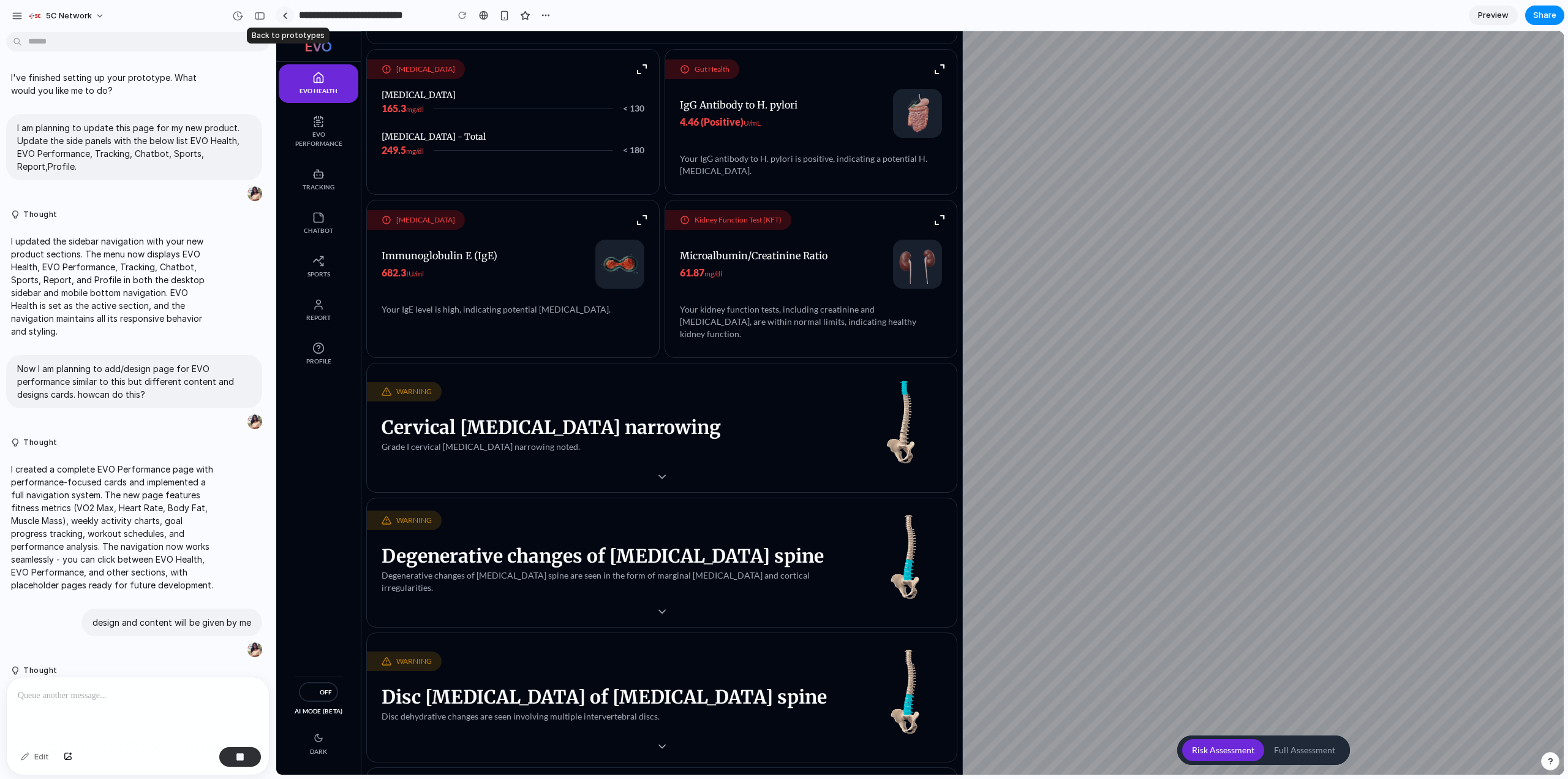
click at [280, 19] on link at bounding box center [285, 15] width 18 height 18
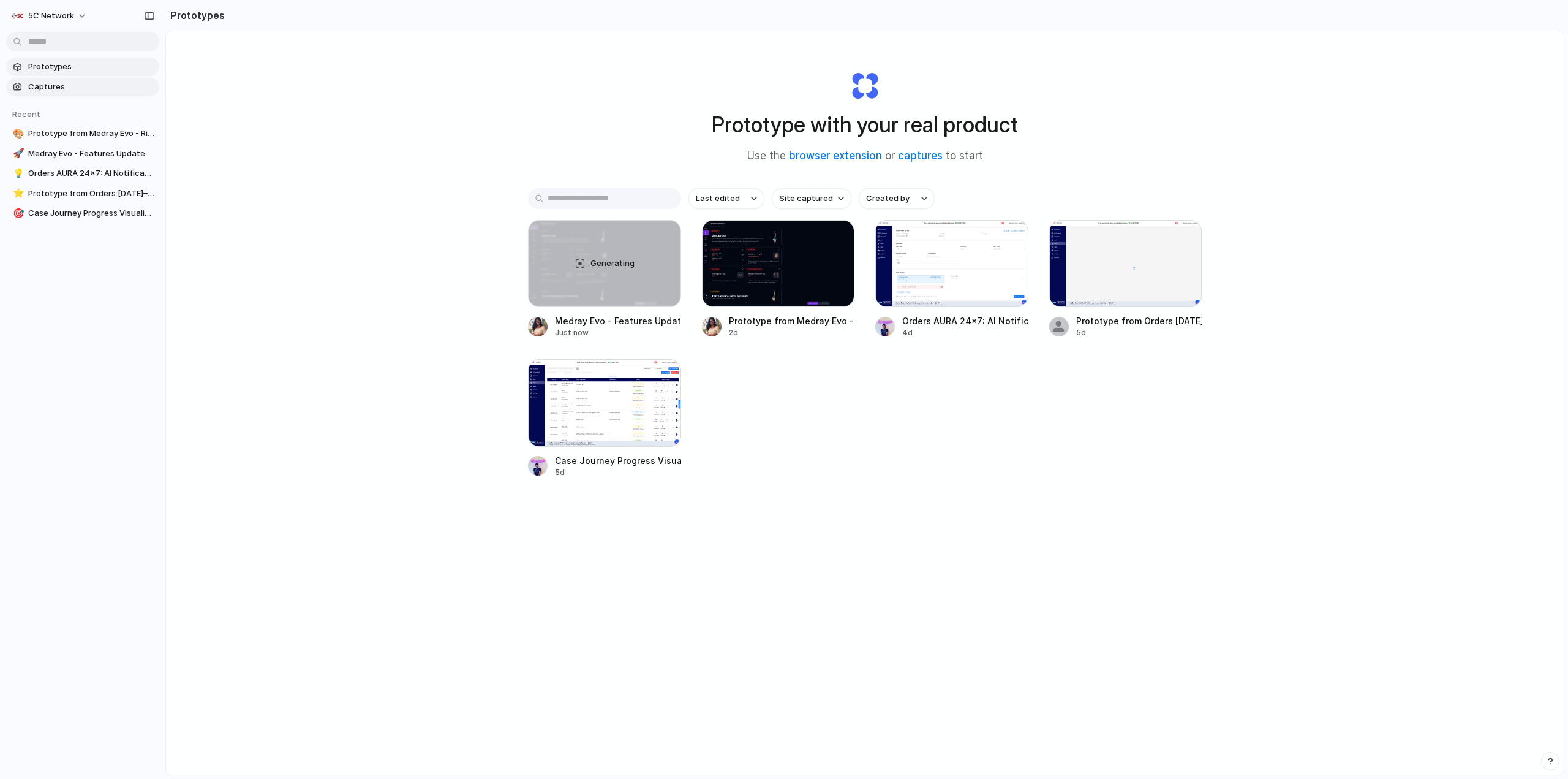
click at [105, 87] on span "Captures" at bounding box center [91, 87] width 126 height 12
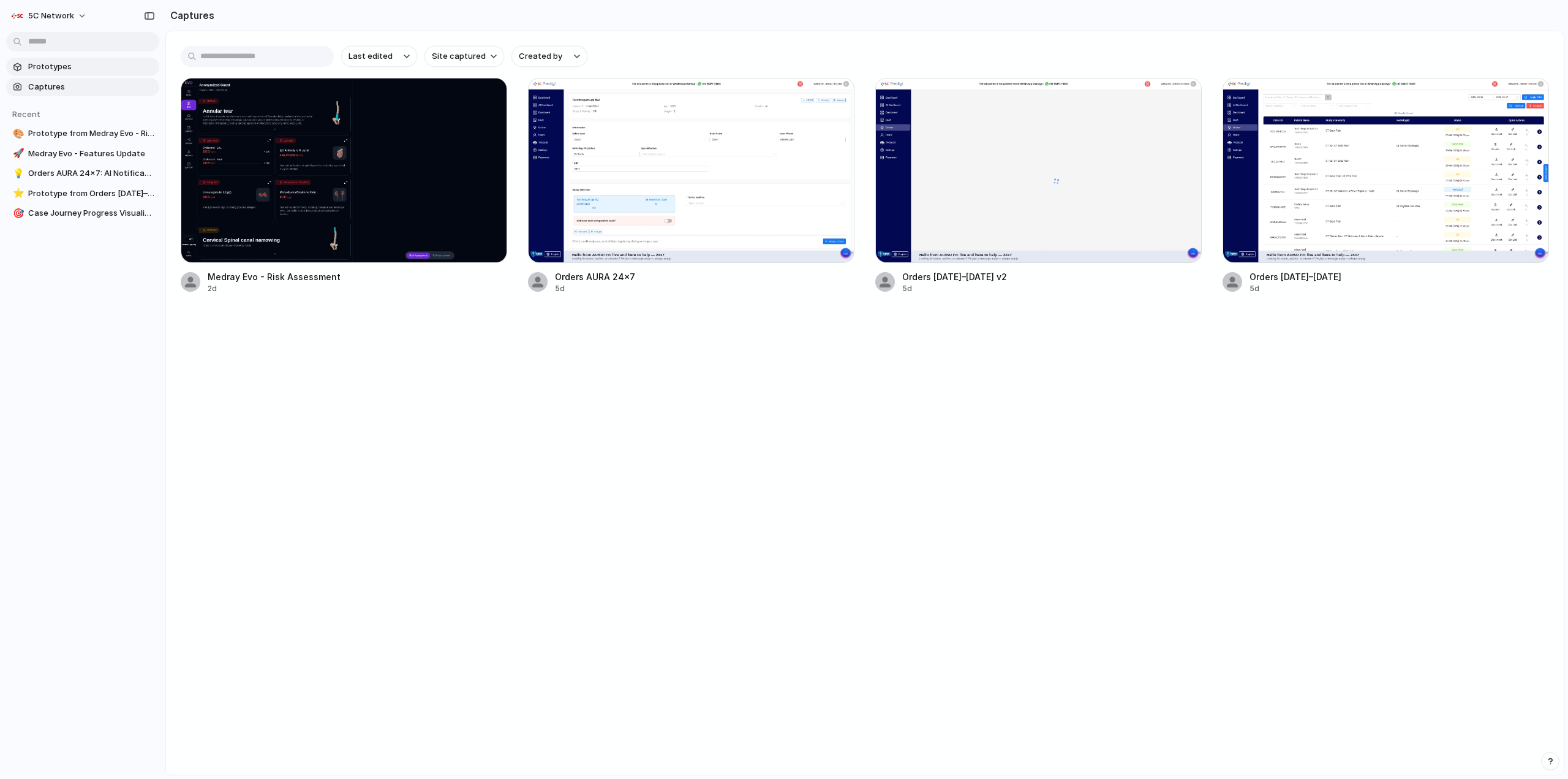
click at [107, 65] on span "Prototypes" at bounding box center [91, 67] width 126 height 12
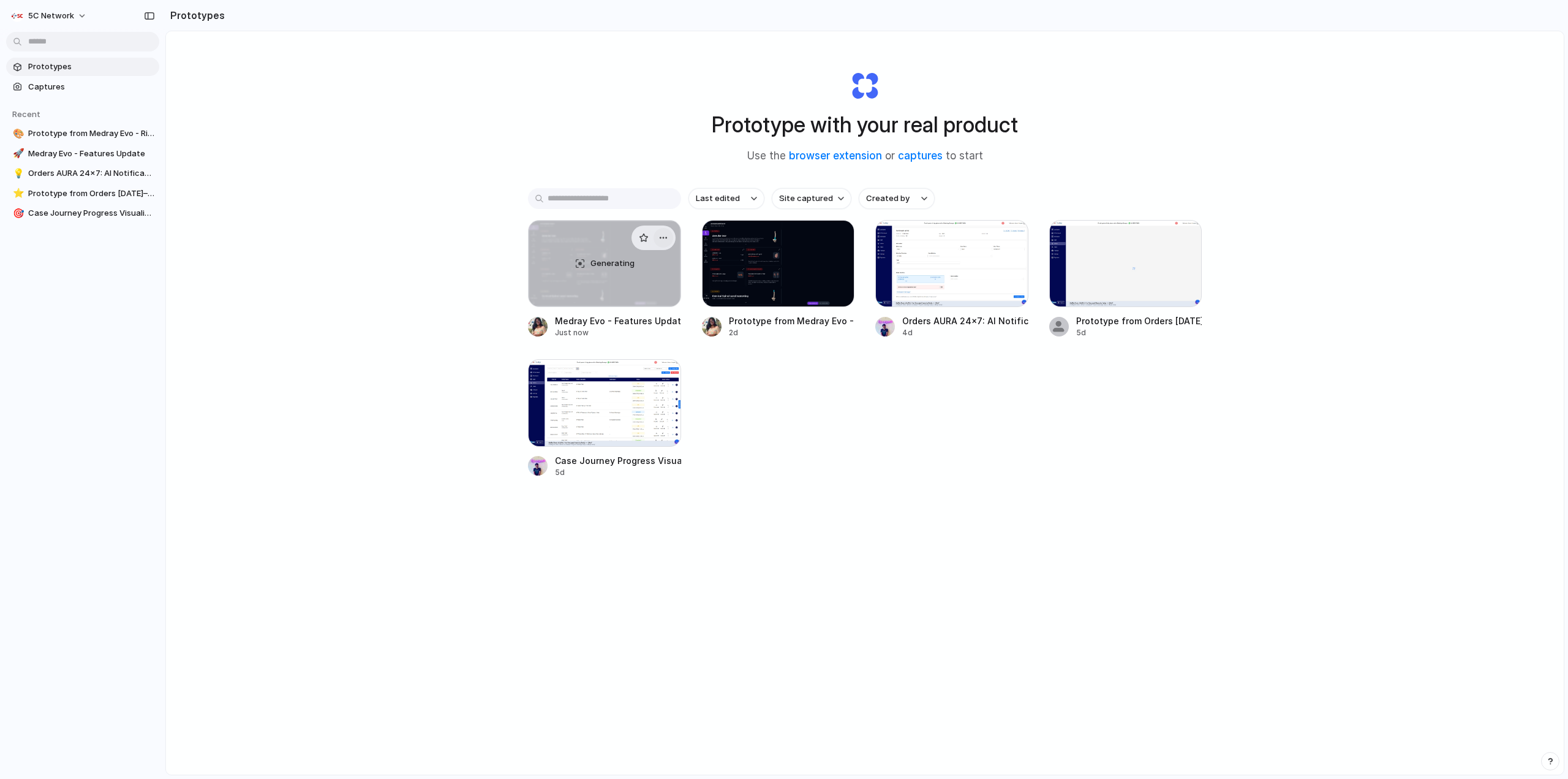
click at [664, 232] on button "button" at bounding box center [664, 237] width 19 height 19
click at [532, 265] on div "Open in new tab Rename Copy link Delete" at bounding box center [784, 390] width 1568 height 779
click at [534, 266] on div "Generating" at bounding box center [604, 263] width 152 height 86
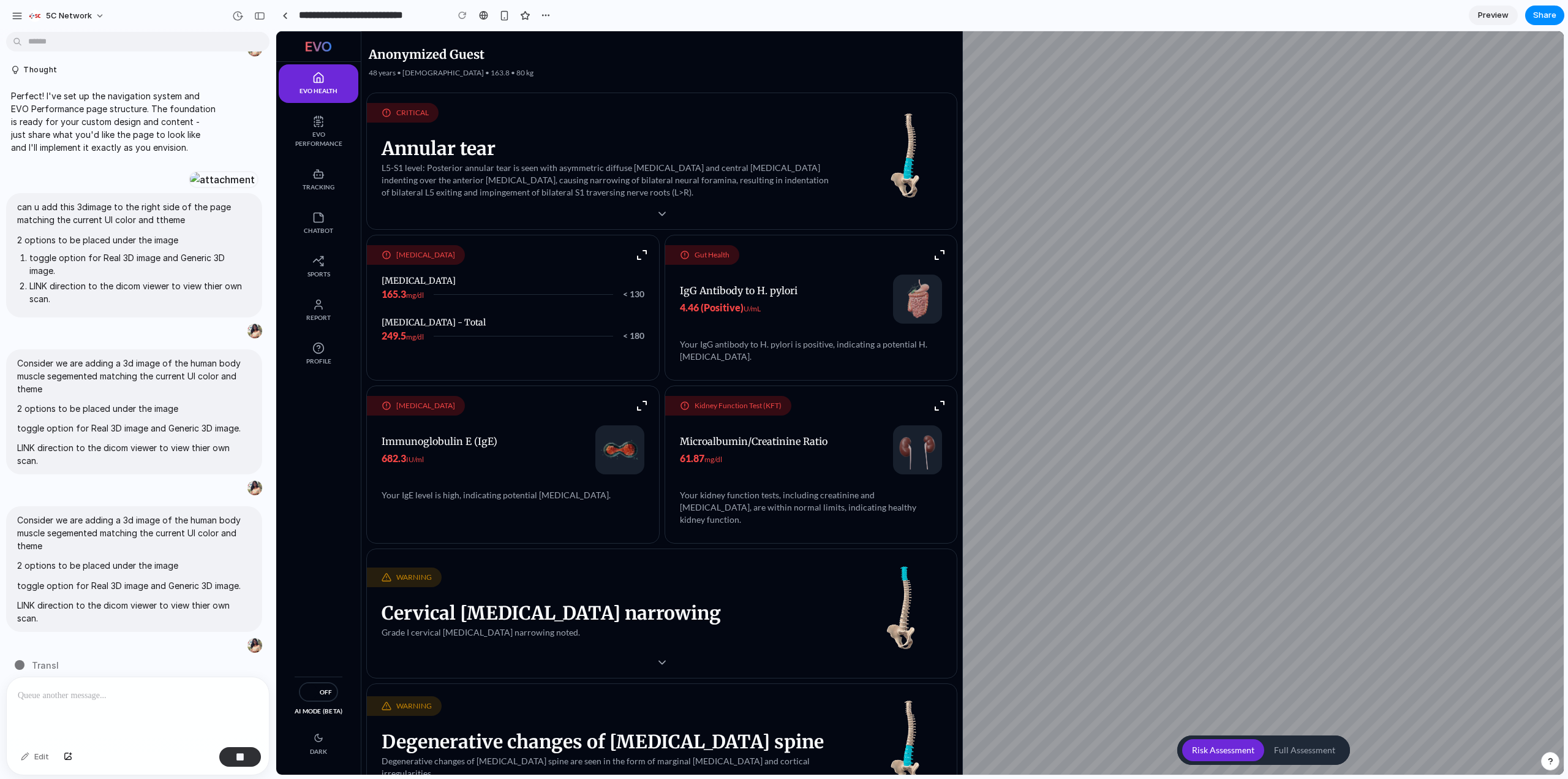
scroll to position [809, 0]
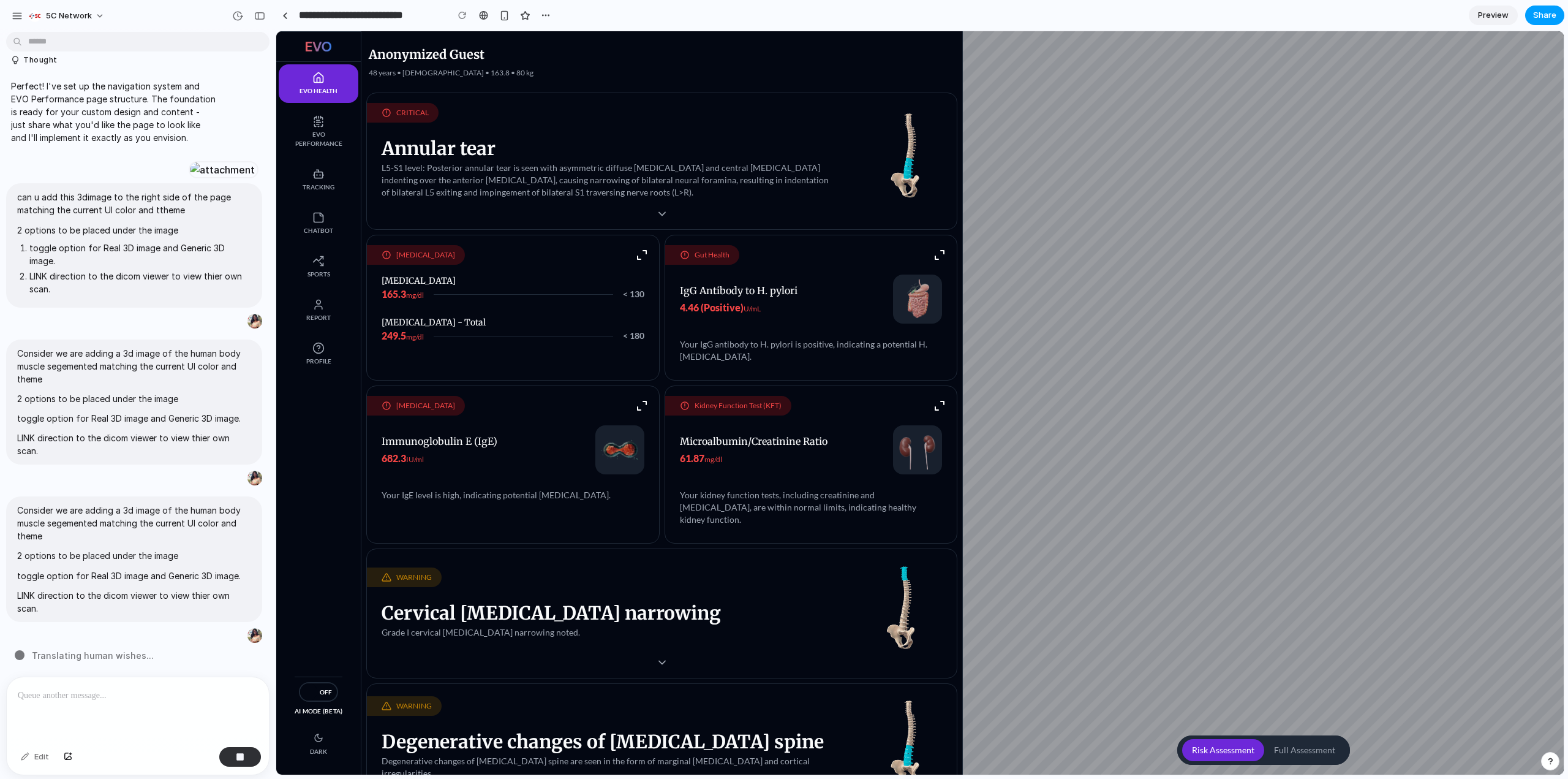
click at [1545, 19] on span "Share" at bounding box center [1545, 15] width 23 height 12
click at [1345, 249] on div "Share ' Medray Evo - Features Update ' [PERSON_NAME] T Creator Anyone at 5C Net…" at bounding box center [784, 390] width 1568 height 779
click at [1545, 19] on span "Share" at bounding box center [1545, 15] width 23 height 12
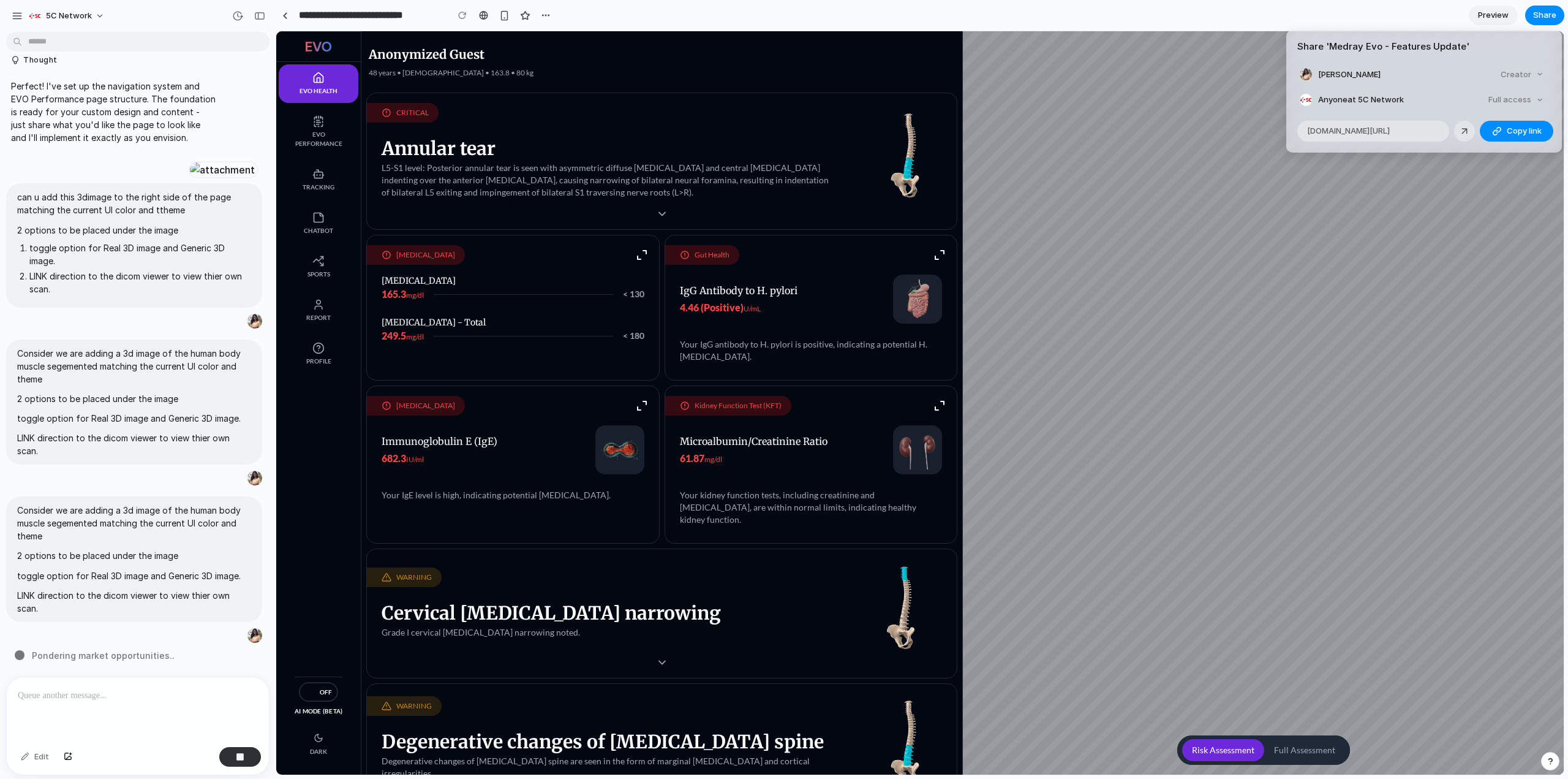
click at [1080, 129] on div "Share ' Medray Evo - Features Update ' [PERSON_NAME] T Creator Anyone at 5C Net…" at bounding box center [784, 390] width 1568 height 779
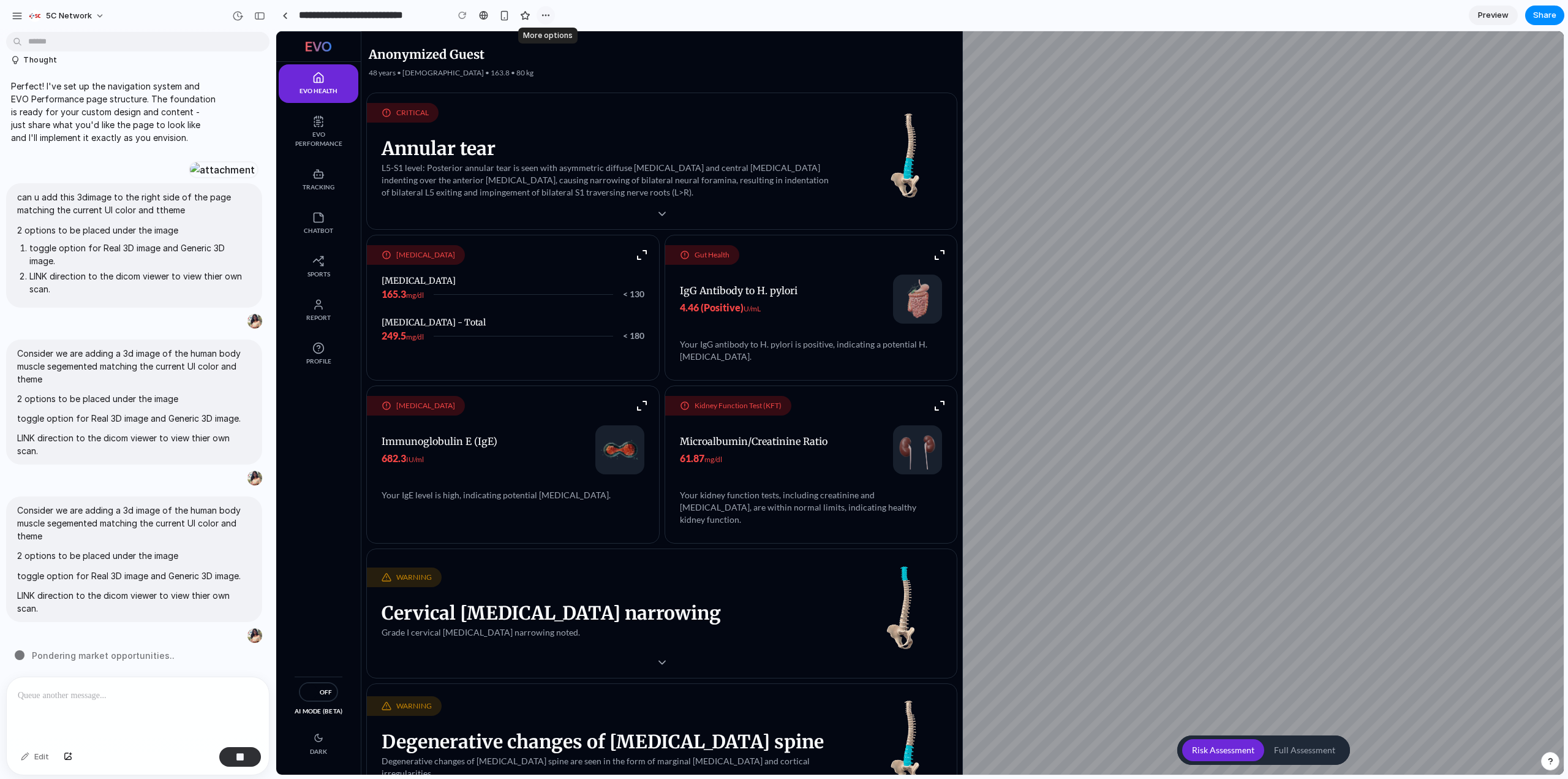
click at [538, 16] on button "button" at bounding box center [546, 15] width 18 height 18
click at [667, 60] on div "Duplicate Delete" at bounding box center [784, 390] width 1568 height 779
click at [285, 18] on div at bounding box center [285, 16] width 6 height 6
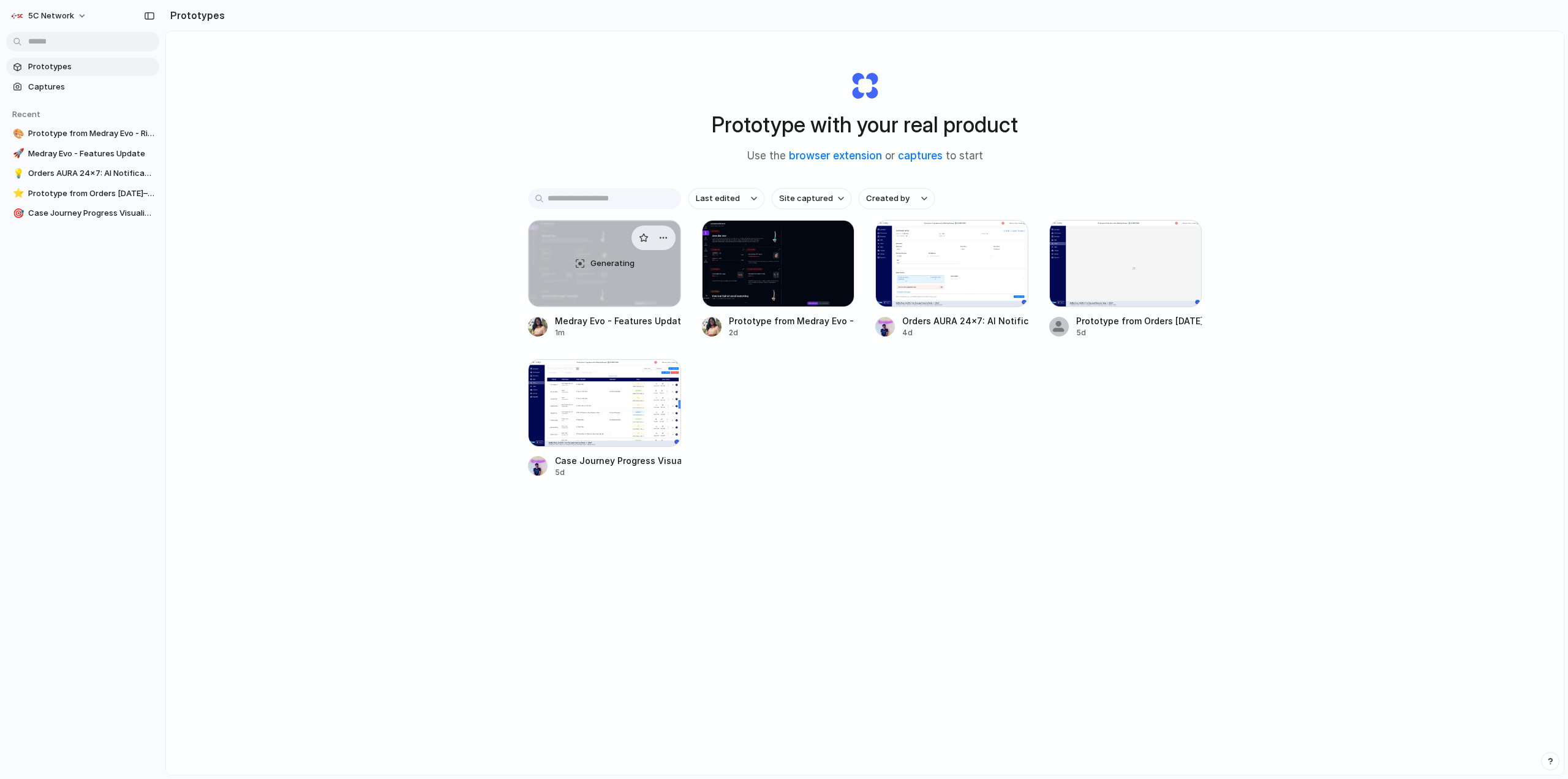
click at [649, 272] on div "Generating" at bounding box center [604, 263] width 152 height 86
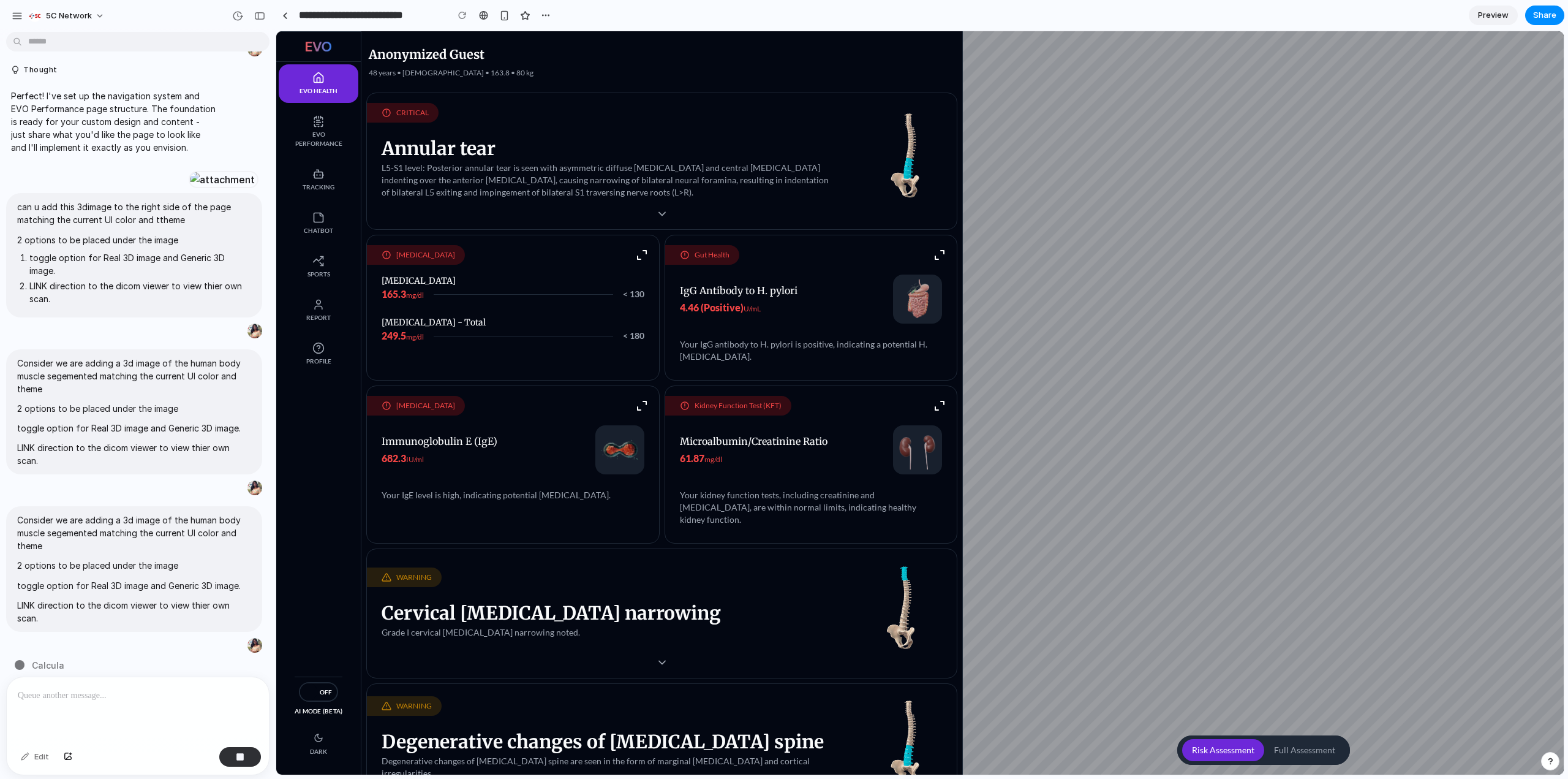
scroll to position [809, 0]
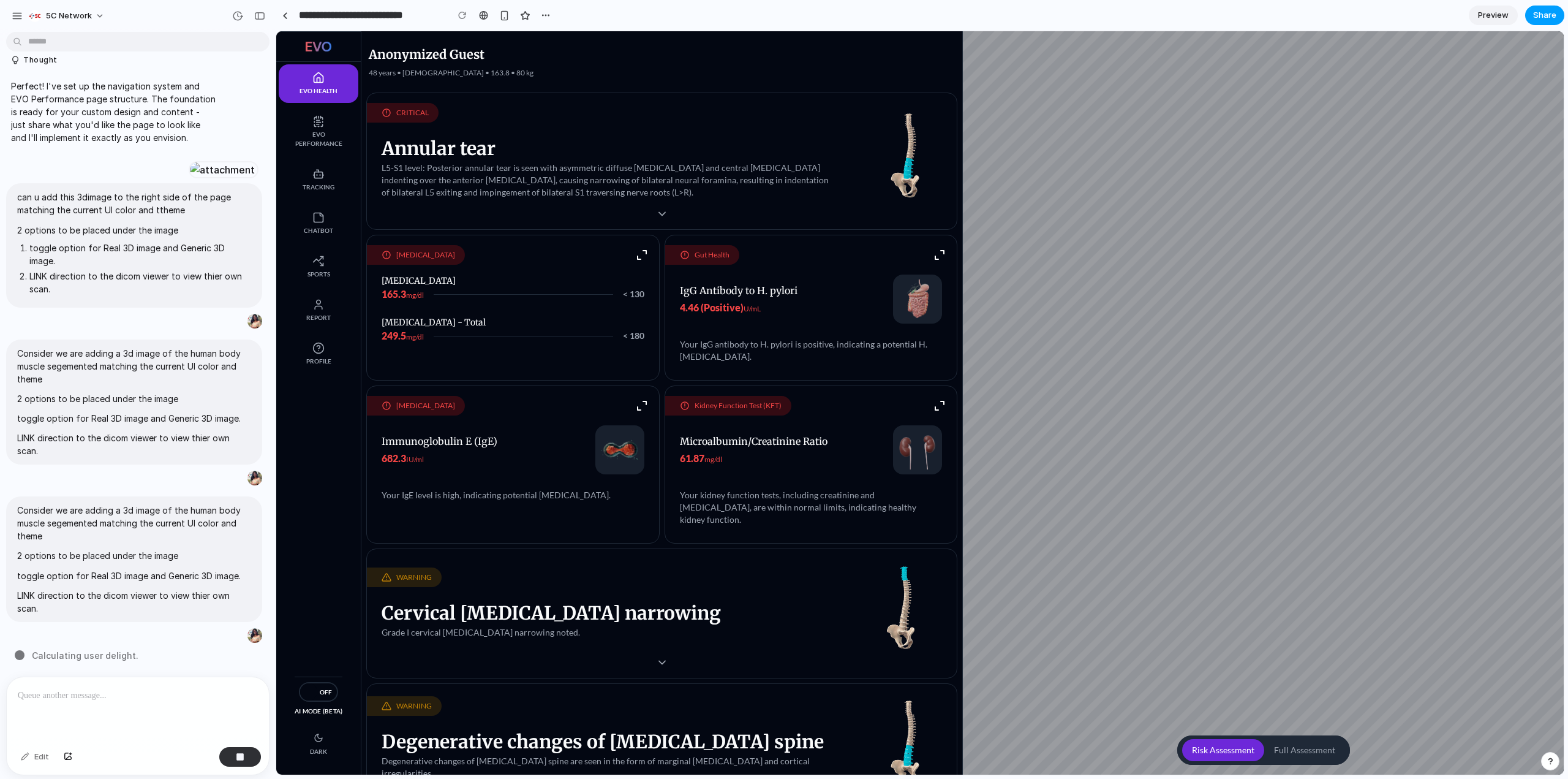
click at [1554, 16] on span "Share" at bounding box center [1545, 15] width 23 height 12
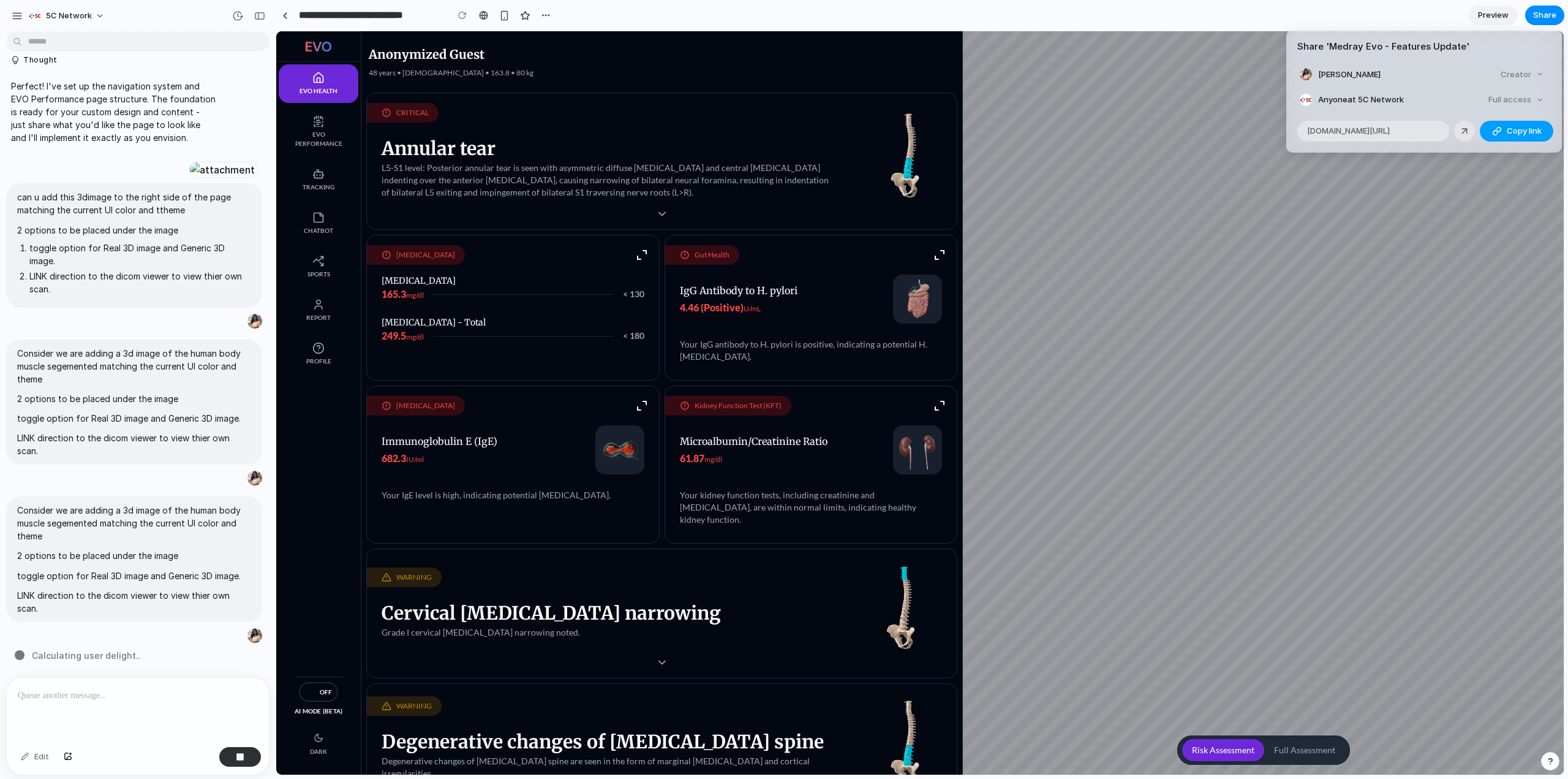
click at [1488, 127] on button "Copy link" at bounding box center [1517, 131] width 74 height 21
click at [294, 17] on div "Share ' Medray Evo - Features Update ' [PERSON_NAME] T Creator Anyone at 5C Net…" at bounding box center [784, 390] width 1568 height 779
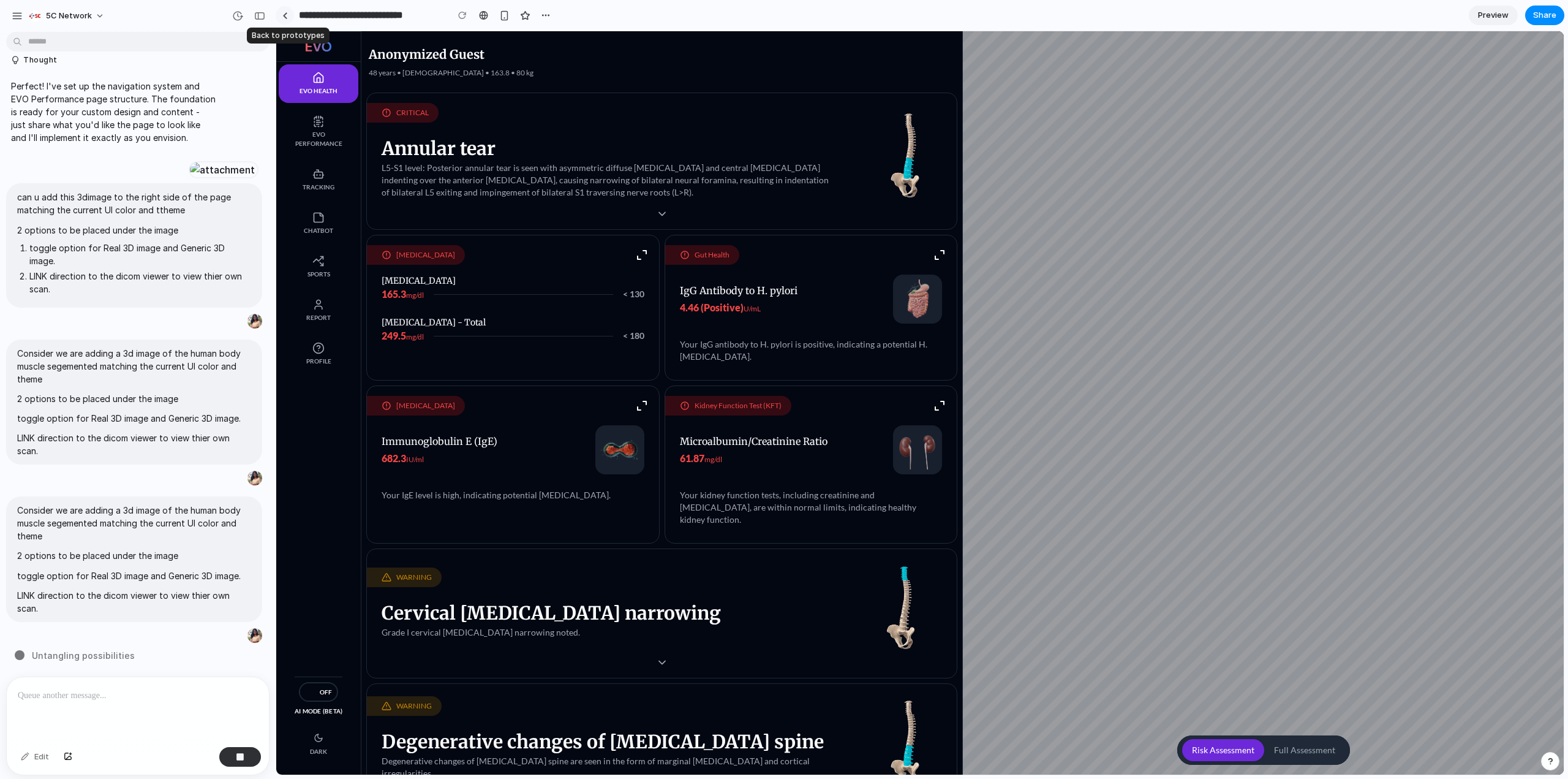
click at [280, 16] on link at bounding box center [285, 15] width 18 height 18
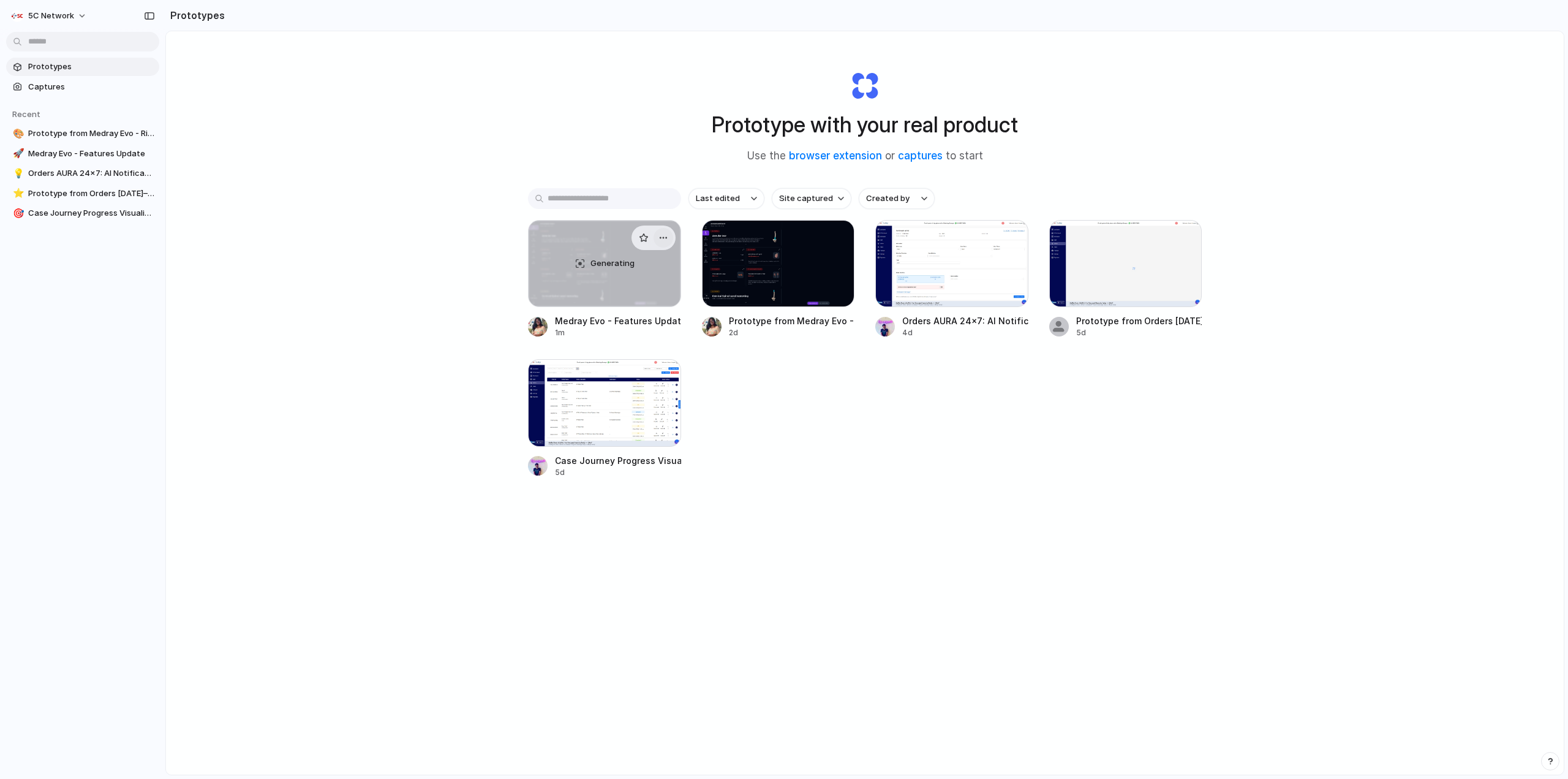
click at [664, 241] on div "button" at bounding box center [663, 237] width 10 height 10
click at [834, 413] on div "Generating Medray Evo - Features Update 1m Prototype from Medray Evo - Risk Ass…" at bounding box center [865, 349] width 674 height 258
click at [263, 116] on div "Prototype with your real product Use the browser extension or captures to start…" at bounding box center [865, 435] width 1398 height 808
click at [653, 245] on div at bounding box center [653, 238] width 44 height 25
click at [662, 241] on div "button" at bounding box center [663, 237] width 10 height 10
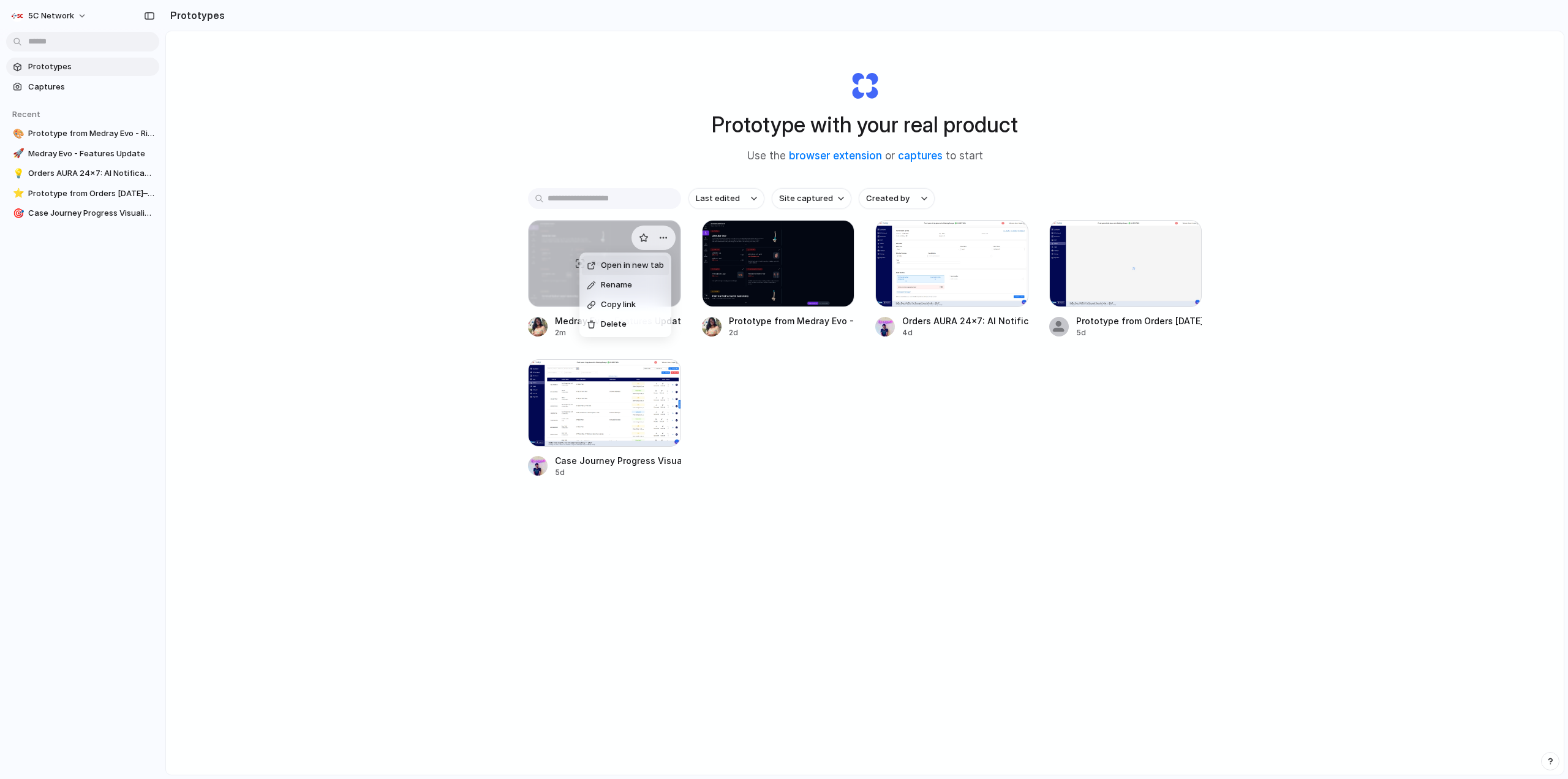
click at [636, 258] on li "Open in new tab" at bounding box center [626, 265] width 87 height 19
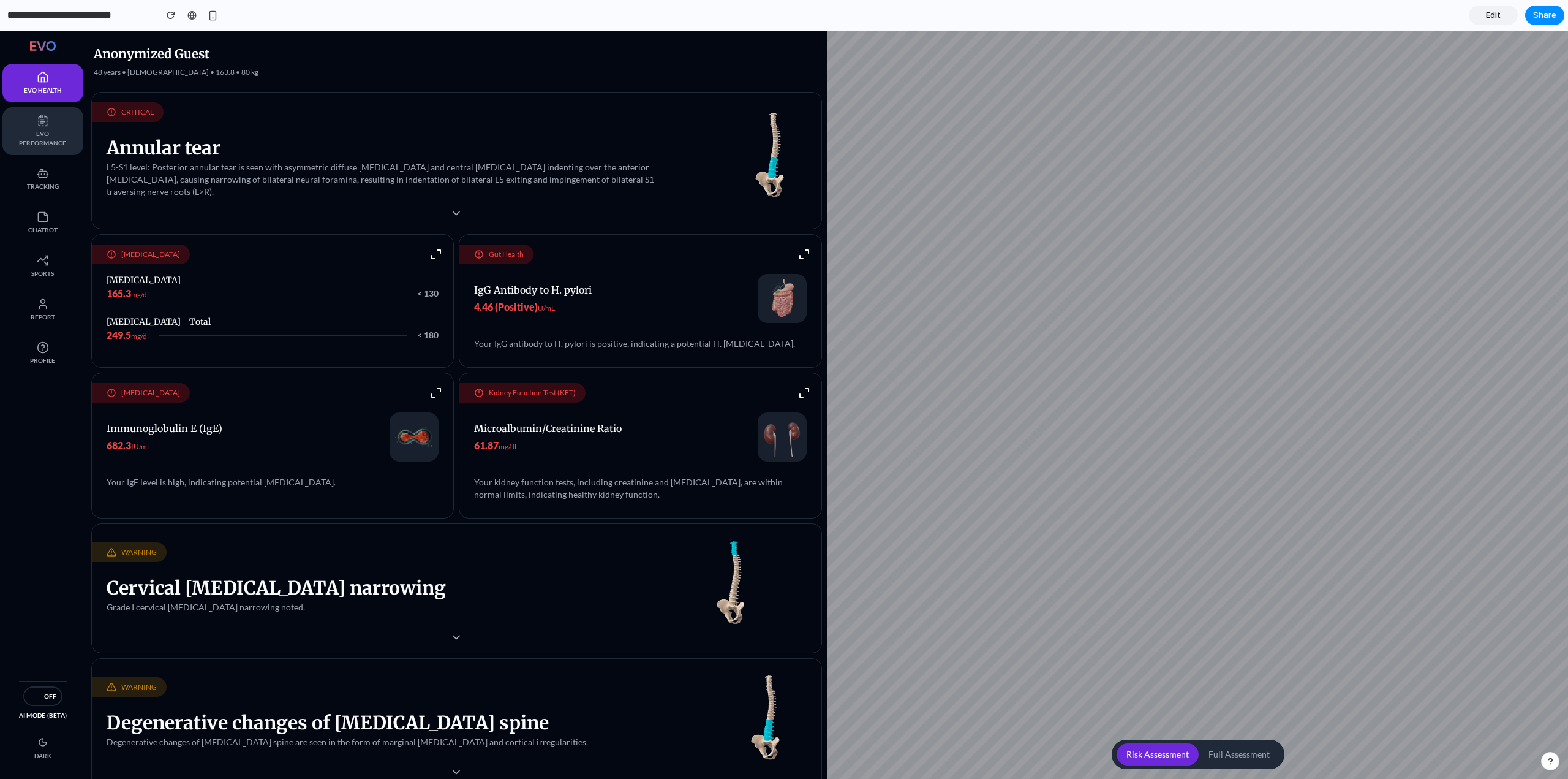
click at [40, 144] on span "EVO Performance" at bounding box center [43, 138] width 56 height 18
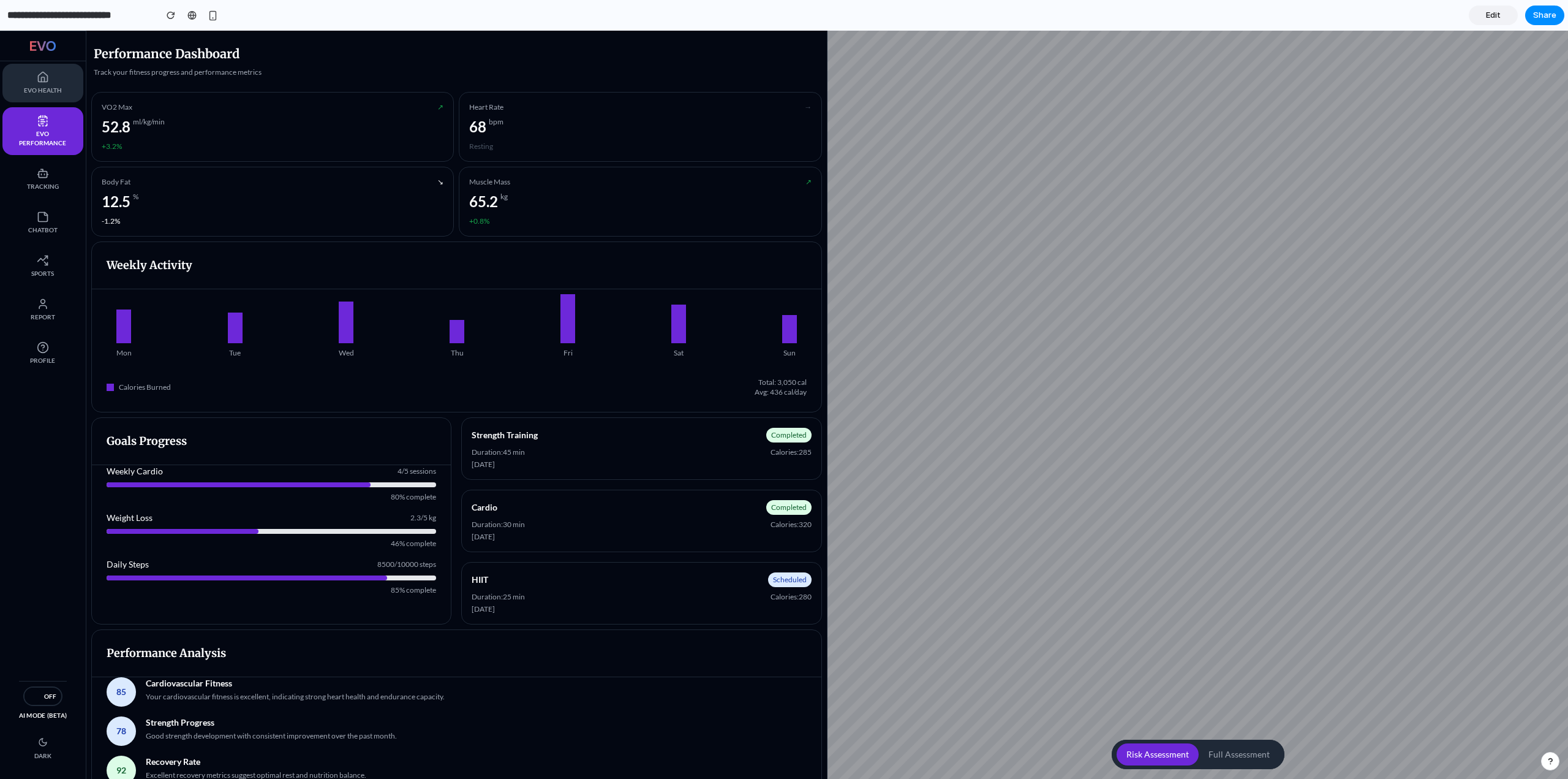
click at [47, 97] on button "EVO Health" at bounding box center [43, 83] width 81 height 39
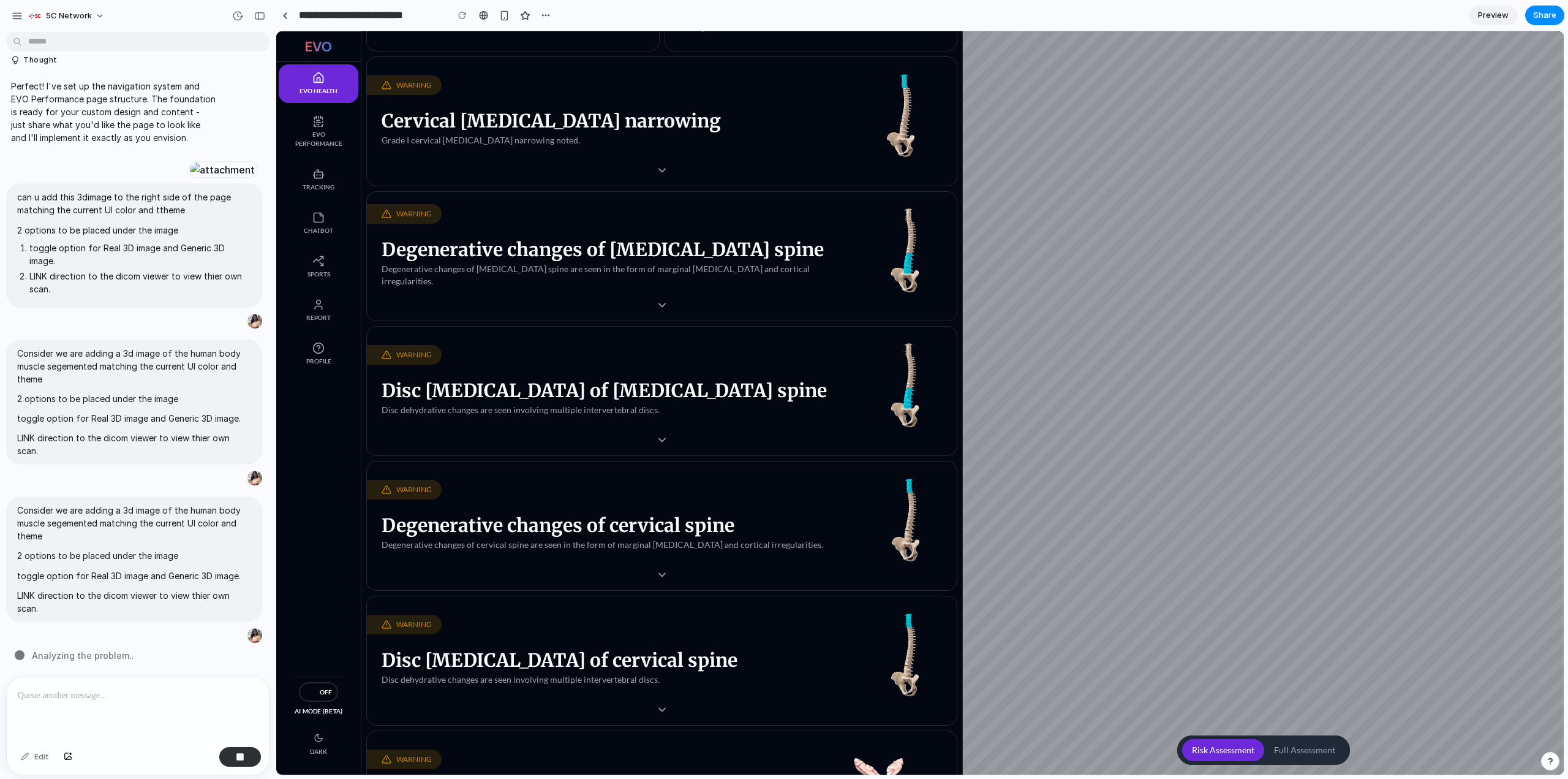
scroll to position [496, 0]
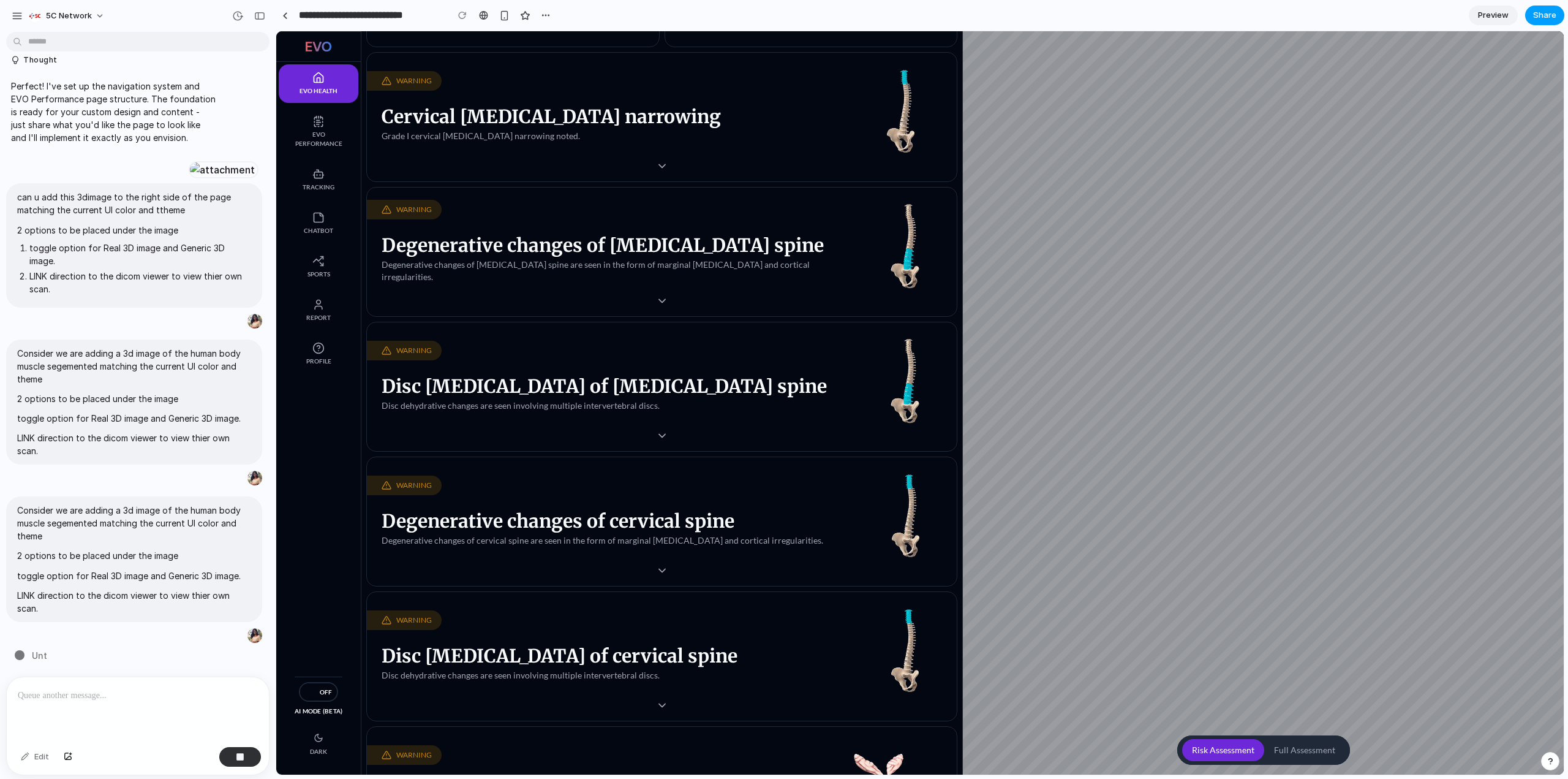
click at [1542, 17] on span "Share" at bounding box center [1545, 15] width 23 height 12
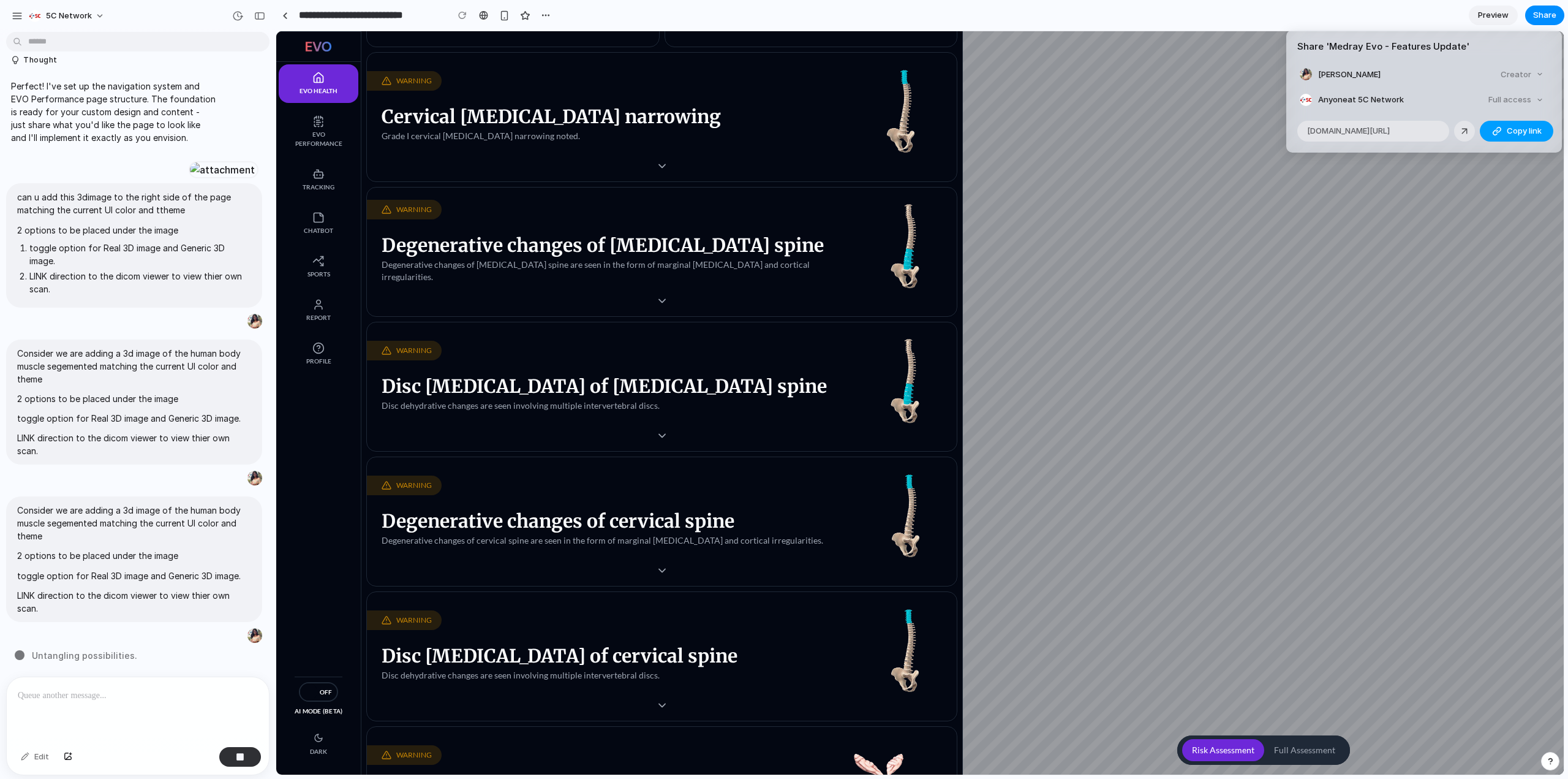
click at [1509, 133] on span "Copy link" at bounding box center [1525, 131] width 35 height 12
click at [1260, 153] on div "Share ' Medray Evo - Features Update ' [PERSON_NAME] T Creator Anyone at 5C Net…" at bounding box center [784, 390] width 1568 height 779
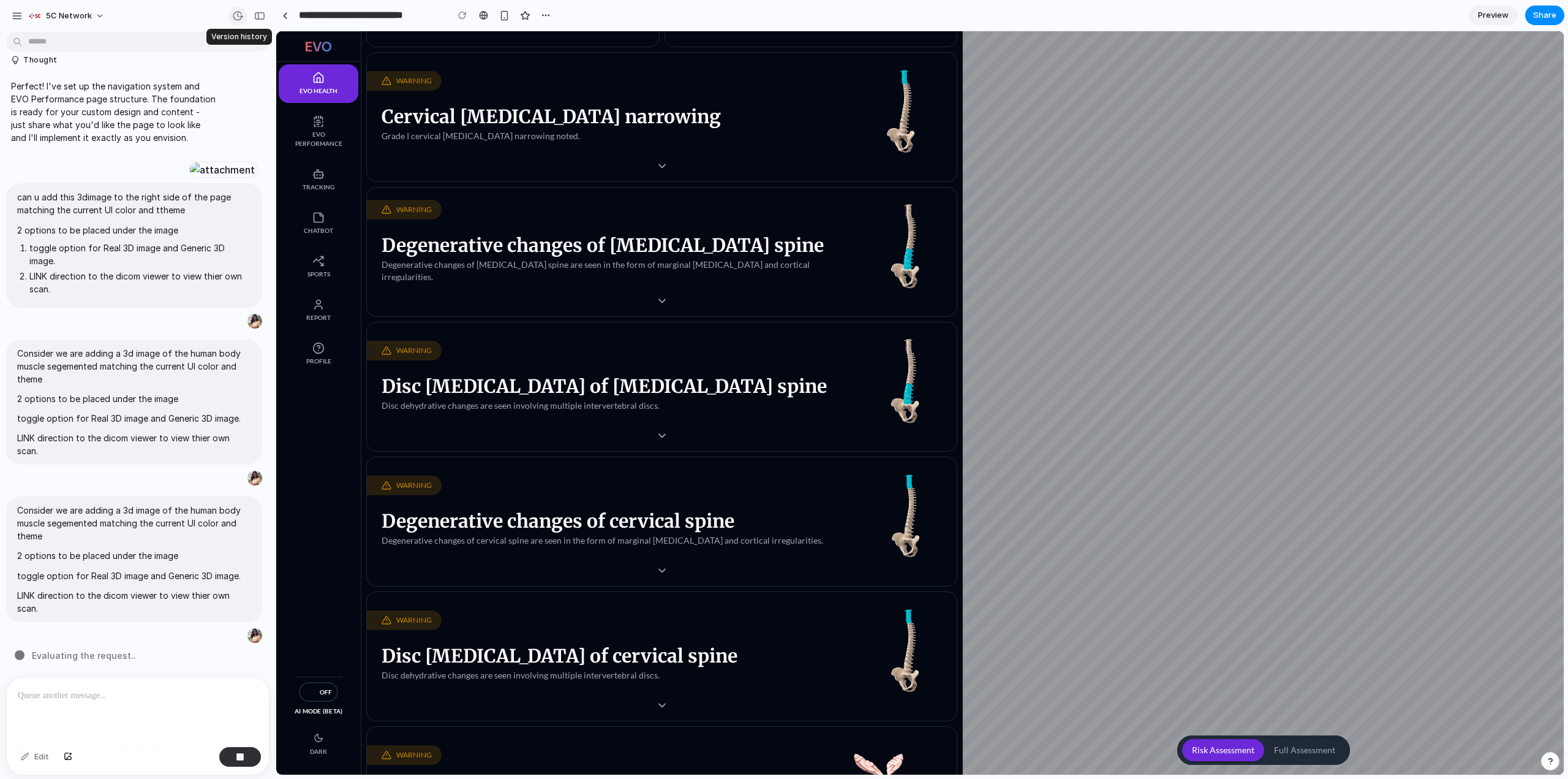
click at [242, 17] on div "button" at bounding box center [237, 16] width 11 height 11
click at [399, 110] on div "Restored from Version 4 Current Restored from Version 3 50m ago Restore Version…" at bounding box center [784, 390] width 1568 height 779
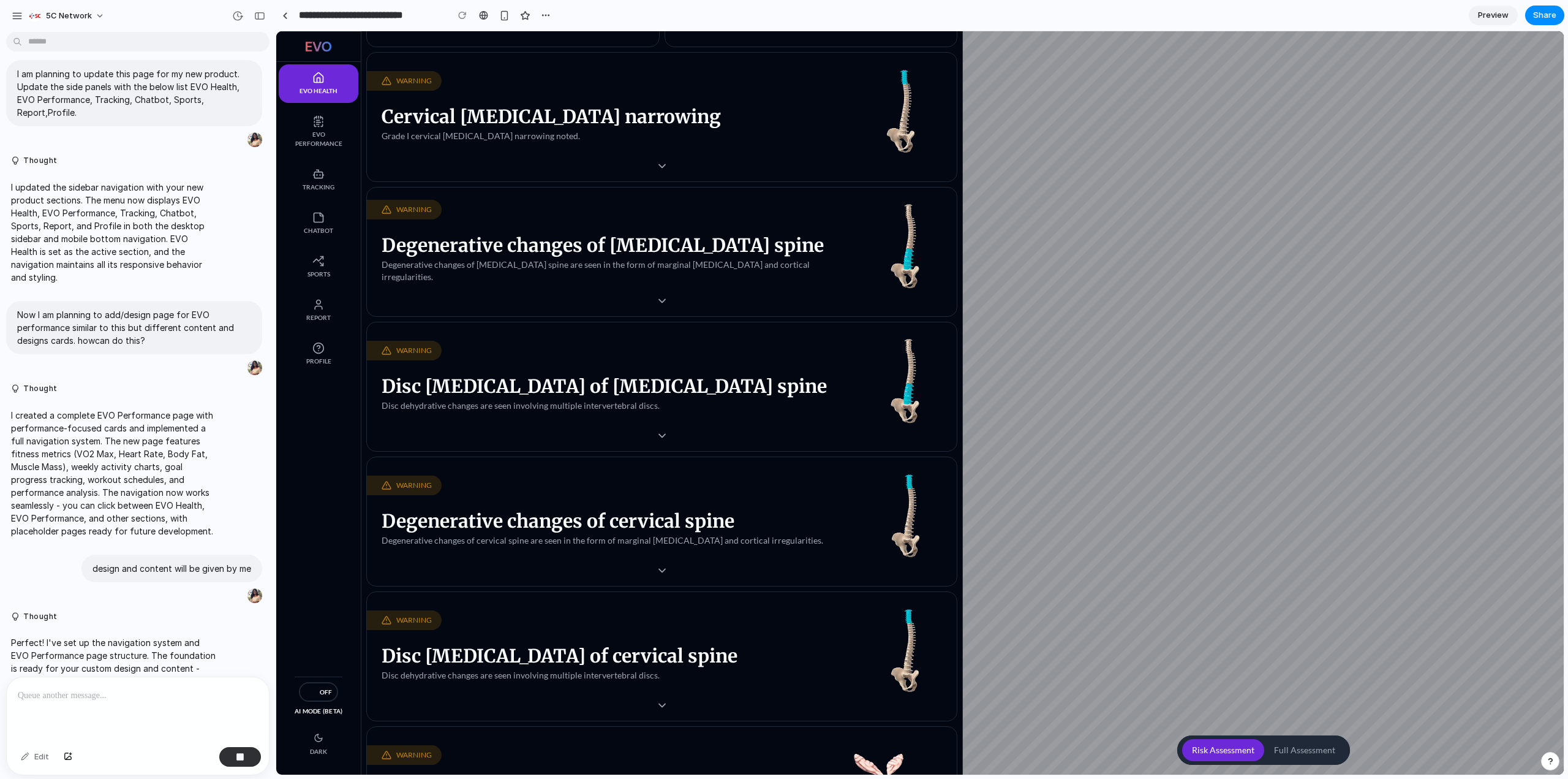
scroll to position [0, 0]
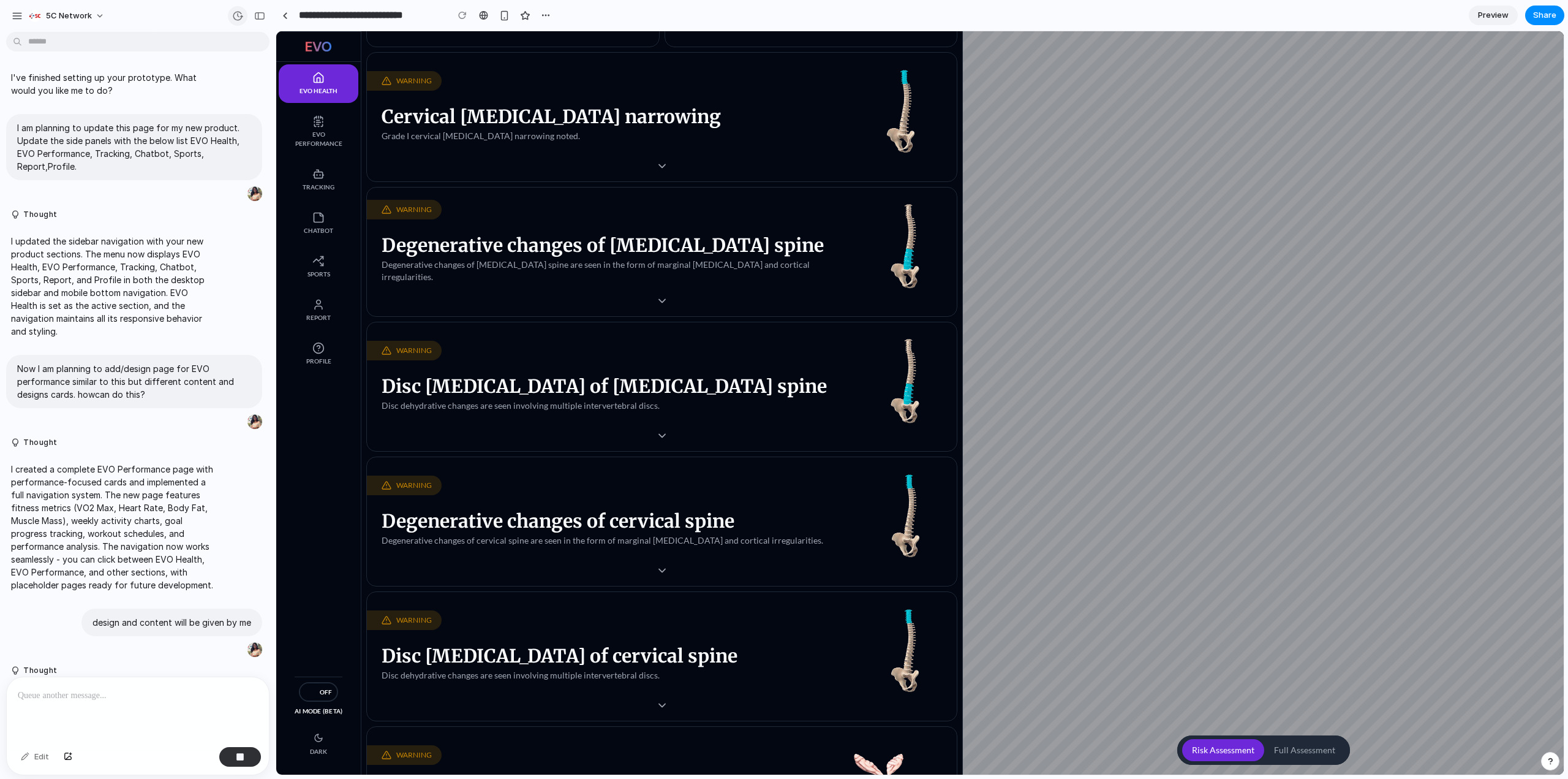
click at [239, 20] on div "button" at bounding box center [237, 16] width 11 height 11
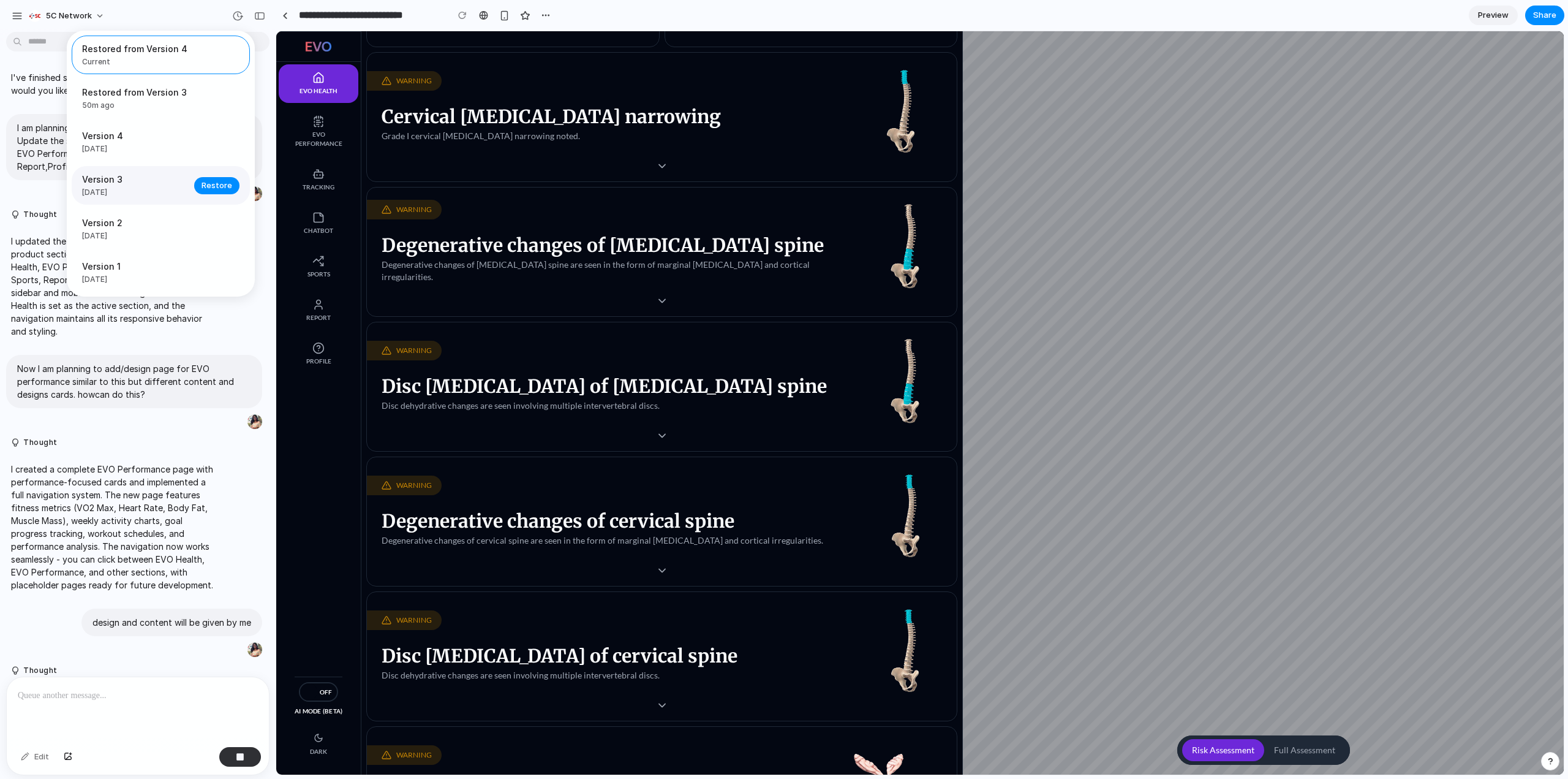
click at [184, 193] on div "Version 3 [DATE] Restore" at bounding box center [161, 186] width 179 height 39
click at [202, 187] on span "Restore" at bounding box center [217, 185] width 30 height 12
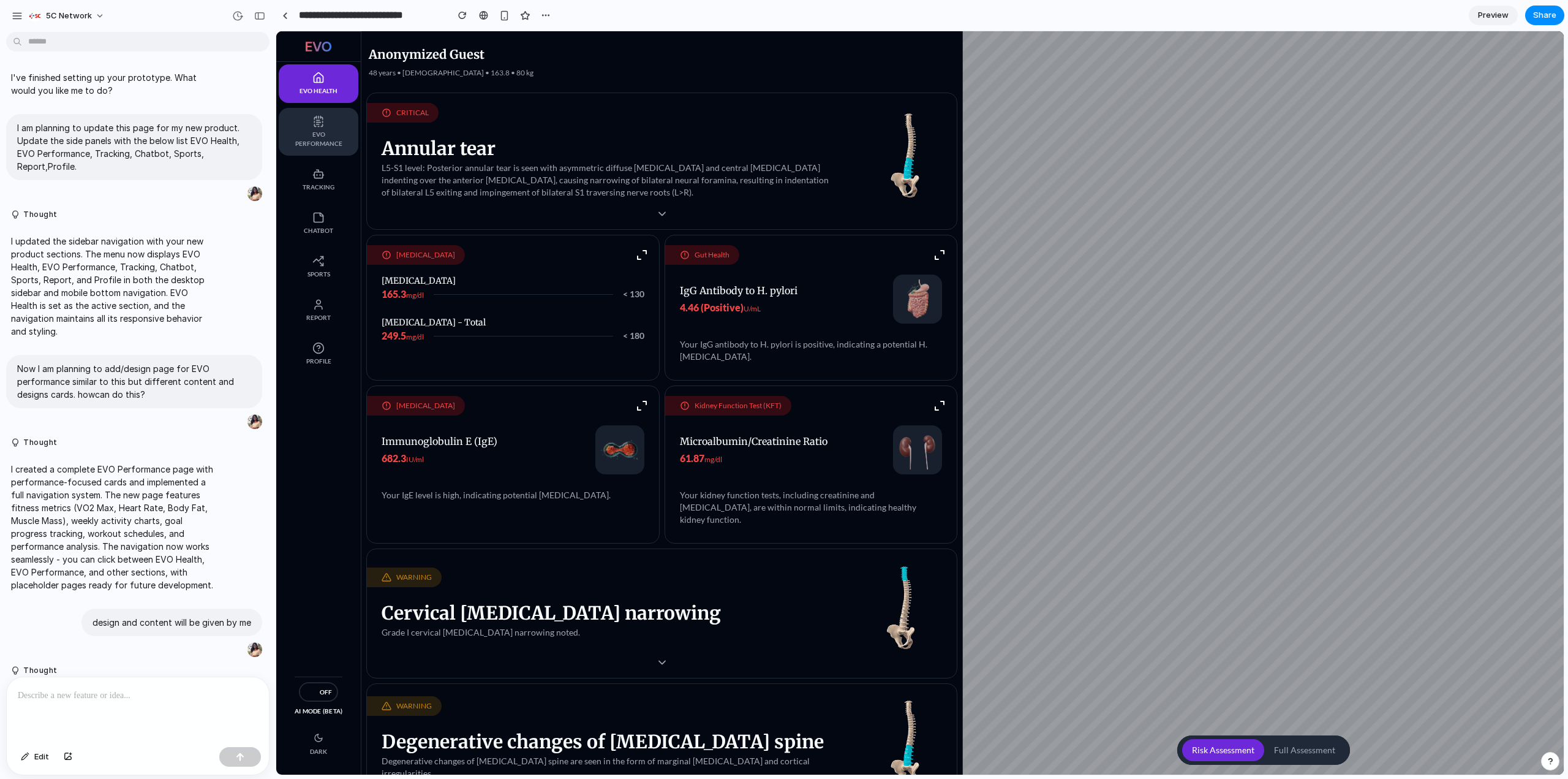
click at [298, 135] on span "EVO Performance" at bounding box center [318, 139] width 55 height 18
